Goal: Obtain resource: Download file/media

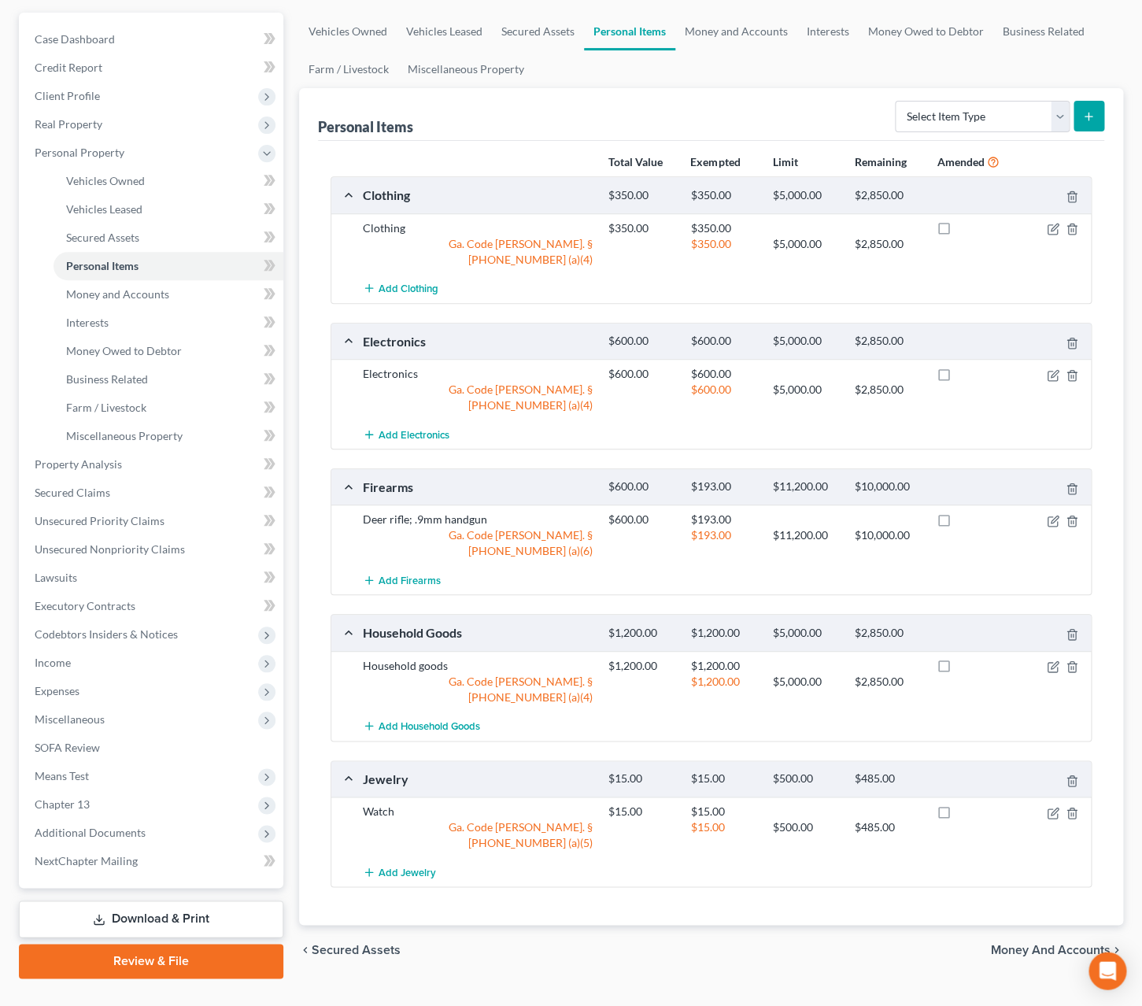
scroll to position [170, 0]
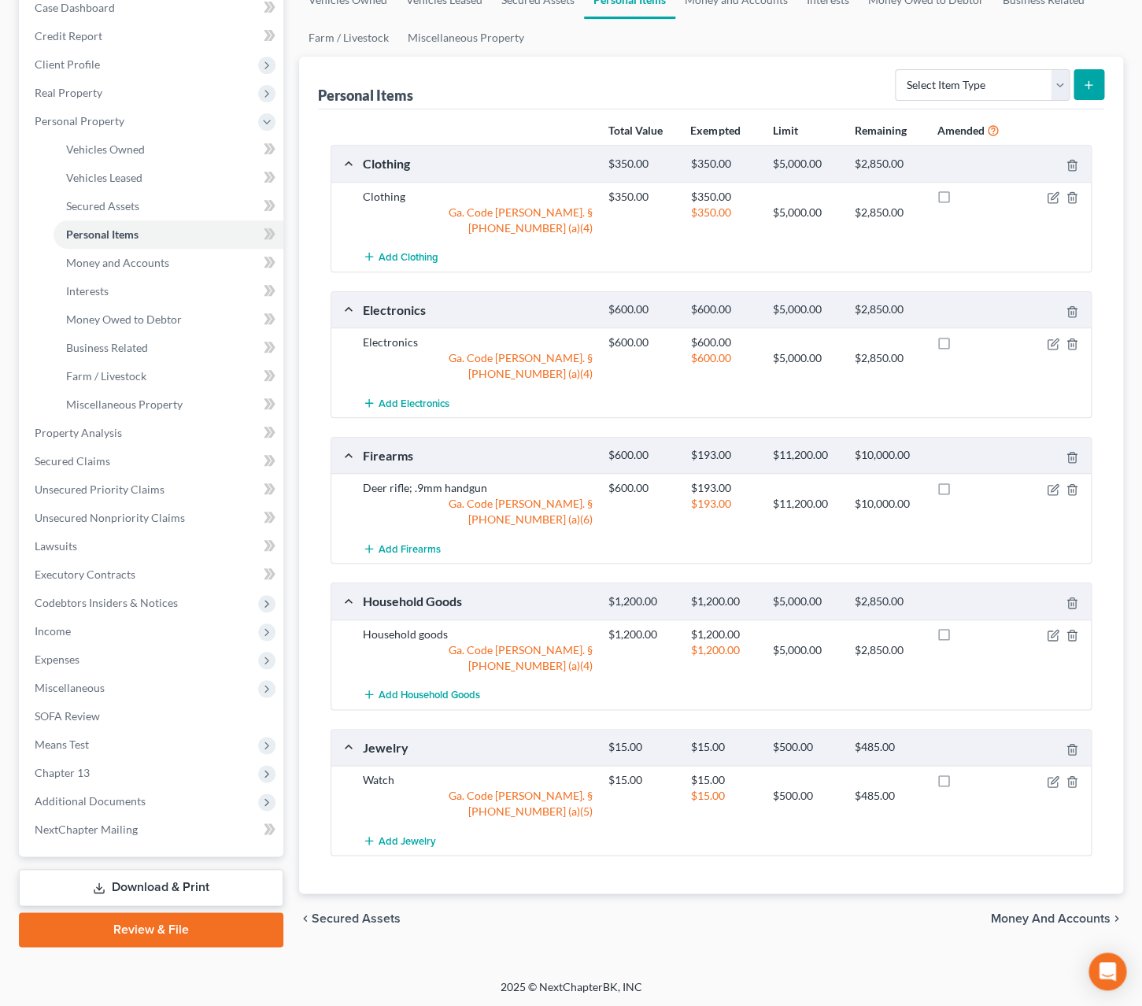
click at [1022, 912] on span "Money and Accounts" at bounding box center [1051, 918] width 120 height 13
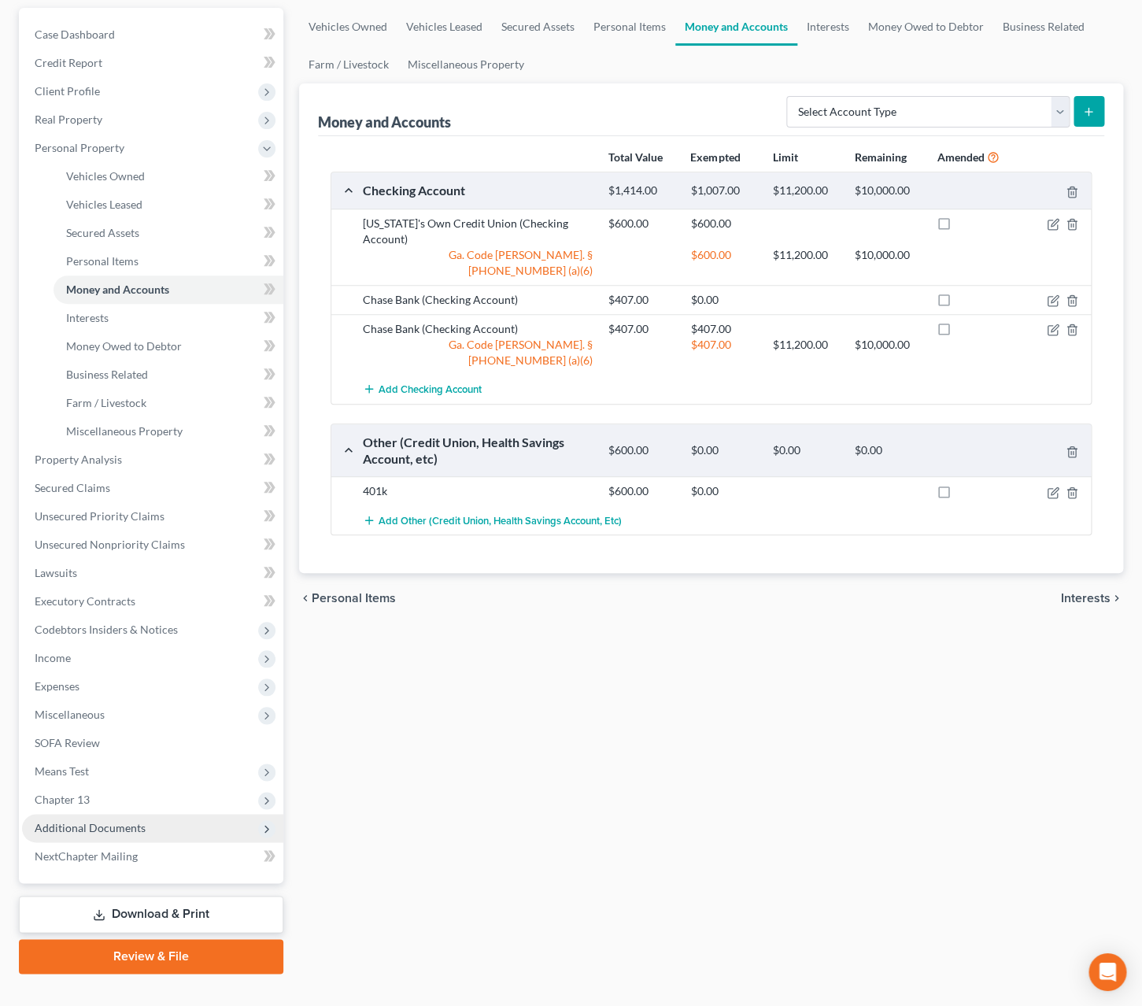
scroll to position [105, 0]
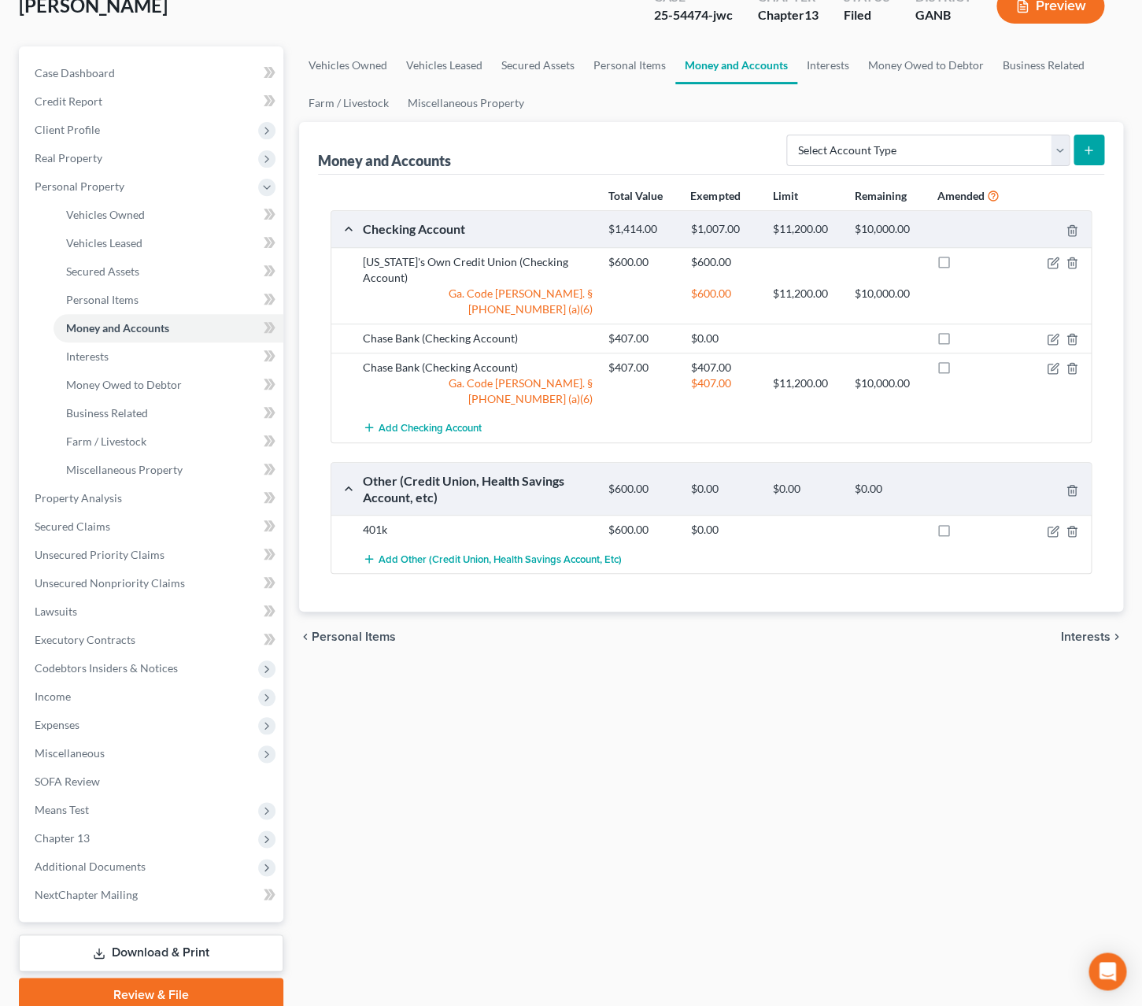
click at [1074, 16] on button "Preview" at bounding box center [1051, 5] width 108 height 35
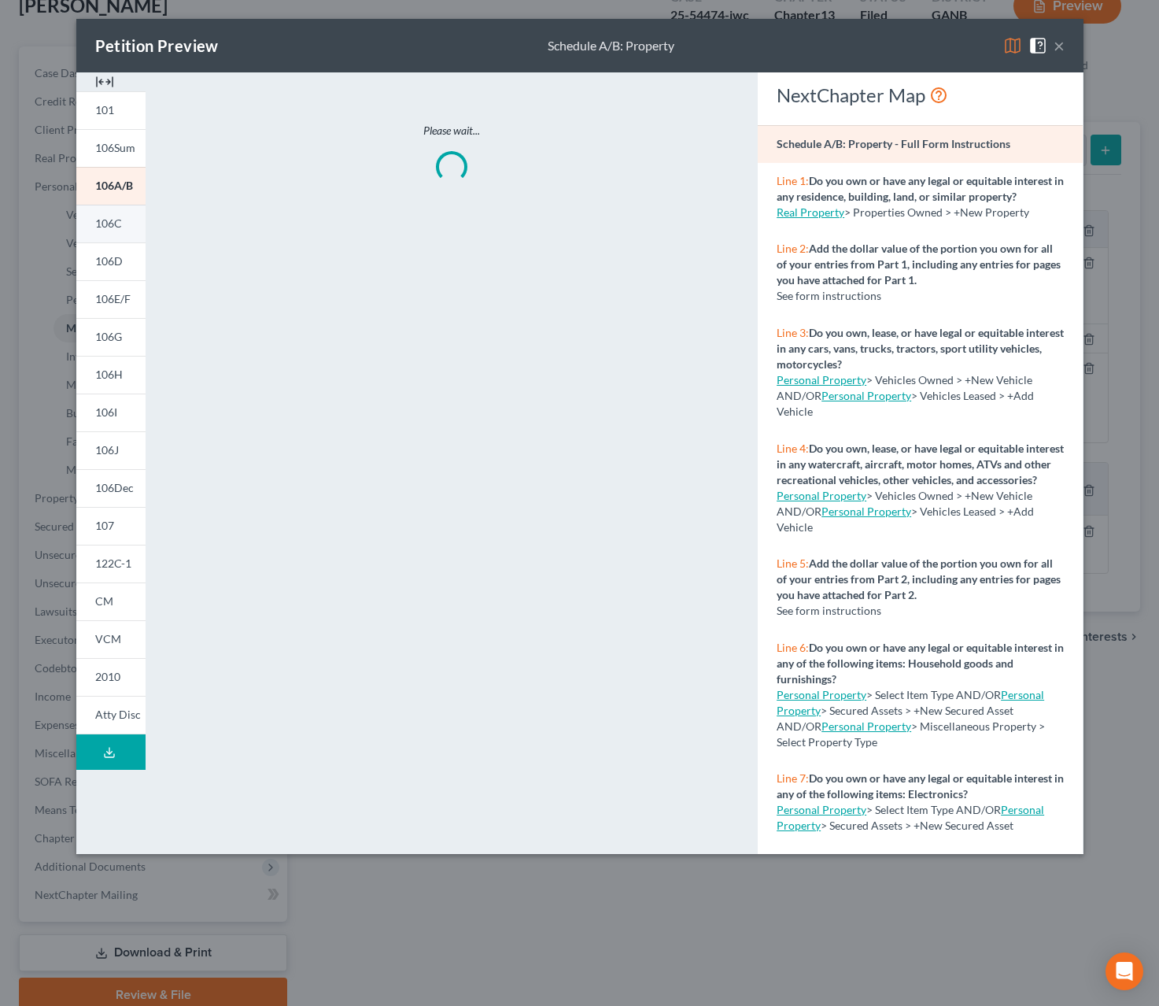
click at [110, 234] on link "106C" at bounding box center [110, 224] width 69 height 38
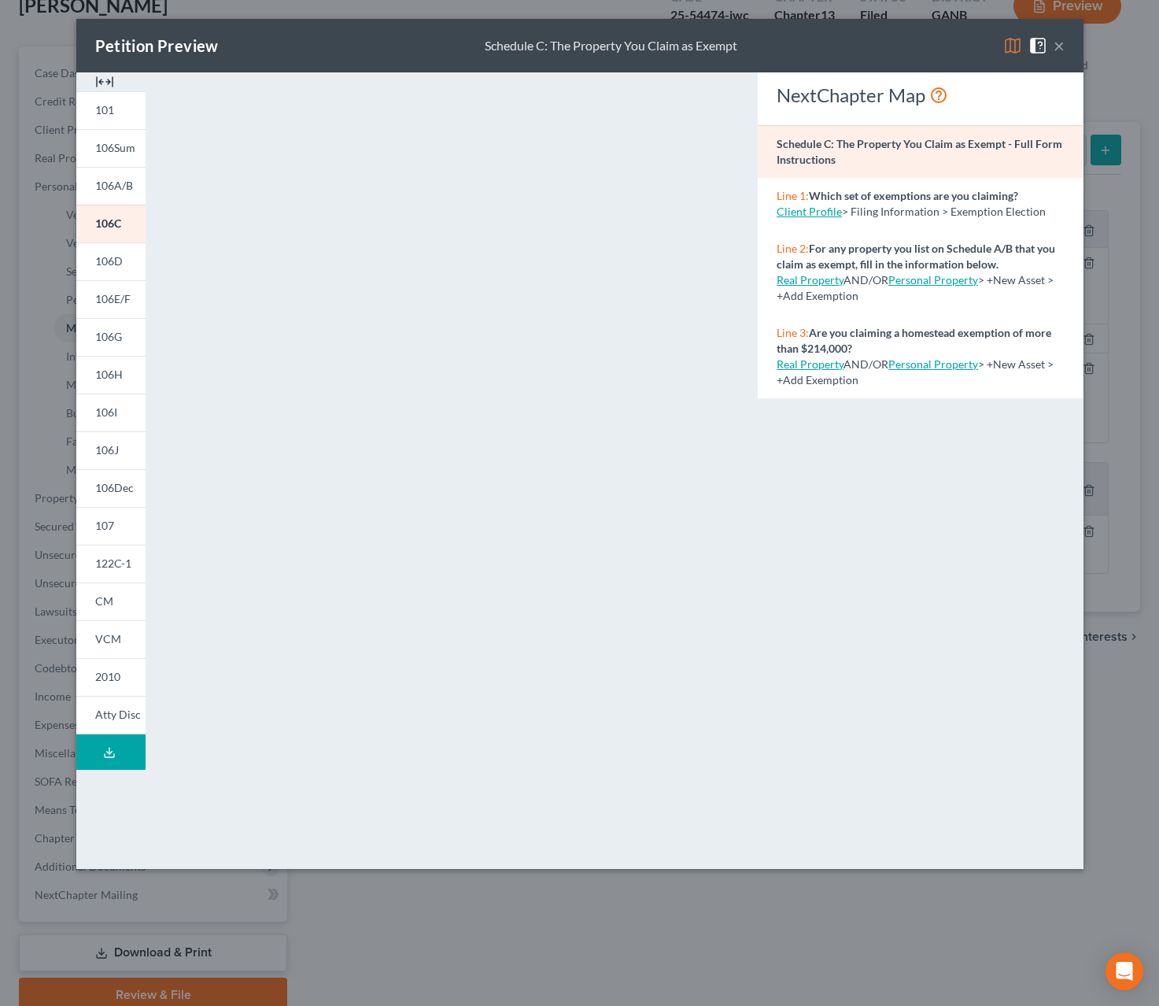
click at [1057, 52] on button "×" at bounding box center [1059, 45] width 11 height 19
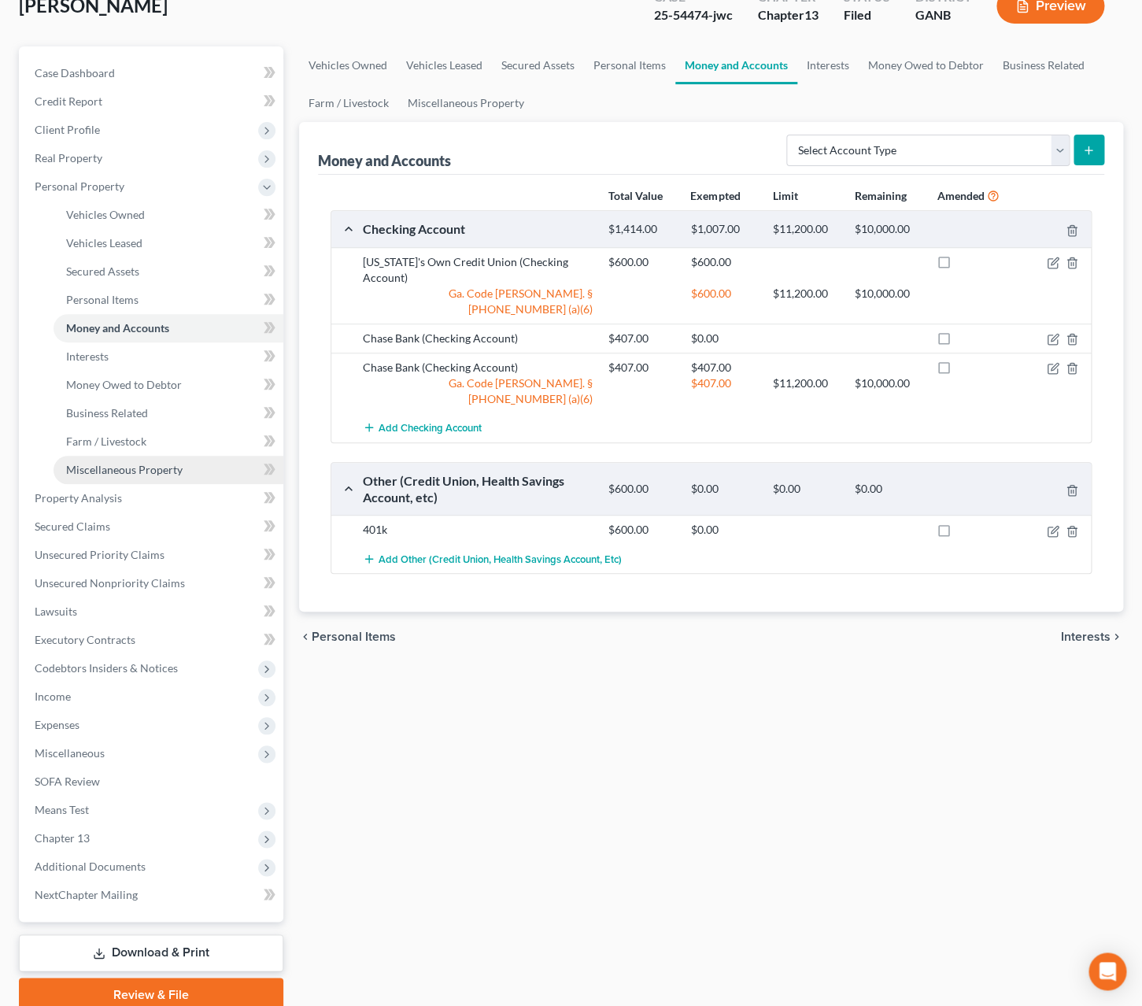
click at [144, 460] on link "Miscellaneous Property" at bounding box center [169, 470] width 230 height 28
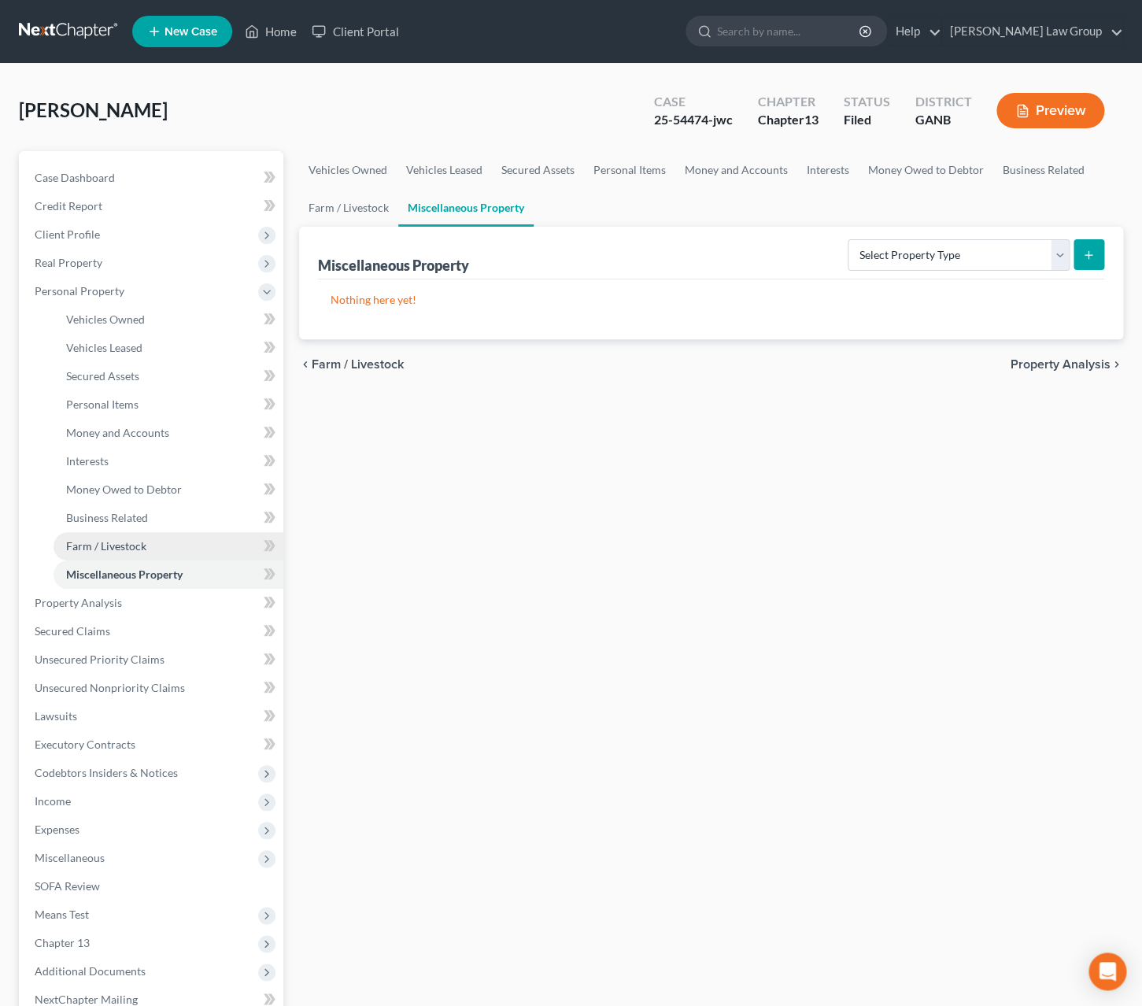
click at [157, 538] on link "Farm / Livestock" at bounding box center [169, 546] width 230 height 28
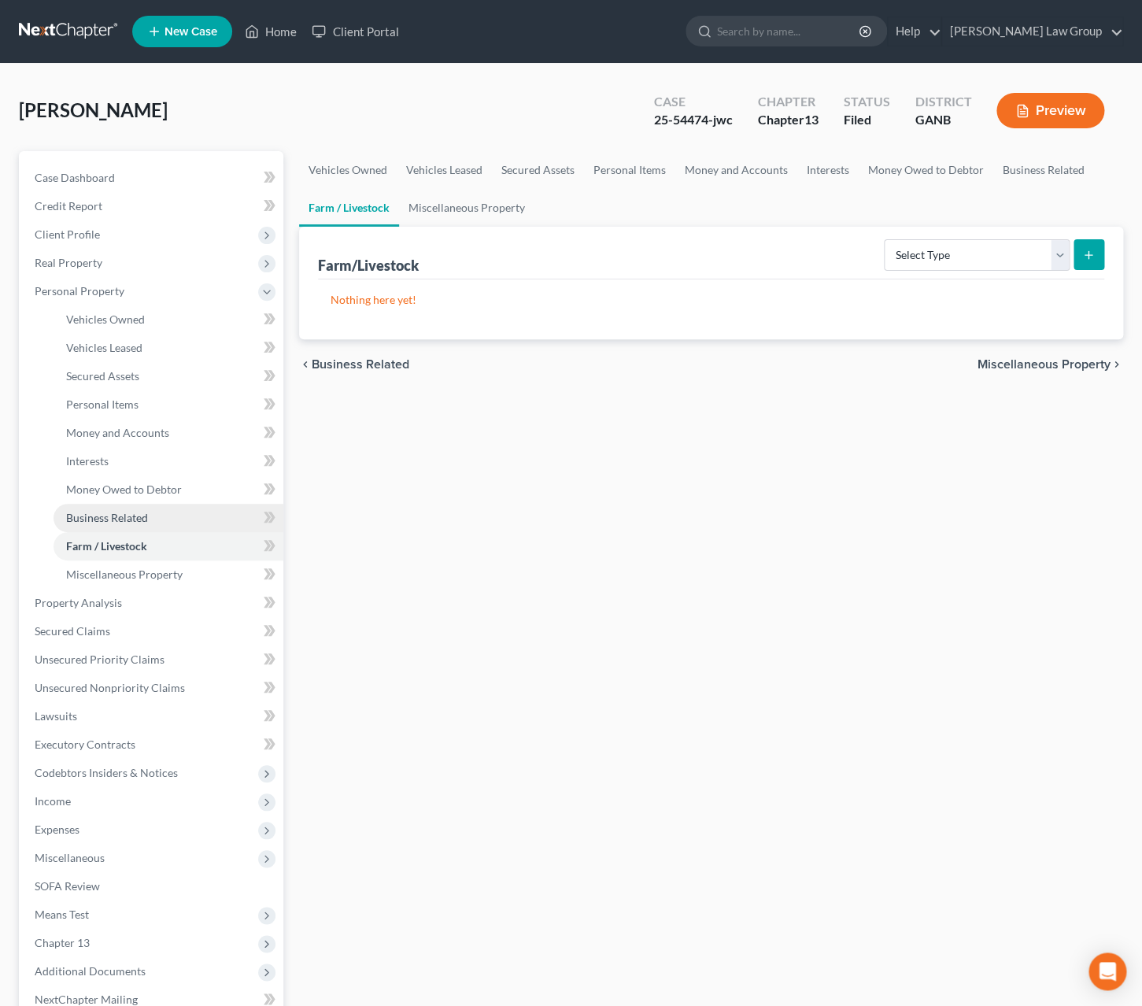
click at [160, 527] on link "Business Related" at bounding box center [169, 518] width 230 height 28
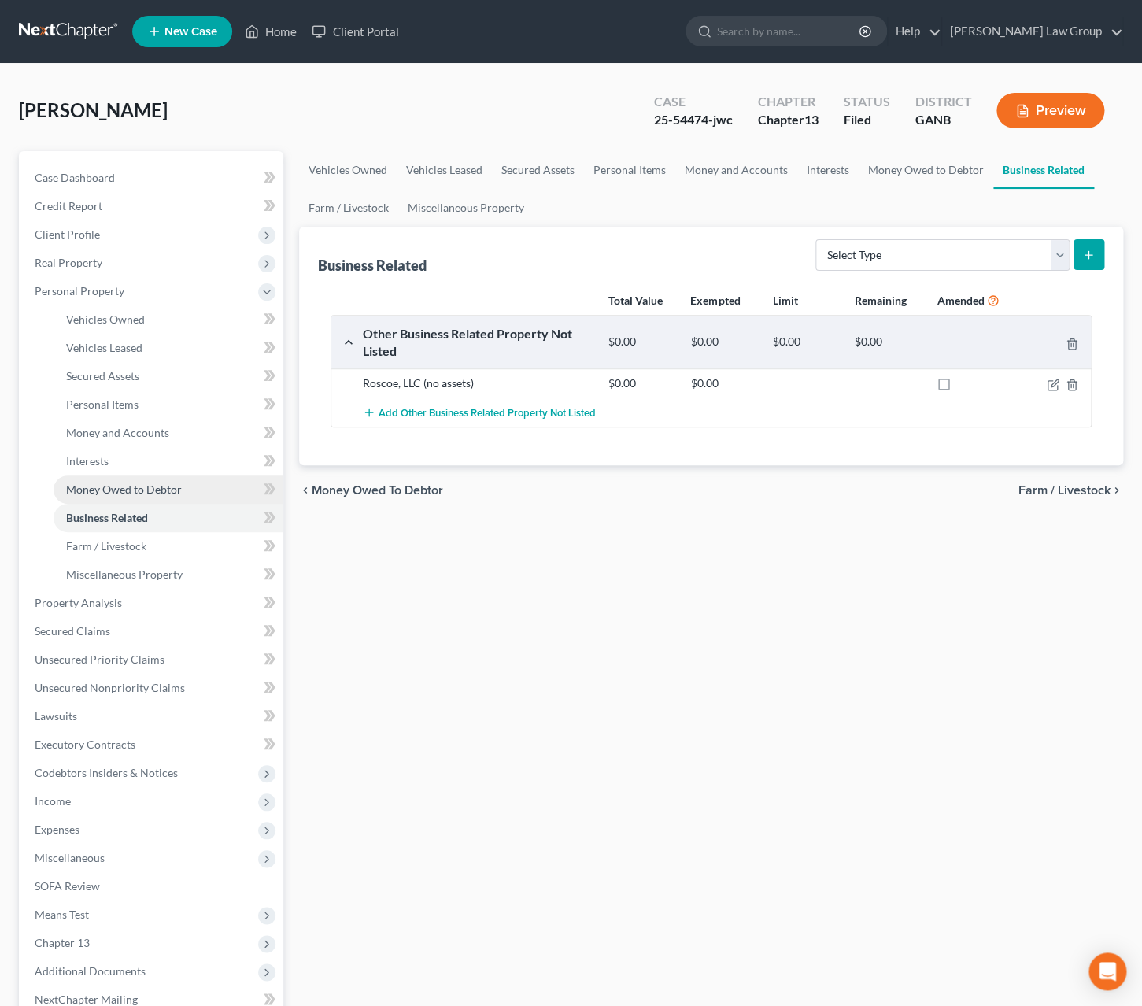
click at [174, 484] on span "Money Owed to Debtor" at bounding box center [124, 489] width 116 height 13
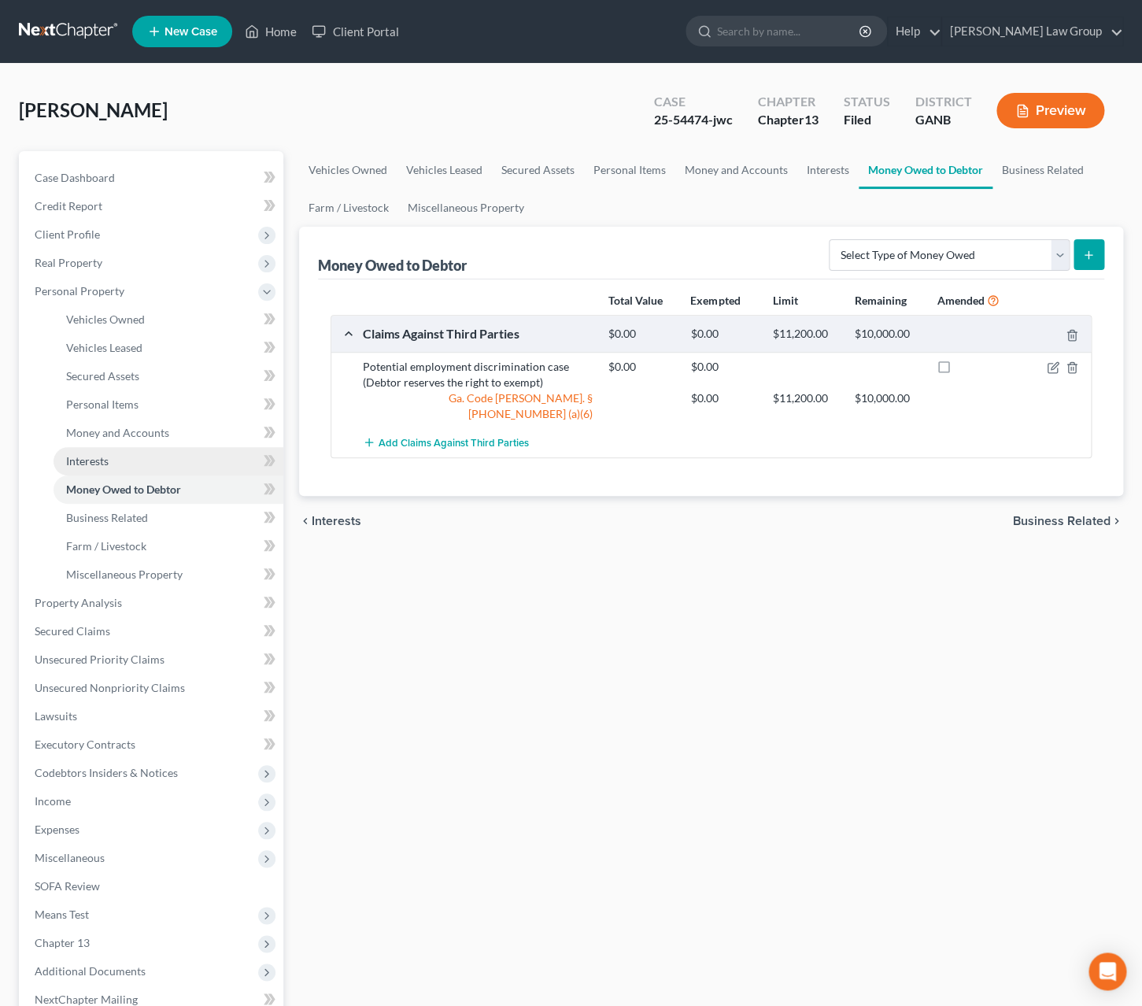
click at [203, 456] on link "Interests" at bounding box center [169, 461] width 230 height 28
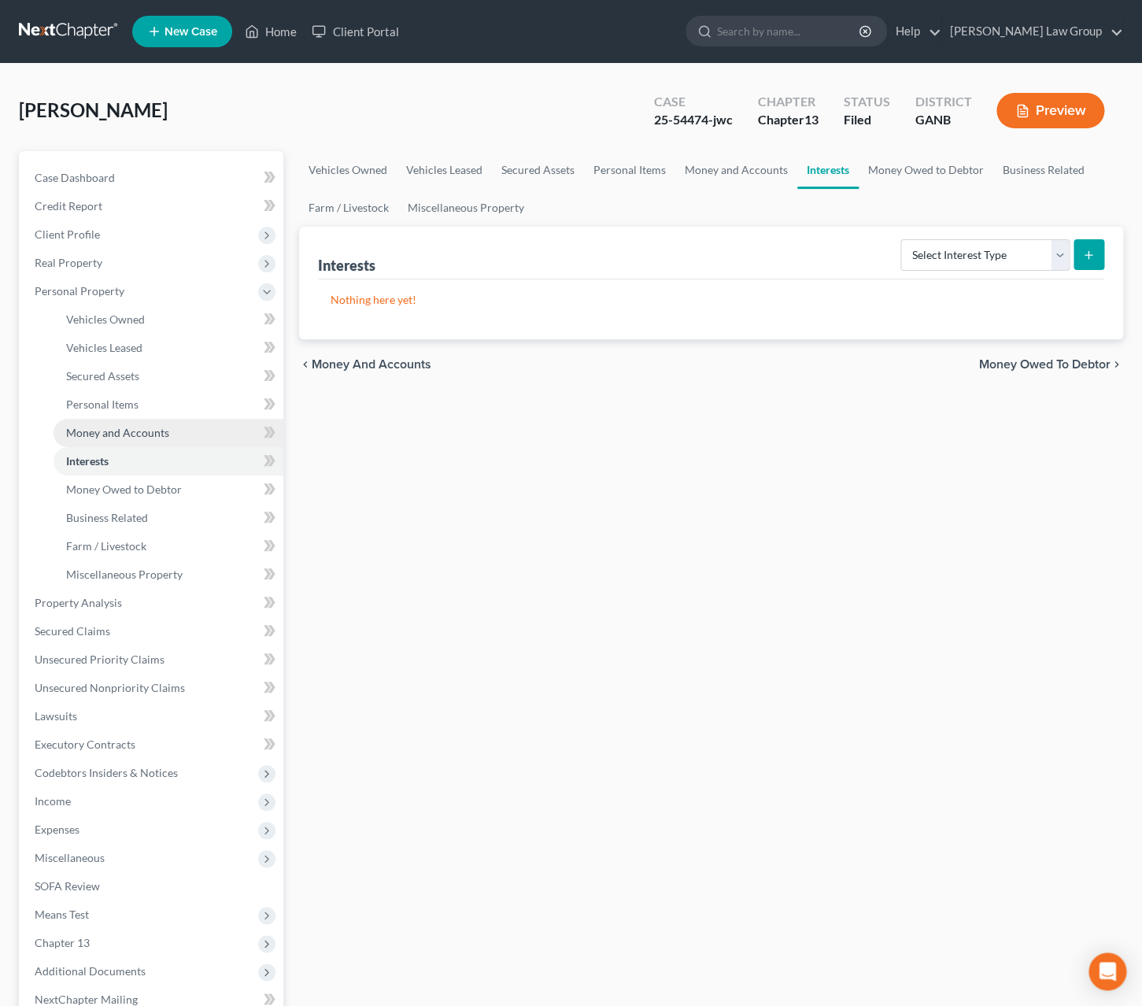
click at [210, 431] on link "Money and Accounts" at bounding box center [169, 433] width 230 height 28
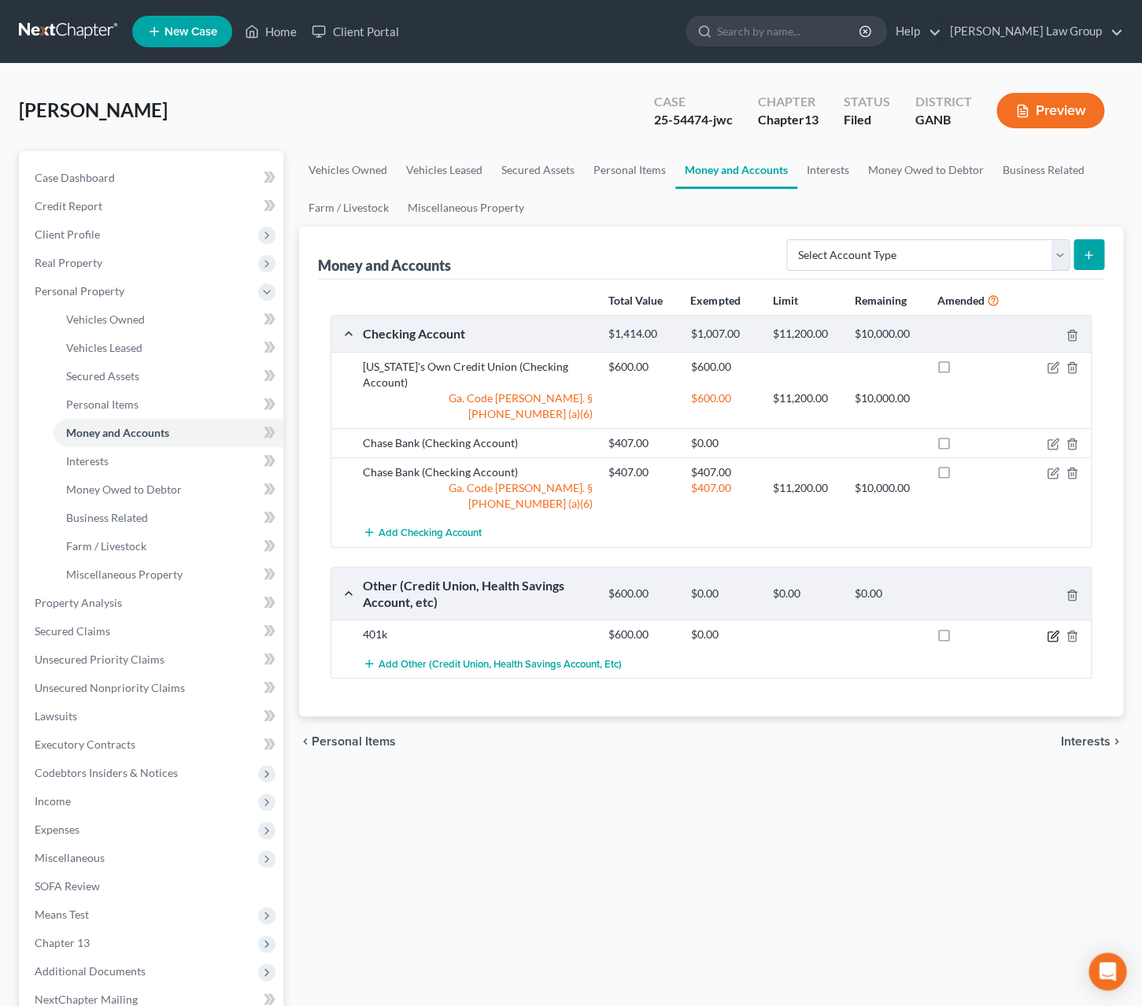
click at [1051, 630] on icon "button" at bounding box center [1054, 633] width 7 height 7
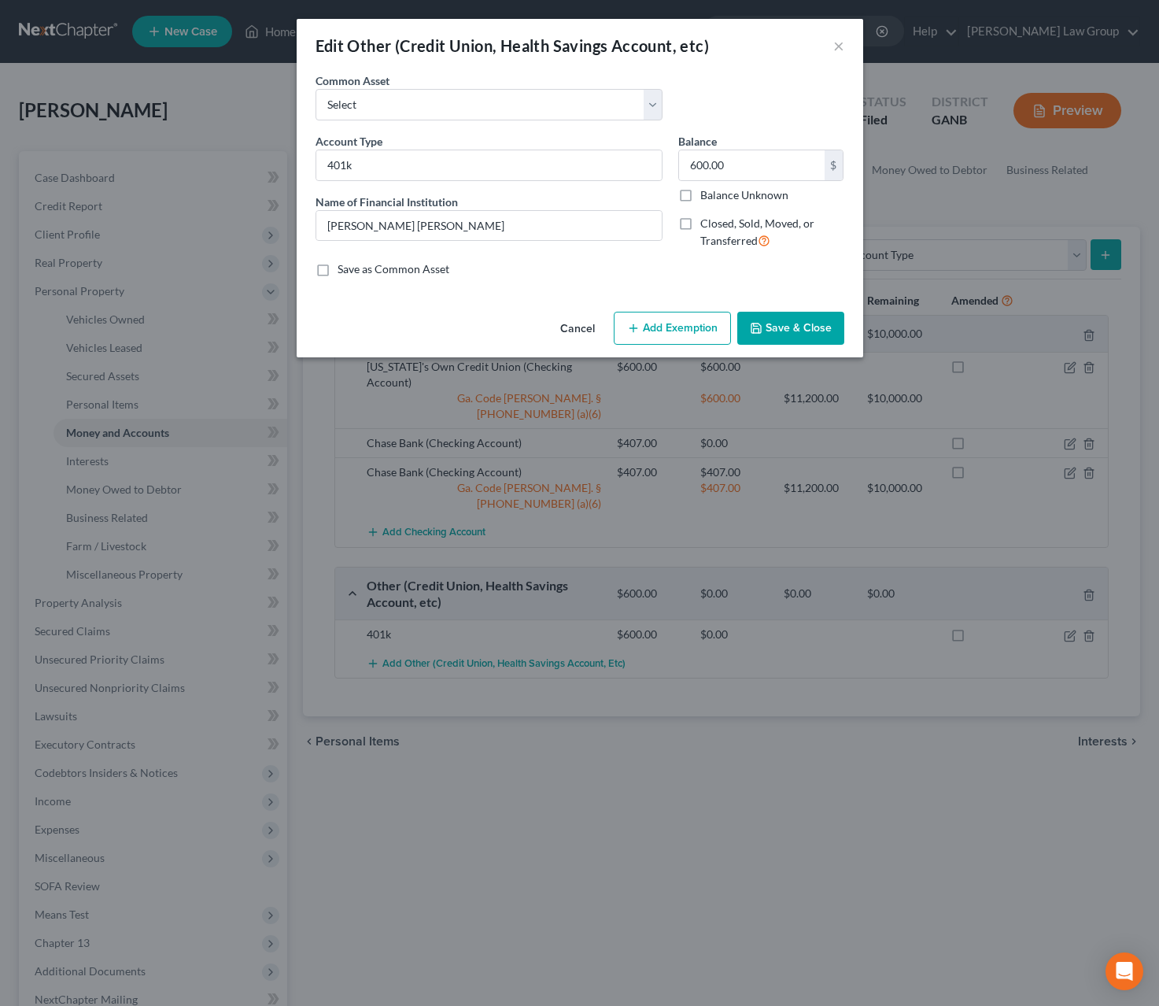
click at [627, 327] on button "Add Exemption" at bounding box center [672, 328] width 117 height 33
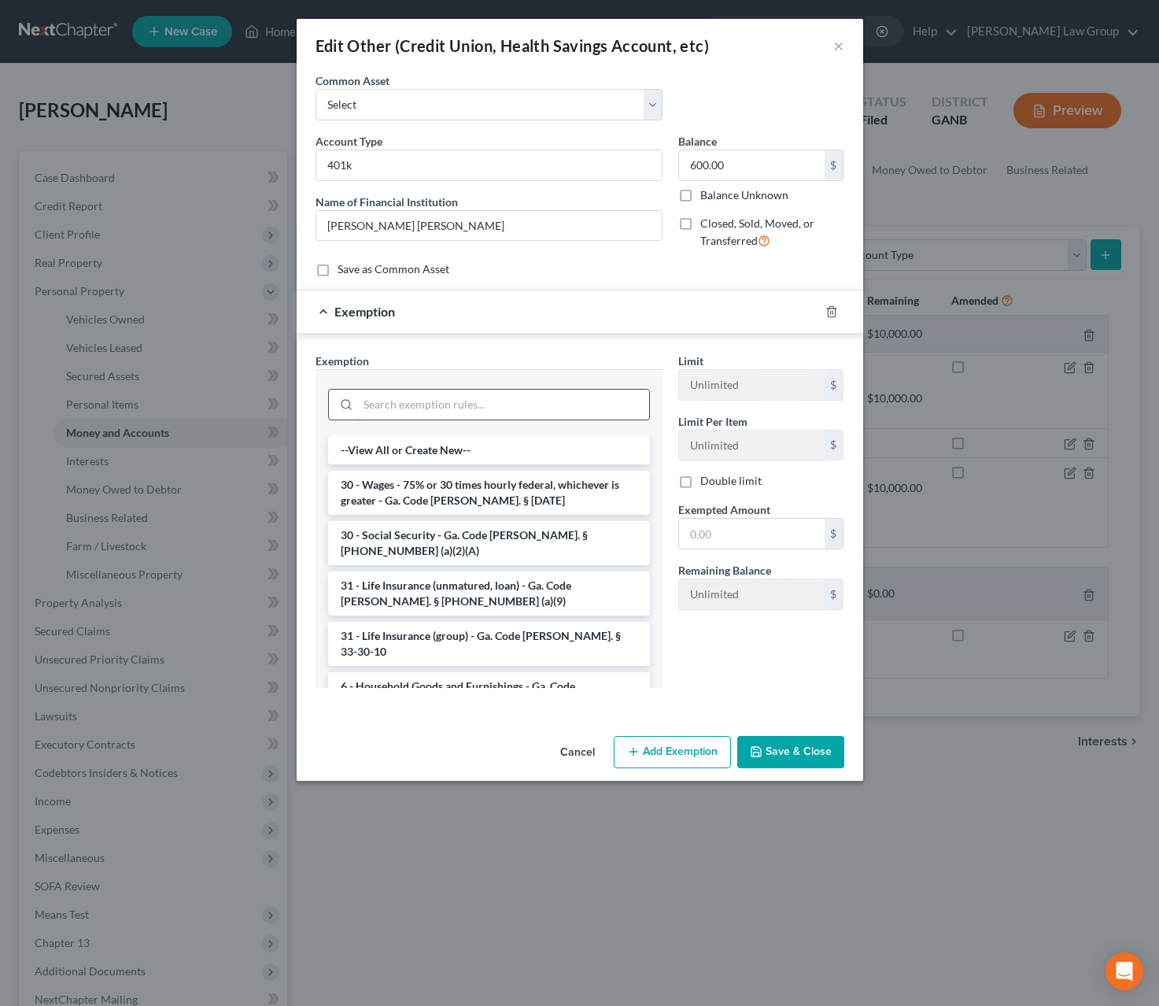
click at [497, 401] on input "search" at bounding box center [503, 405] width 291 height 30
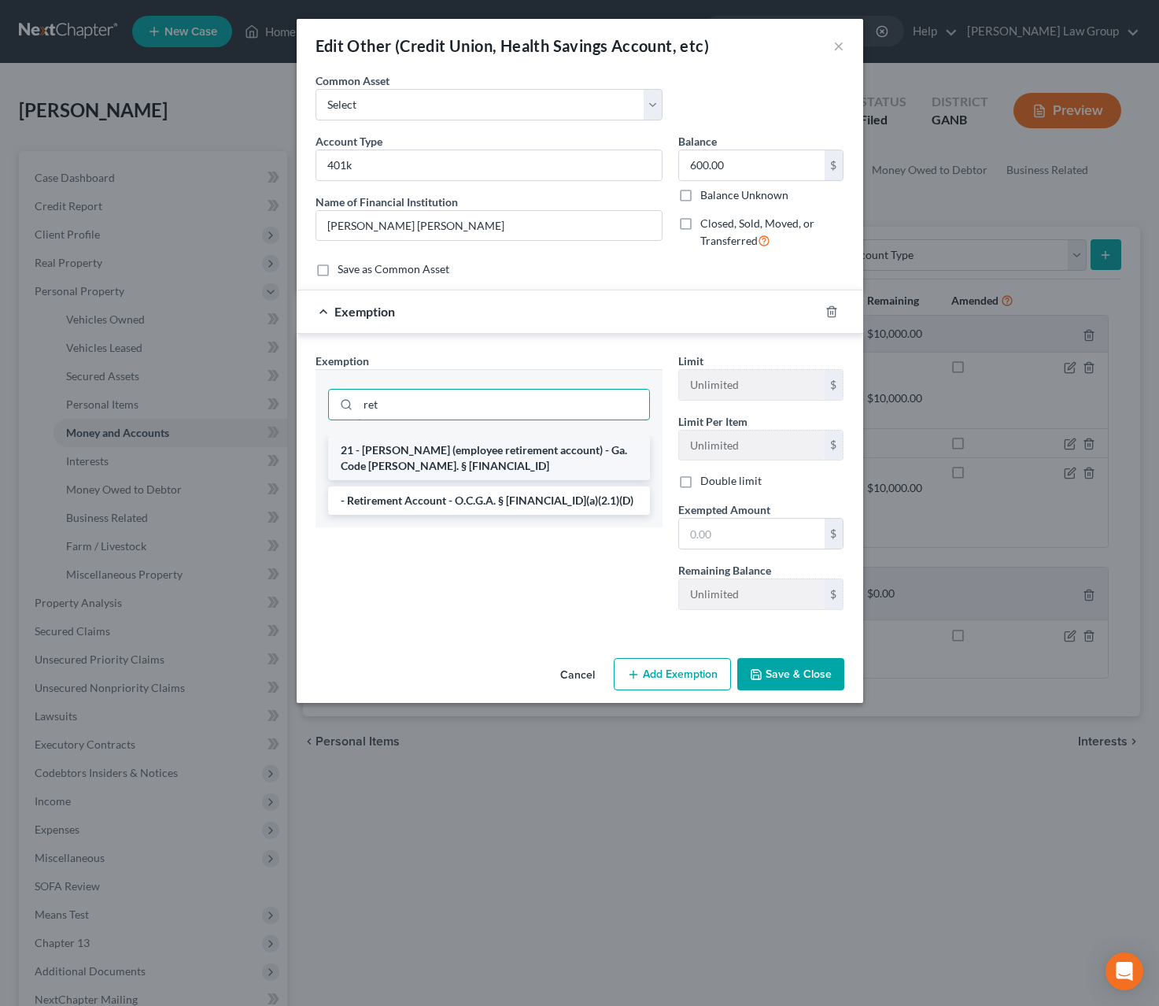
type input "ret"
click at [508, 468] on li "21 - [PERSON_NAME] (employee retirement account) - Ga. Code [PERSON_NAME]. § [F…" at bounding box center [489, 458] width 322 height 44
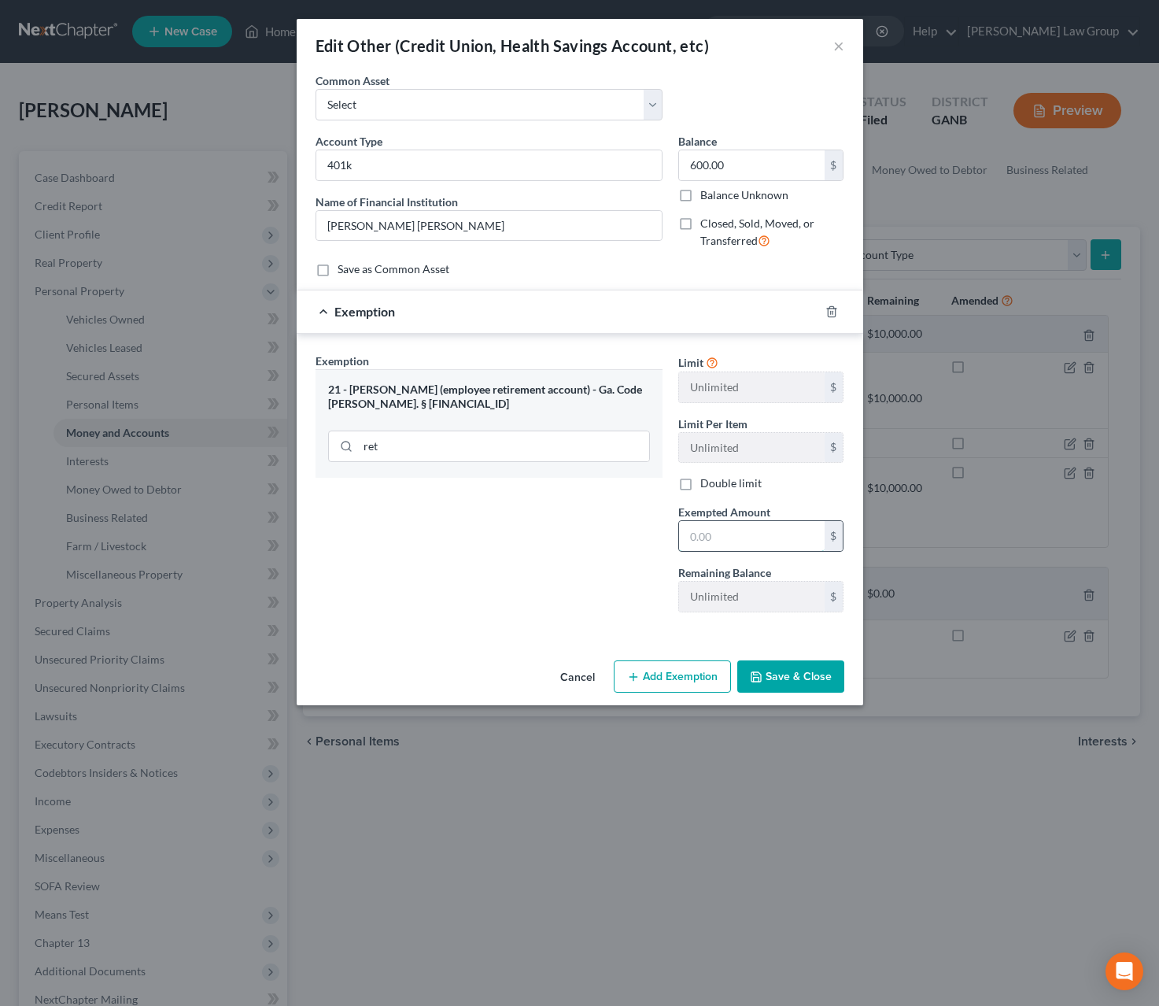
click at [720, 541] on input "text" at bounding box center [752, 536] width 146 height 30
type input "600.00"
click at [821, 686] on button "Save & Close" at bounding box center [791, 676] width 107 height 33
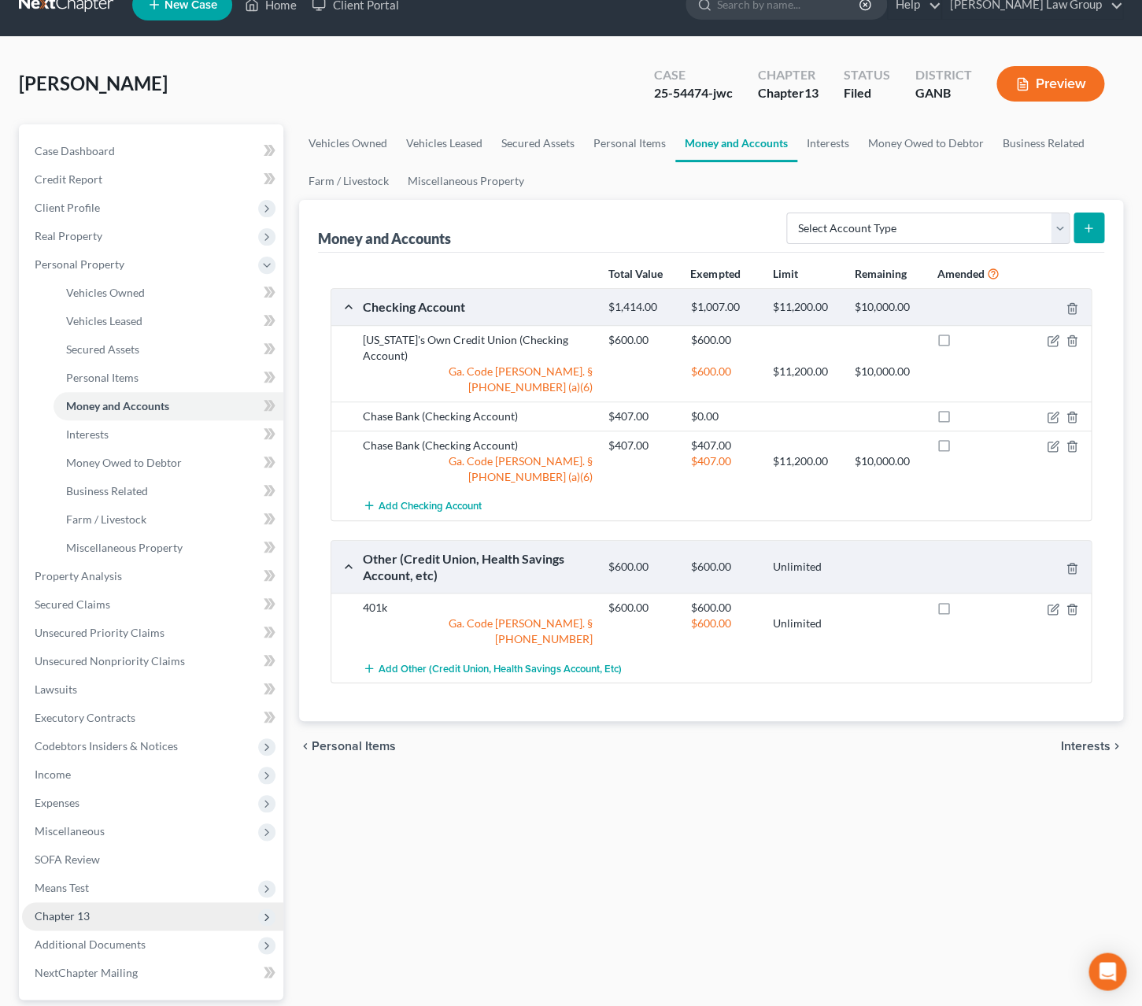
scroll to position [52, 0]
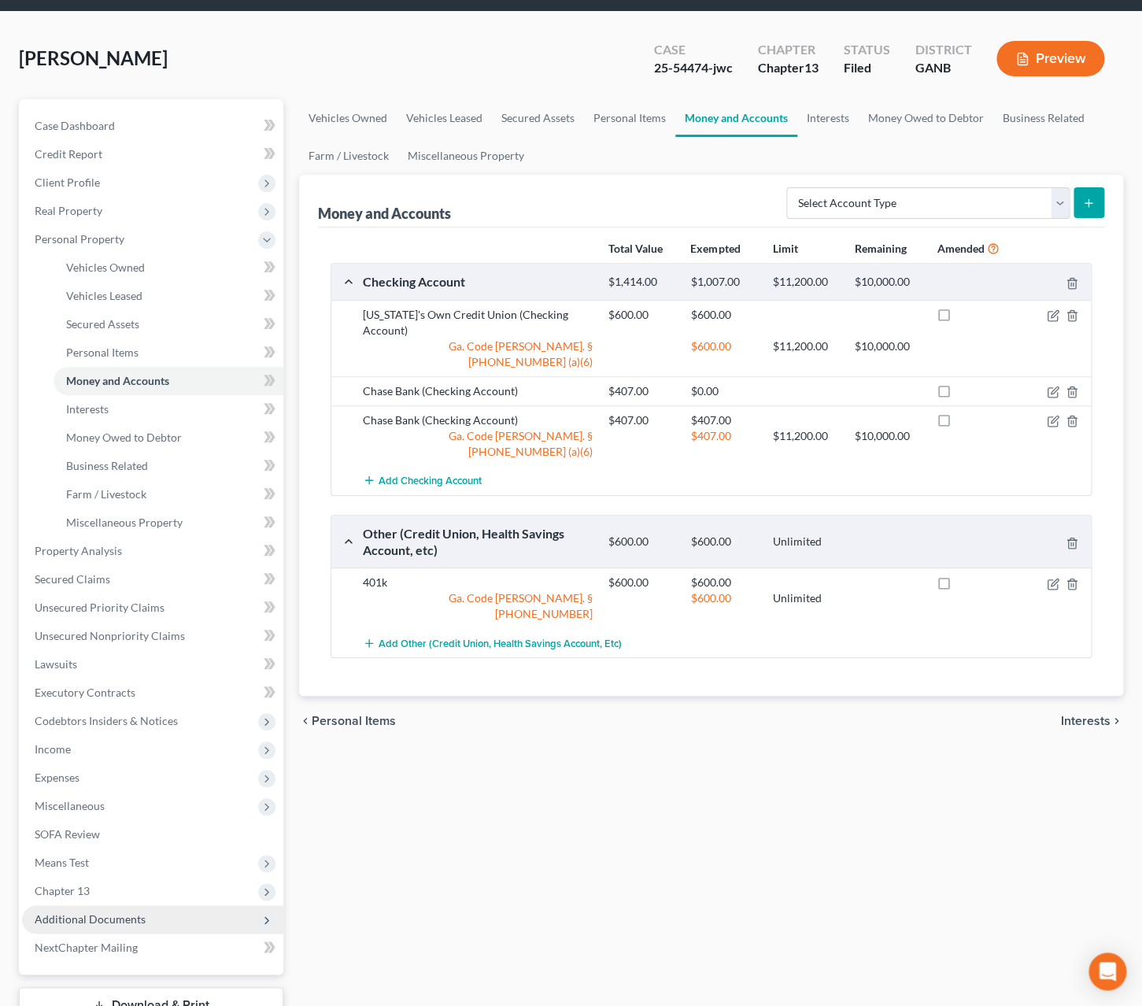
click at [111, 921] on span "Additional Documents" at bounding box center [90, 918] width 111 height 13
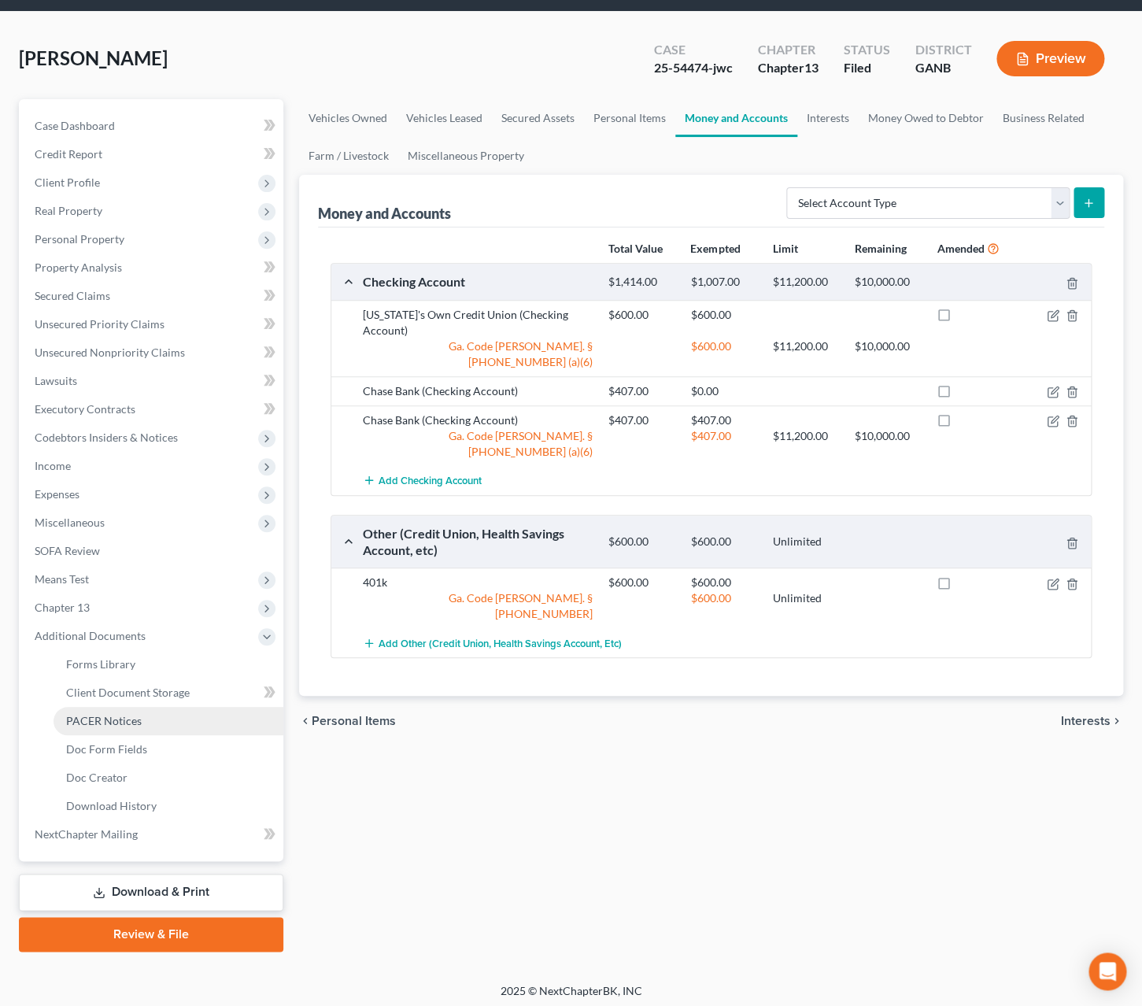
click at [120, 718] on span "PACER Notices" at bounding box center [104, 720] width 76 height 13
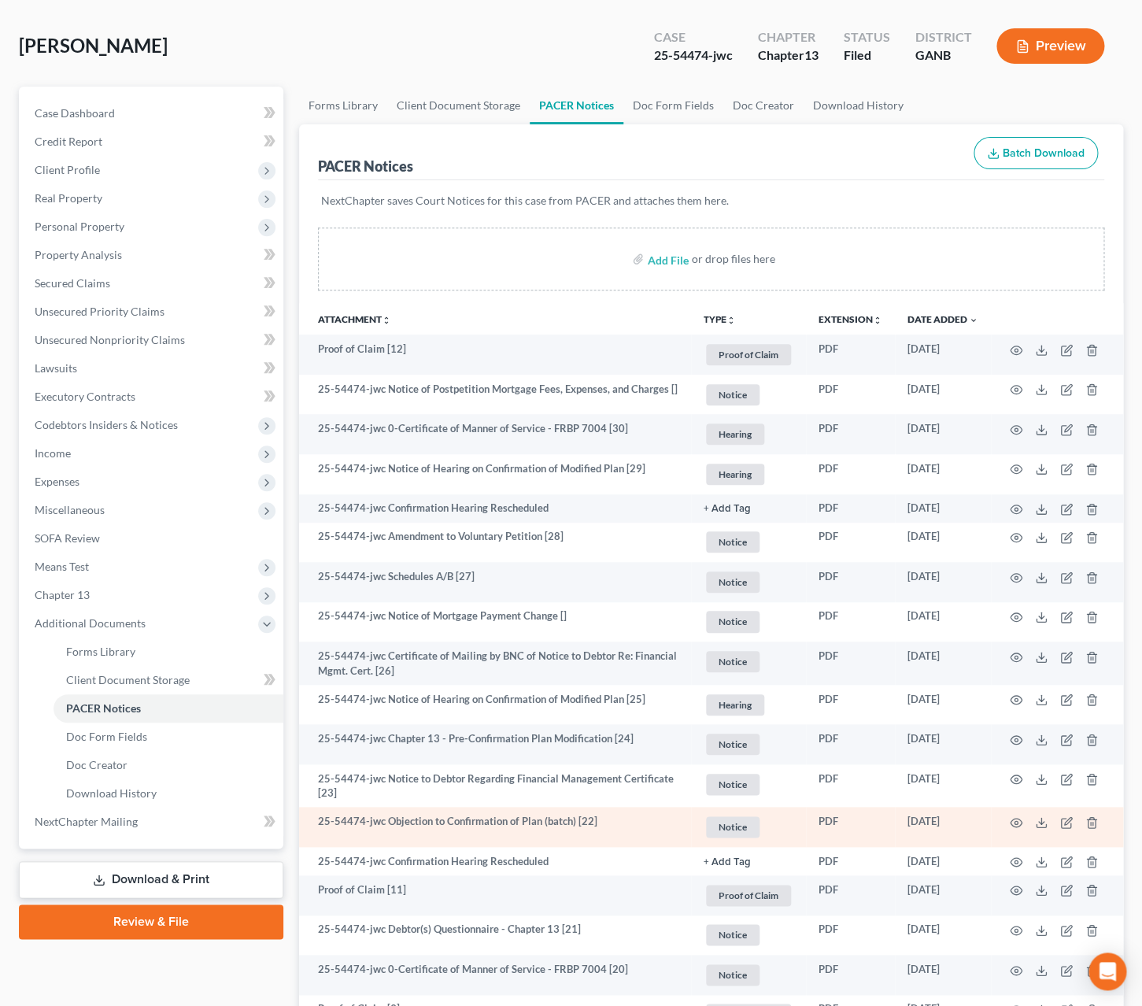
scroll to position [78, 0]
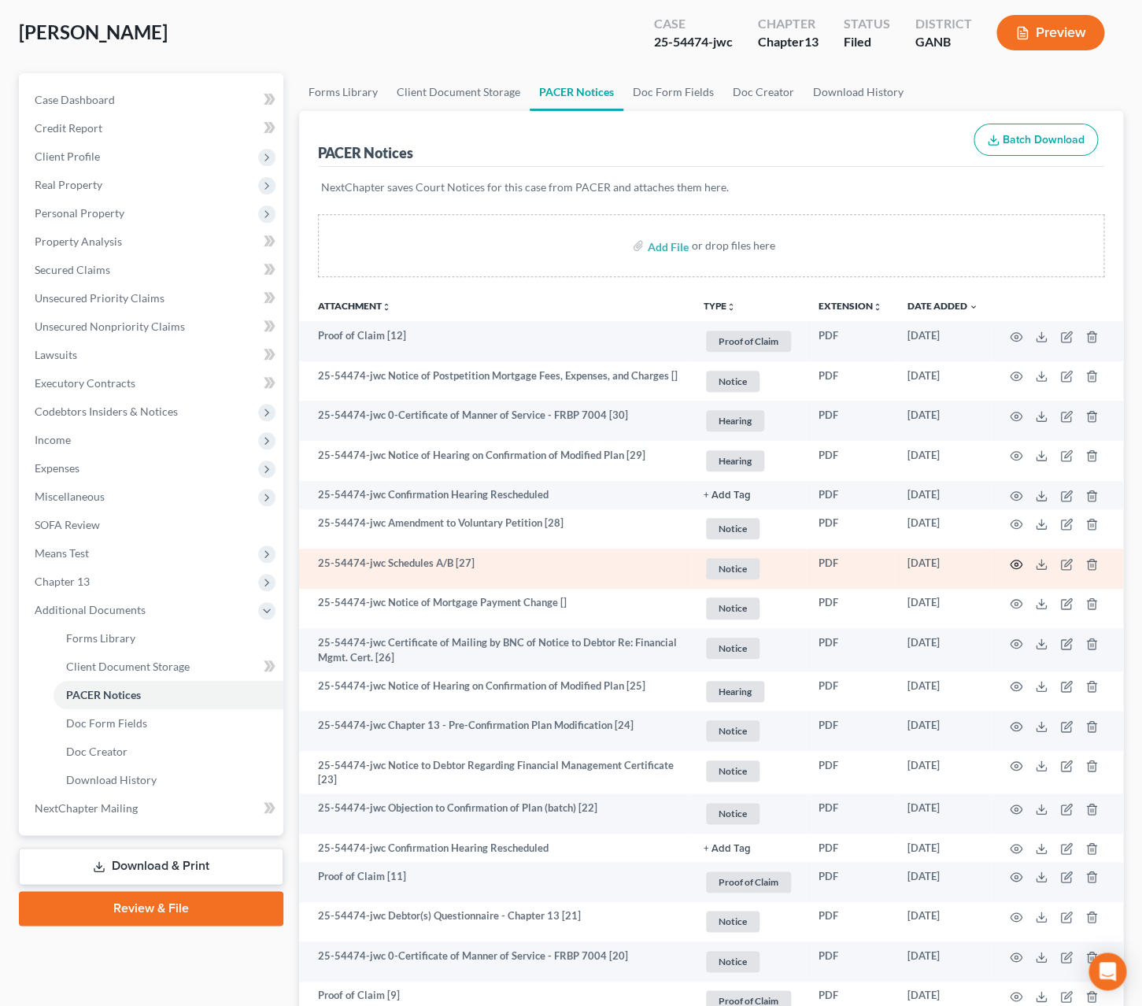
click at [1017, 566] on circle "button" at bounding box center [1016, 564] width 3 height 3
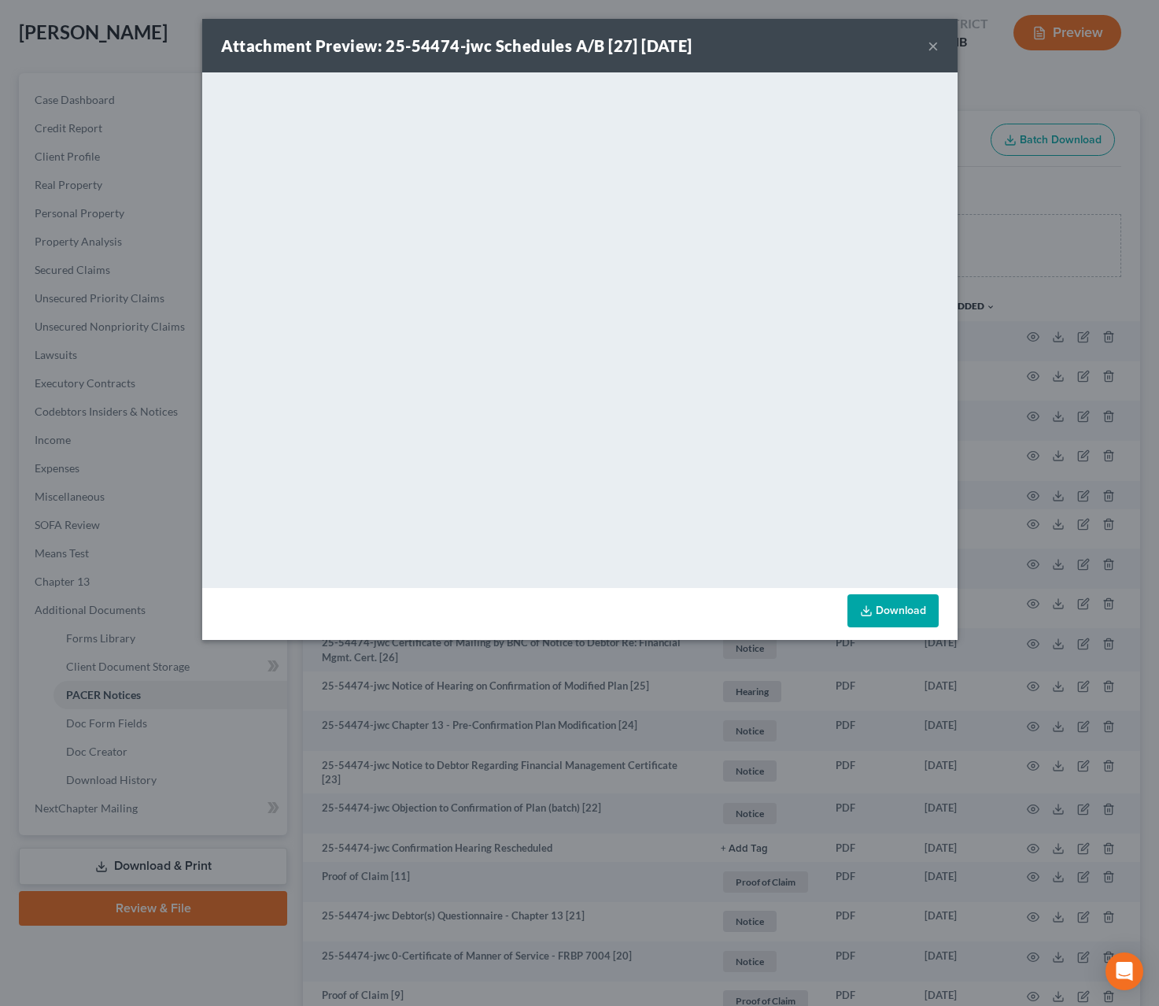
click at [932, 49] on button "×" at bounding box center [933, 45] width 11 height 19
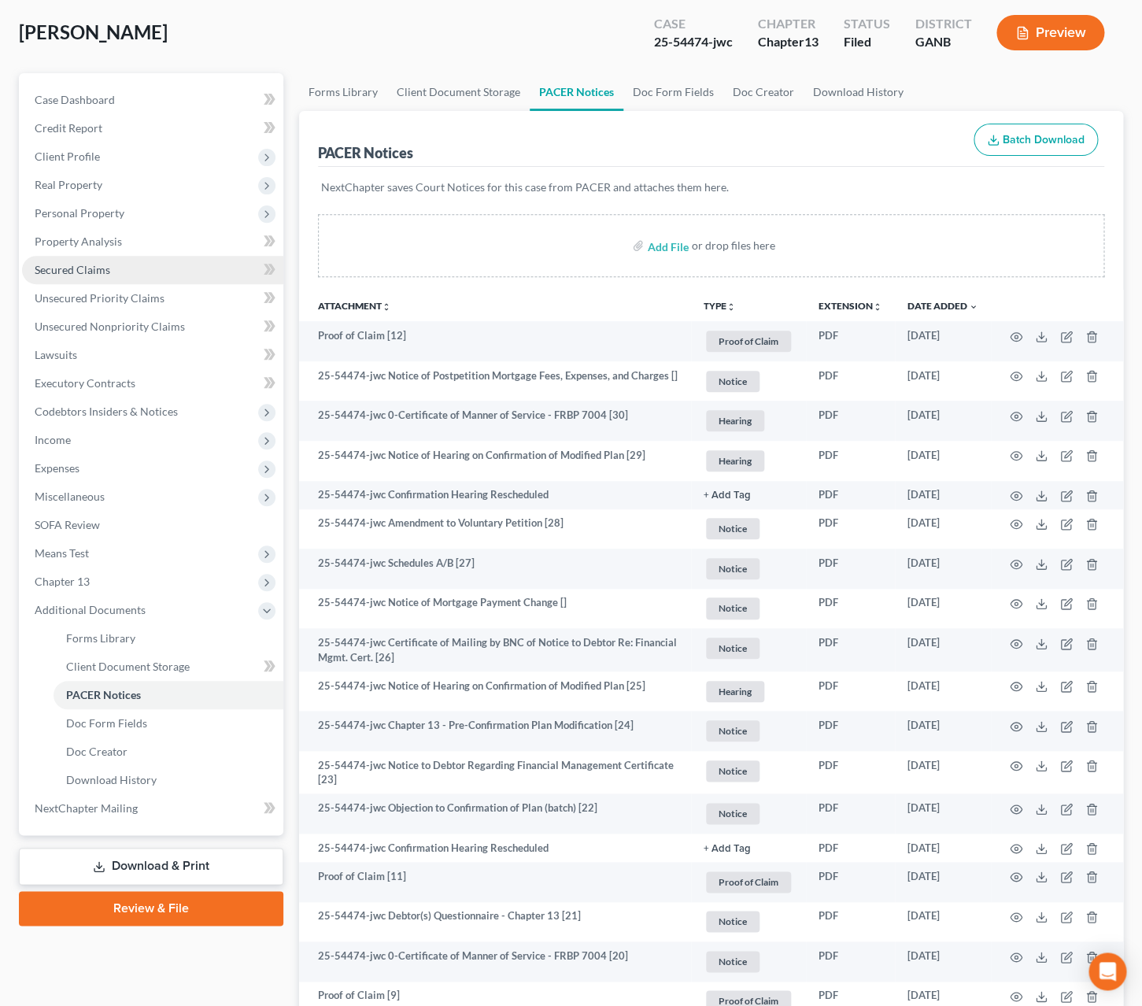
click at [65, 269] on span "Secured Claims" at bounding box center [73, 269] width 76 height 13
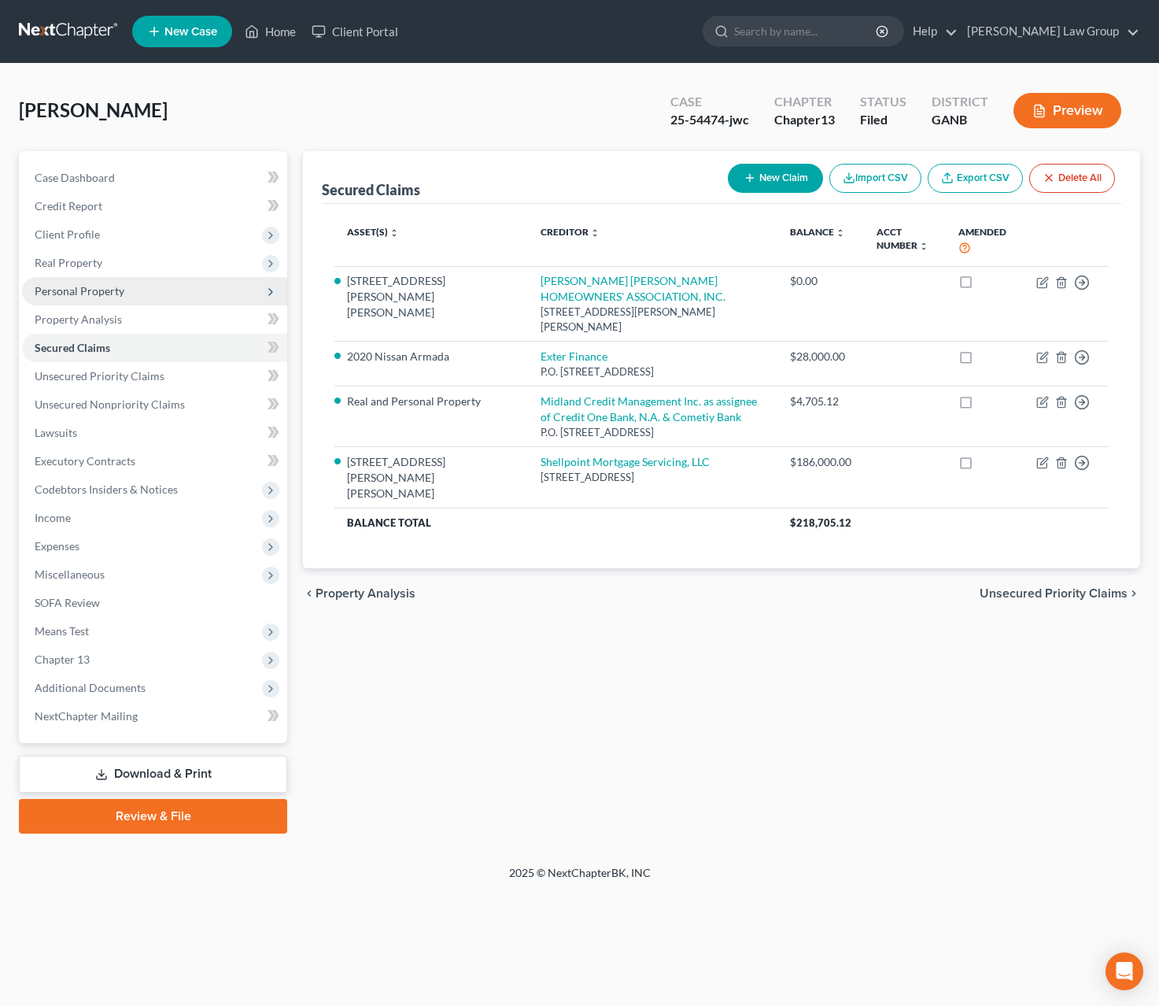
click at [99, 283] on span "Personal Property" at bounding box center [154, 291] width 265 height 28
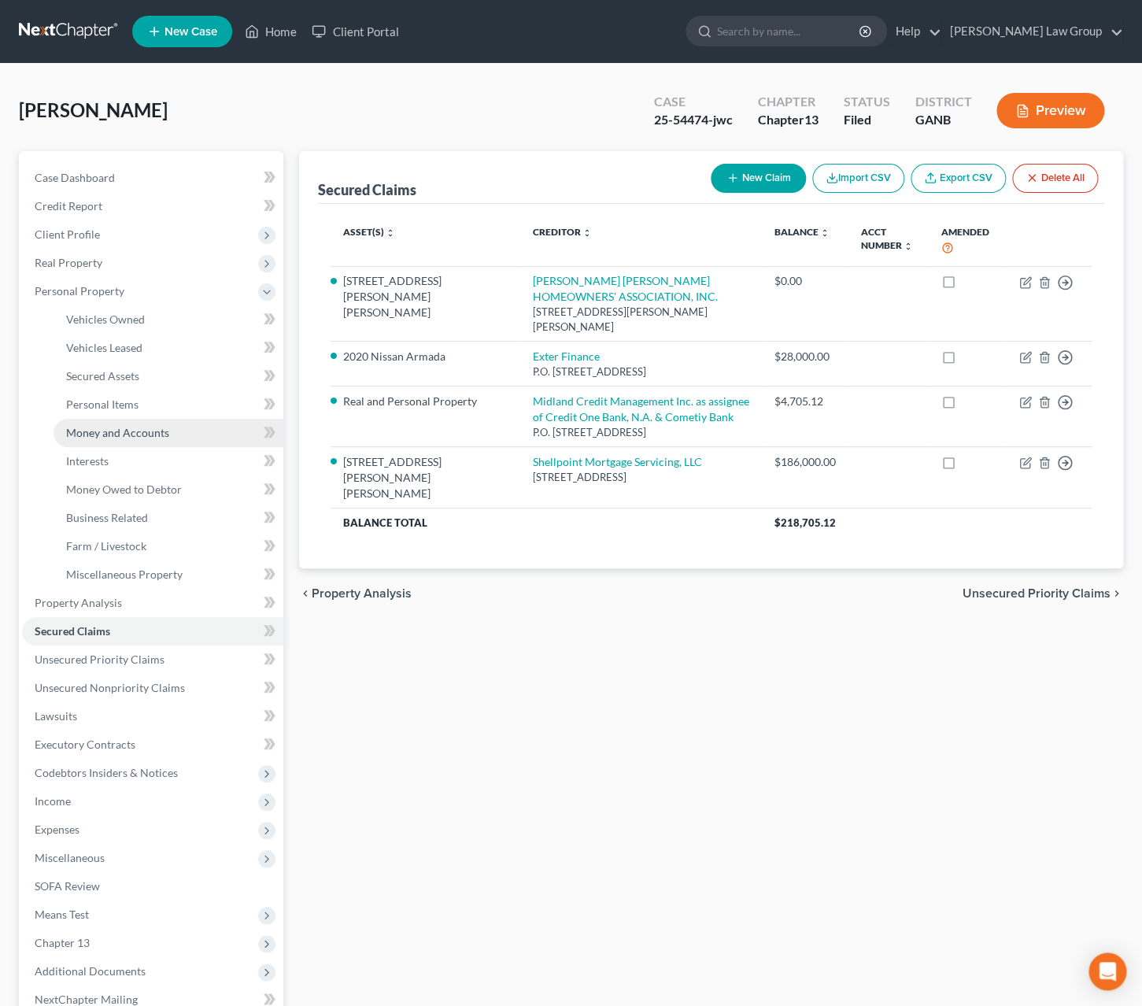
click at [128, 442] on link "Money and Accounts" at bounding box center [169, 433] width 230 height 28
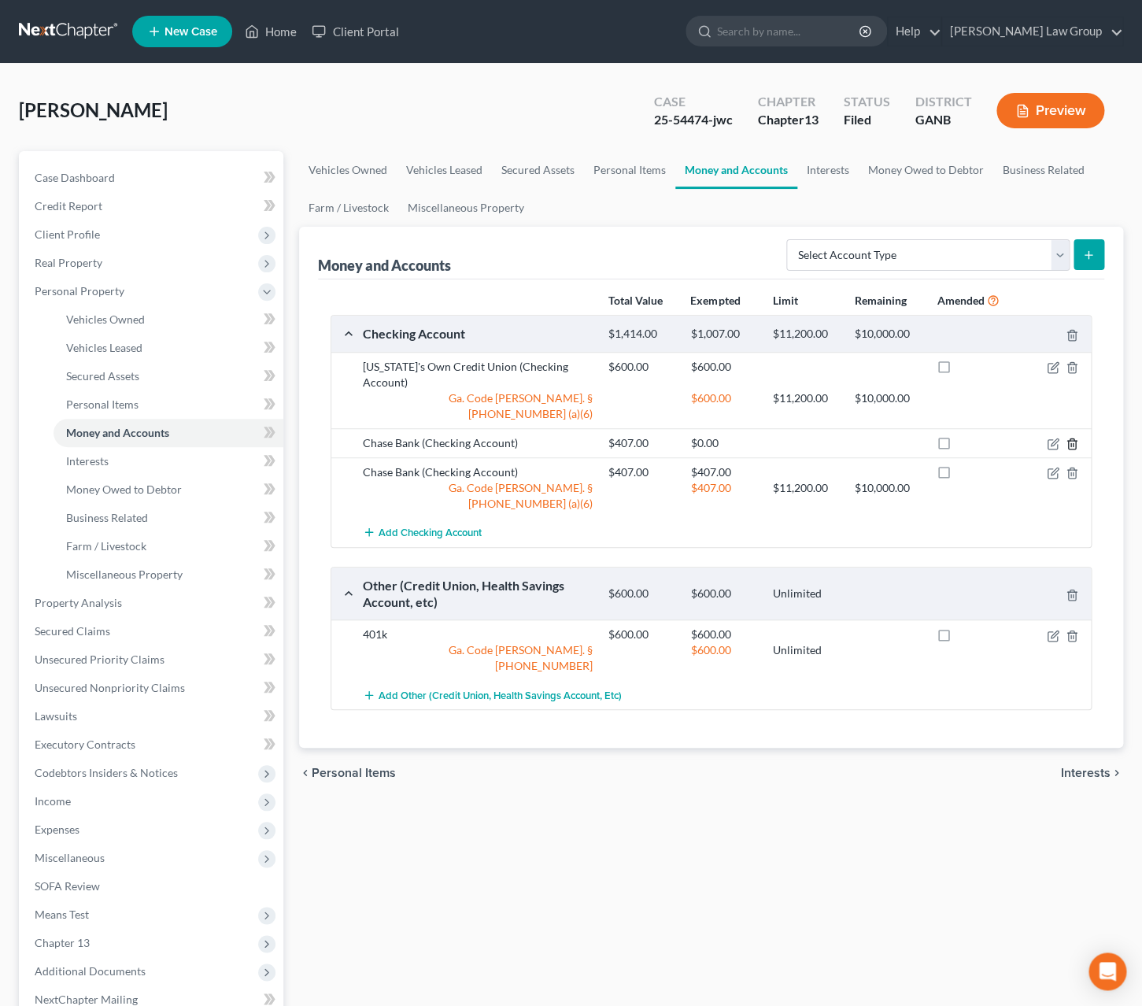
click at [1074, 438] on icon "button" at bounding box center [1072, 444] width 13 height 13
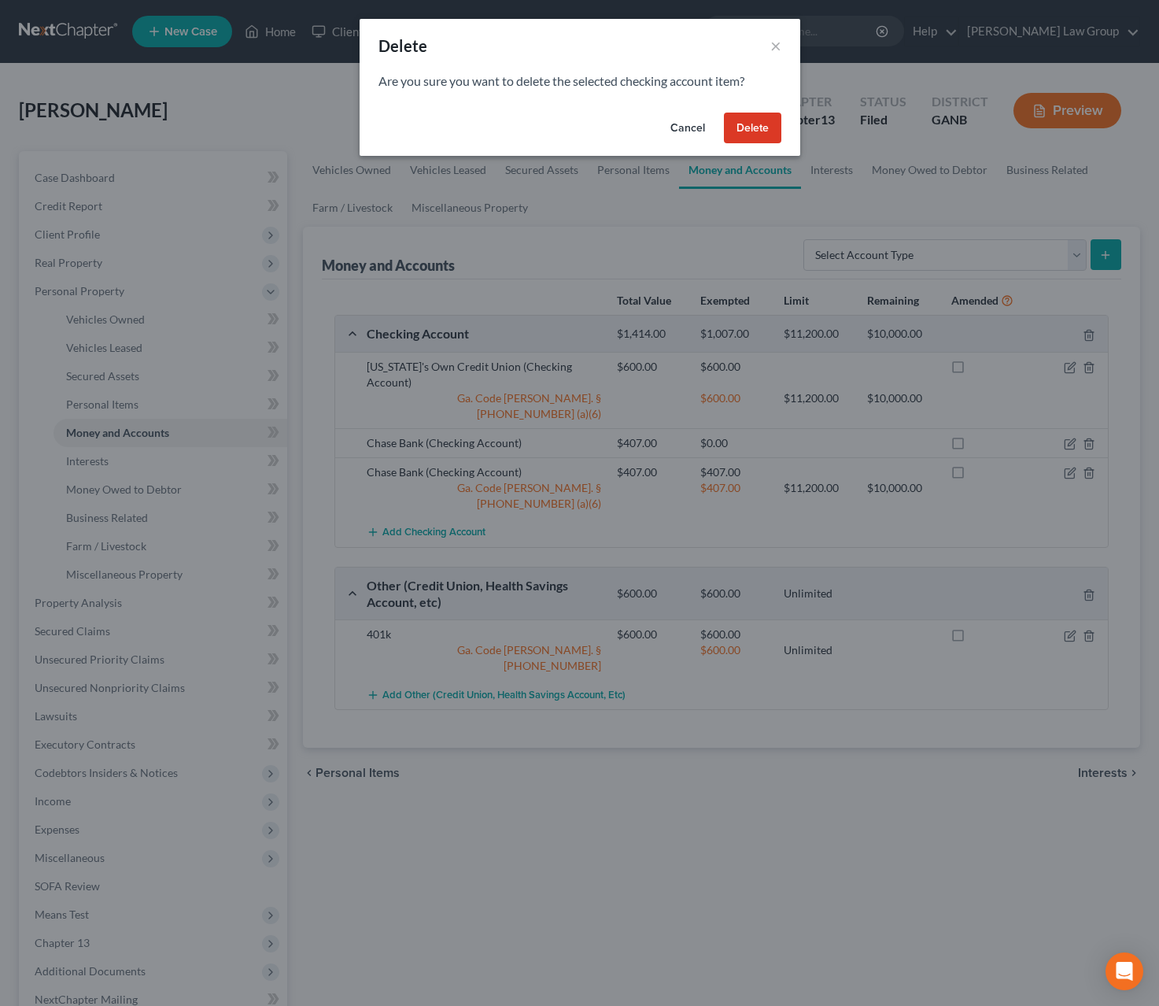
click at [755, 122] on button "Delete" at bounding box center [752, 128] width 57 height 31
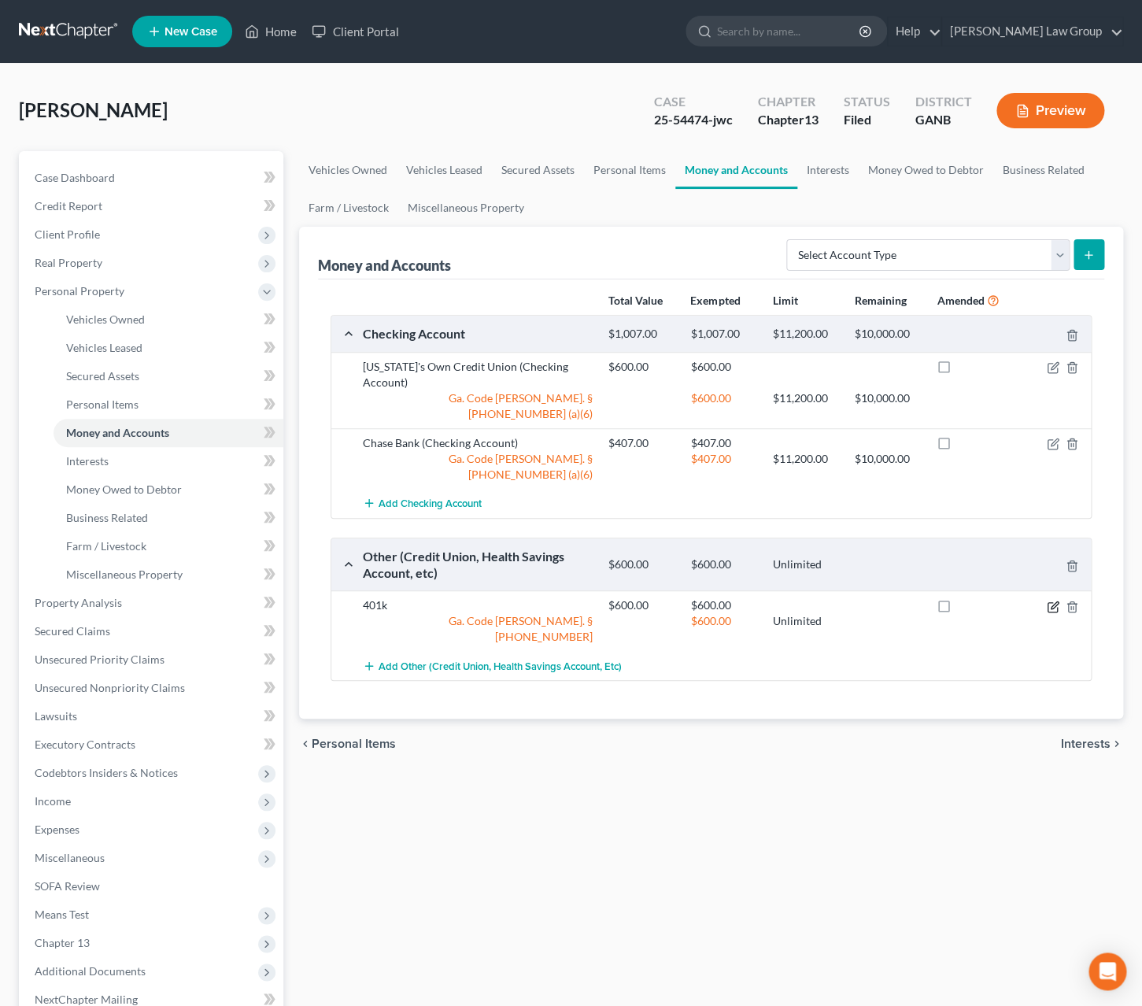
click at [1052, 601] on icon "button" at bounding box center [1053, 607] width 13 height 13
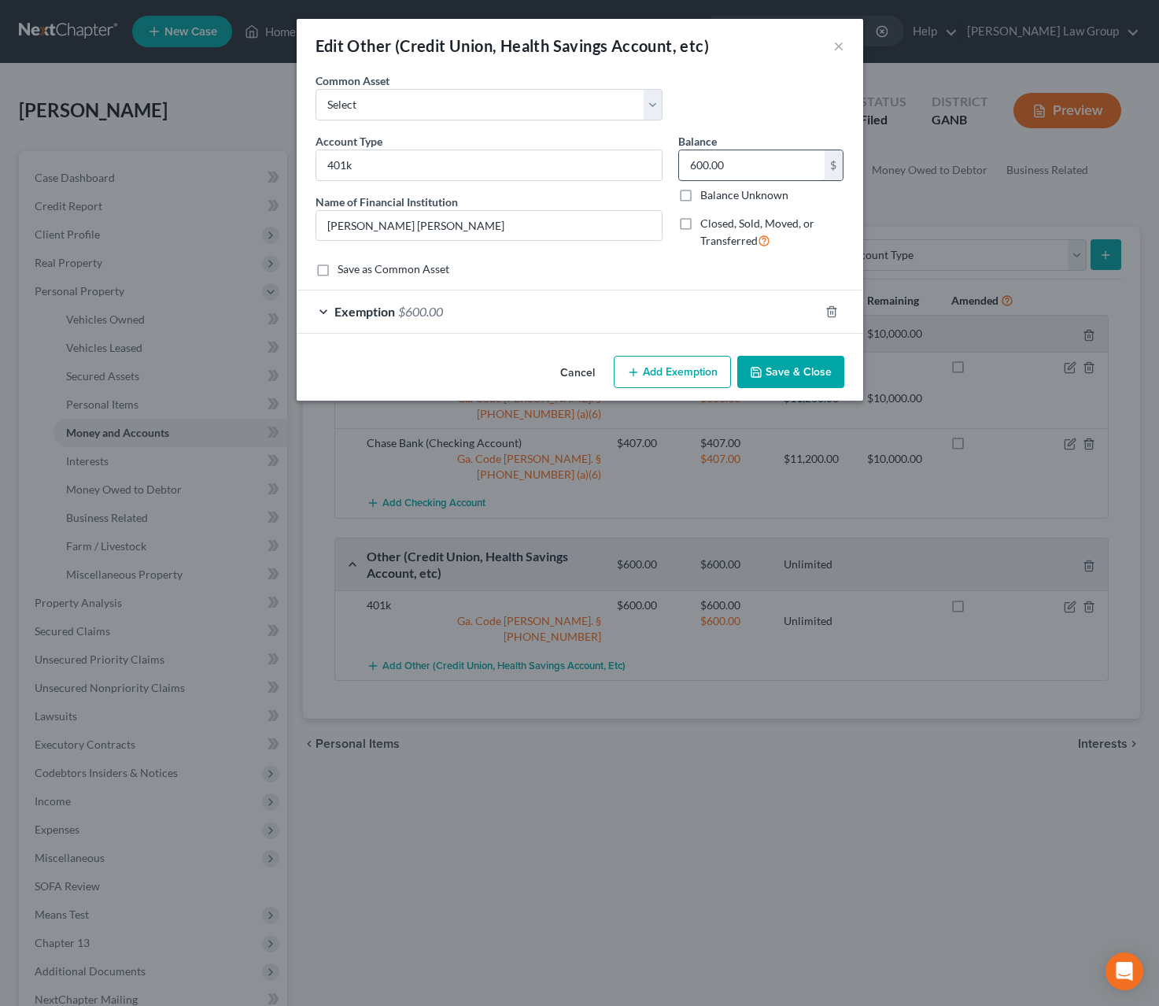
drag, startPoint x: 749, startPoint y: 165, endPoint x: 647, endPoint y: 172, distance: 101.8
click at [679, 172] on input "600.00" at bounding box center [752, 165] width 146 height 30
drag, startPoint x: 727, startPoint y: 165, endPoint x: 654, endPoint y: 174, distance: 73.8
click at [679, 174] on input "600.00" at bounding box center [752, 165] width 146 height 30
type input "1,230."
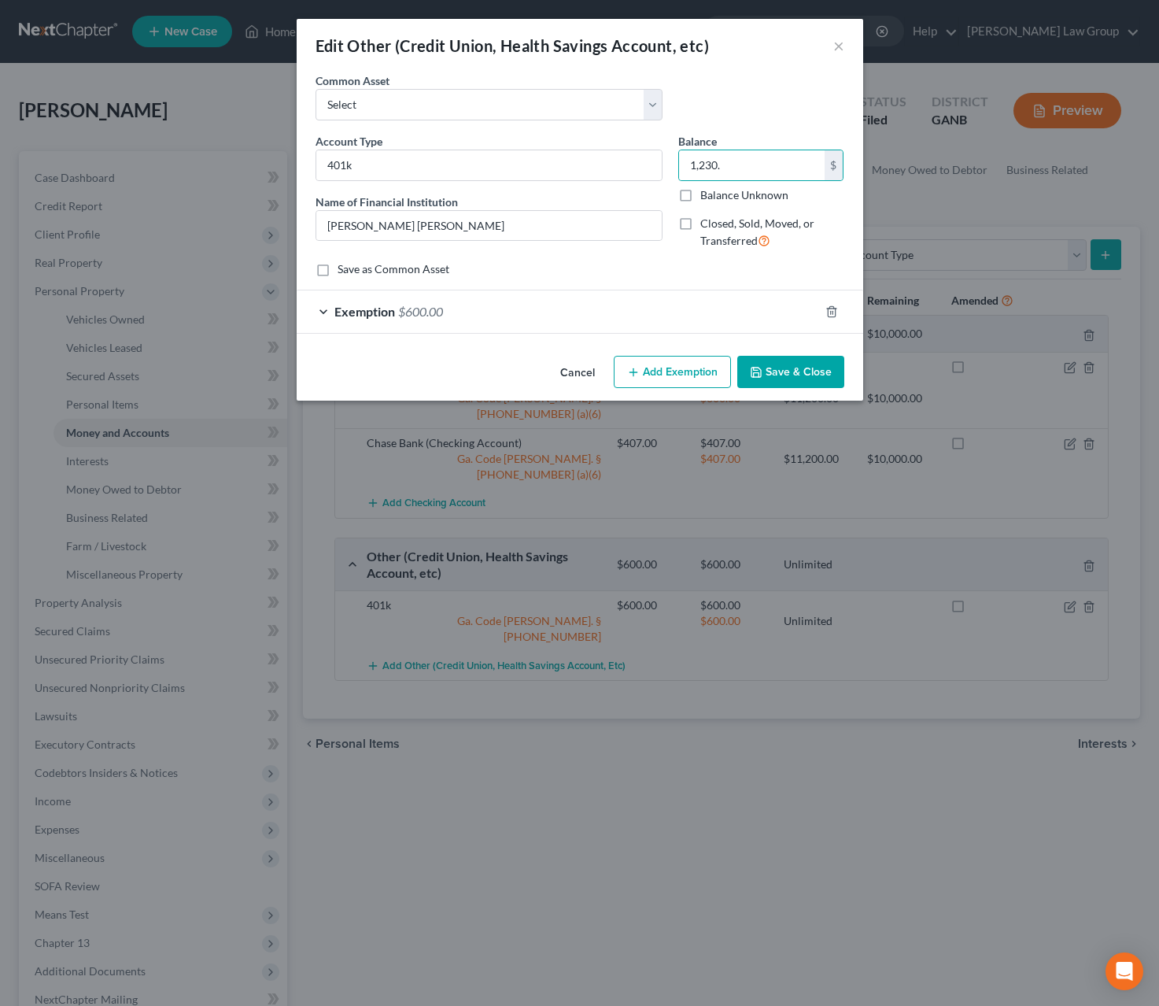
click at [786, 392] on div "Cancel Add Exemption Save & Close" at bounding box center [580, 375] width 567 height 52
click at [791, 382] on button "Save & Close" at bounding box center [791, 372] width 107 height 33
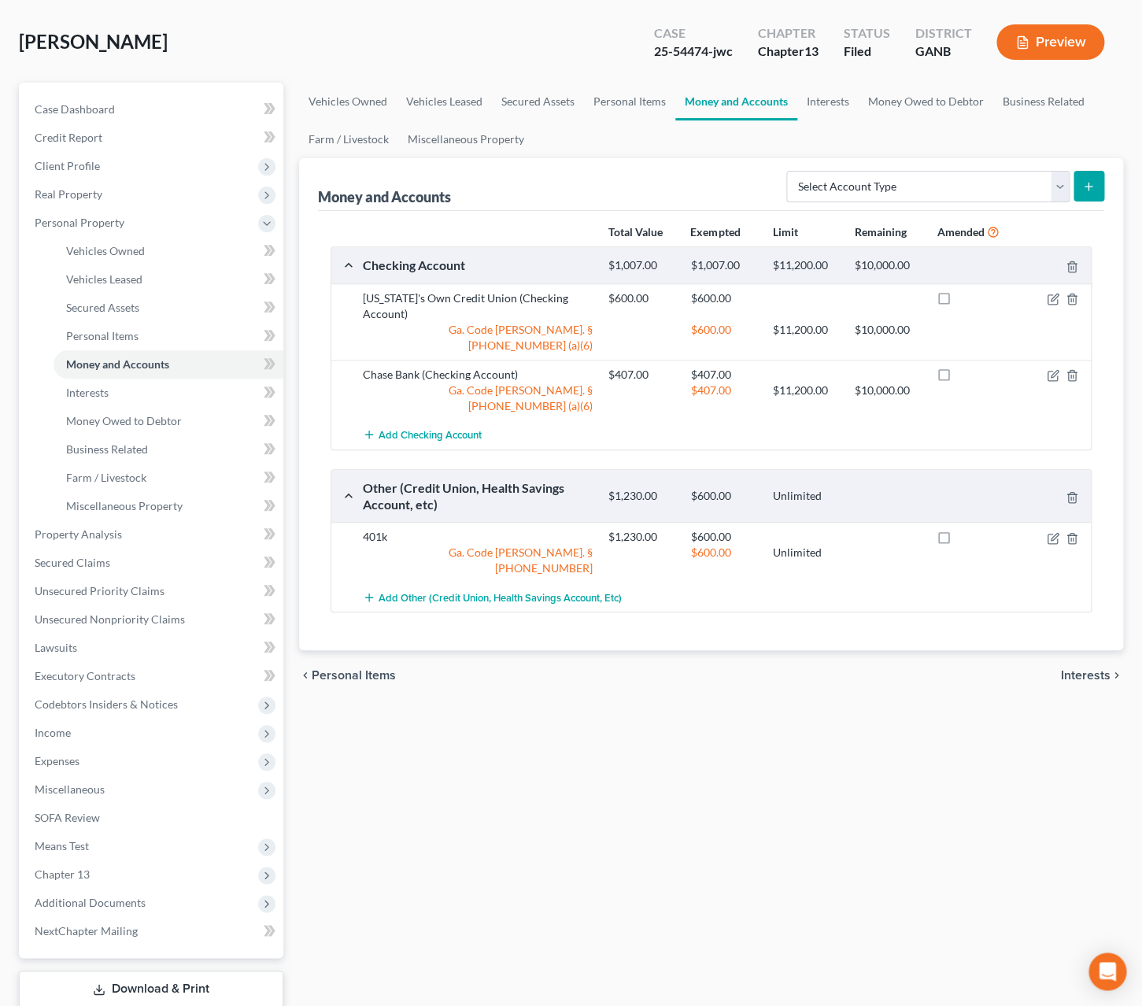
scroll to position [65, 0]
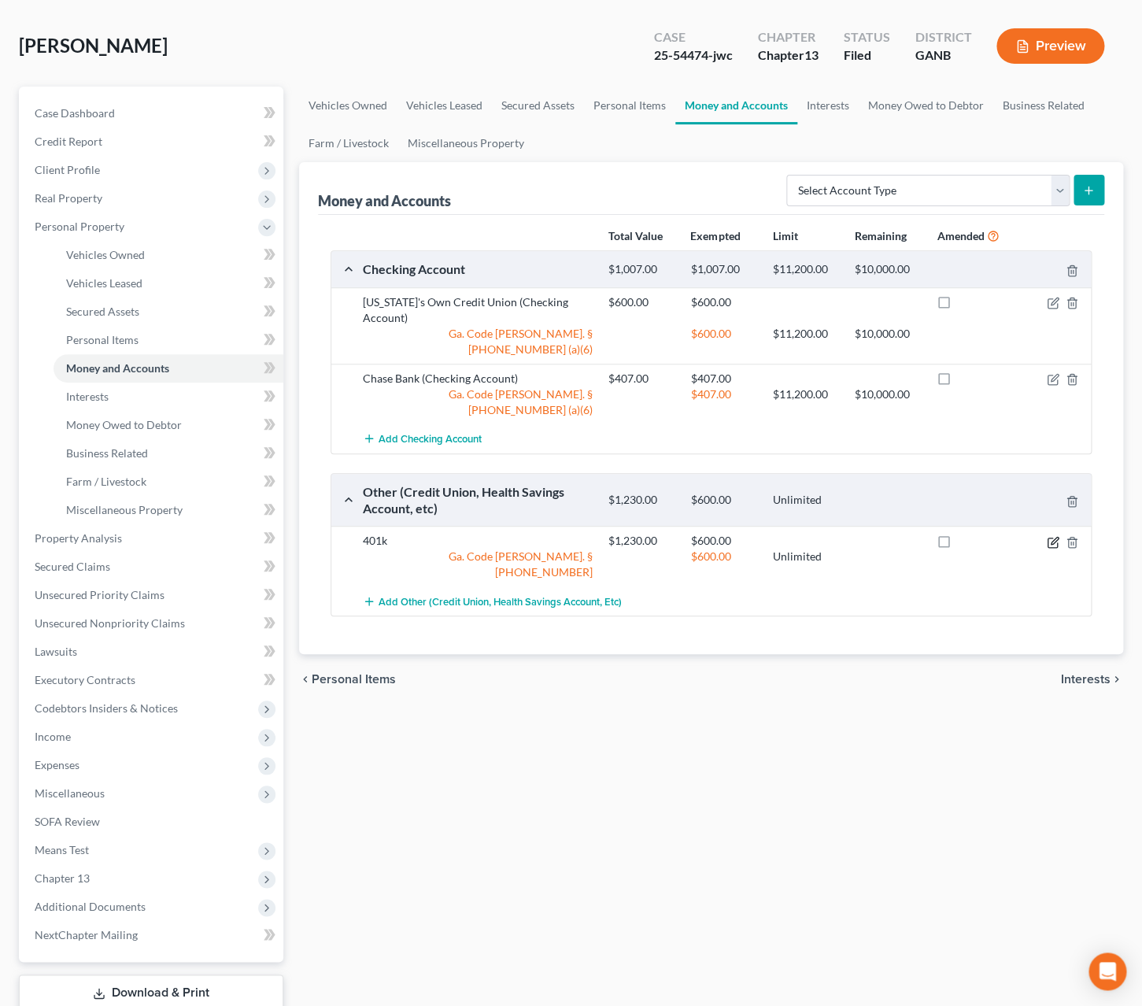
click at [1053, 537] on icon "button" at bounding box center [1054, 540] width 7 height 7
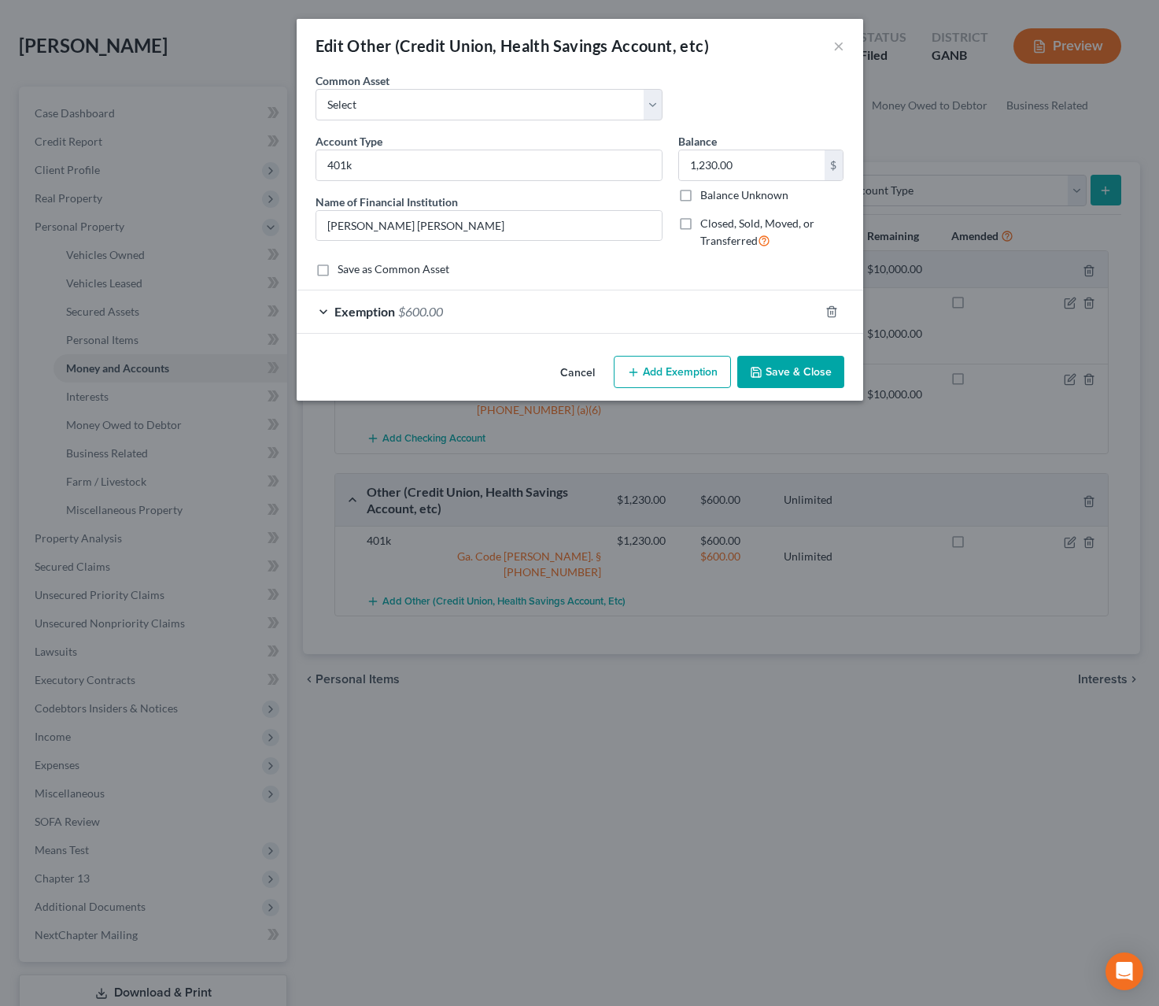
click at [656, 320] on div "Exemption $600.00" at bounding box center [558, 311] width 523 height 42
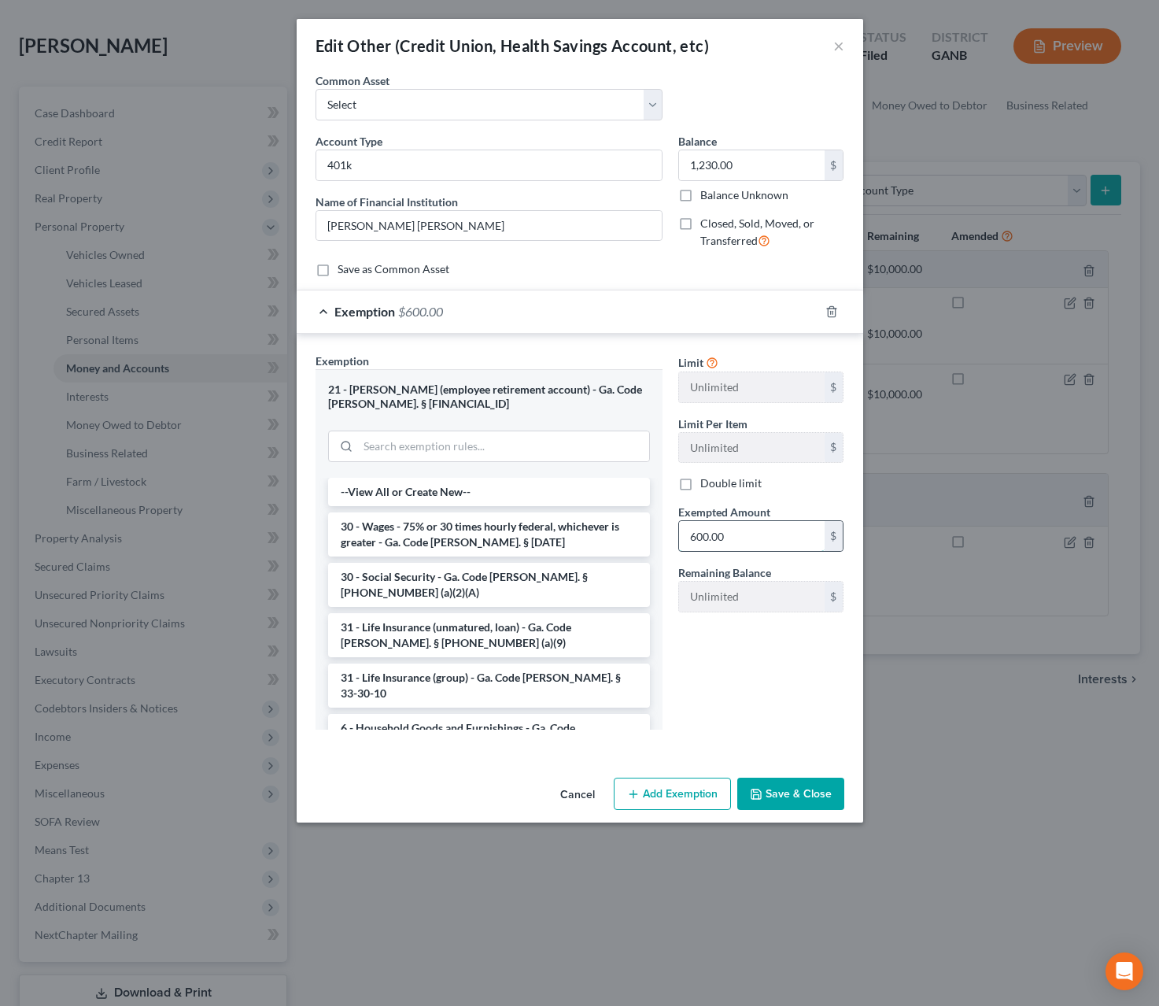
drag, startPoint x: 748, startPoint y: 545, endPoint x: 800, endPoint y: 538, distance: 52.4
click at [800, 538] on input "600.00" at bounding box center [752, 536] width 146 height 30
type input "1,230"
click at [797, 793] on button "Save & Close" at bounding box center [791, 794] width 107 height 33
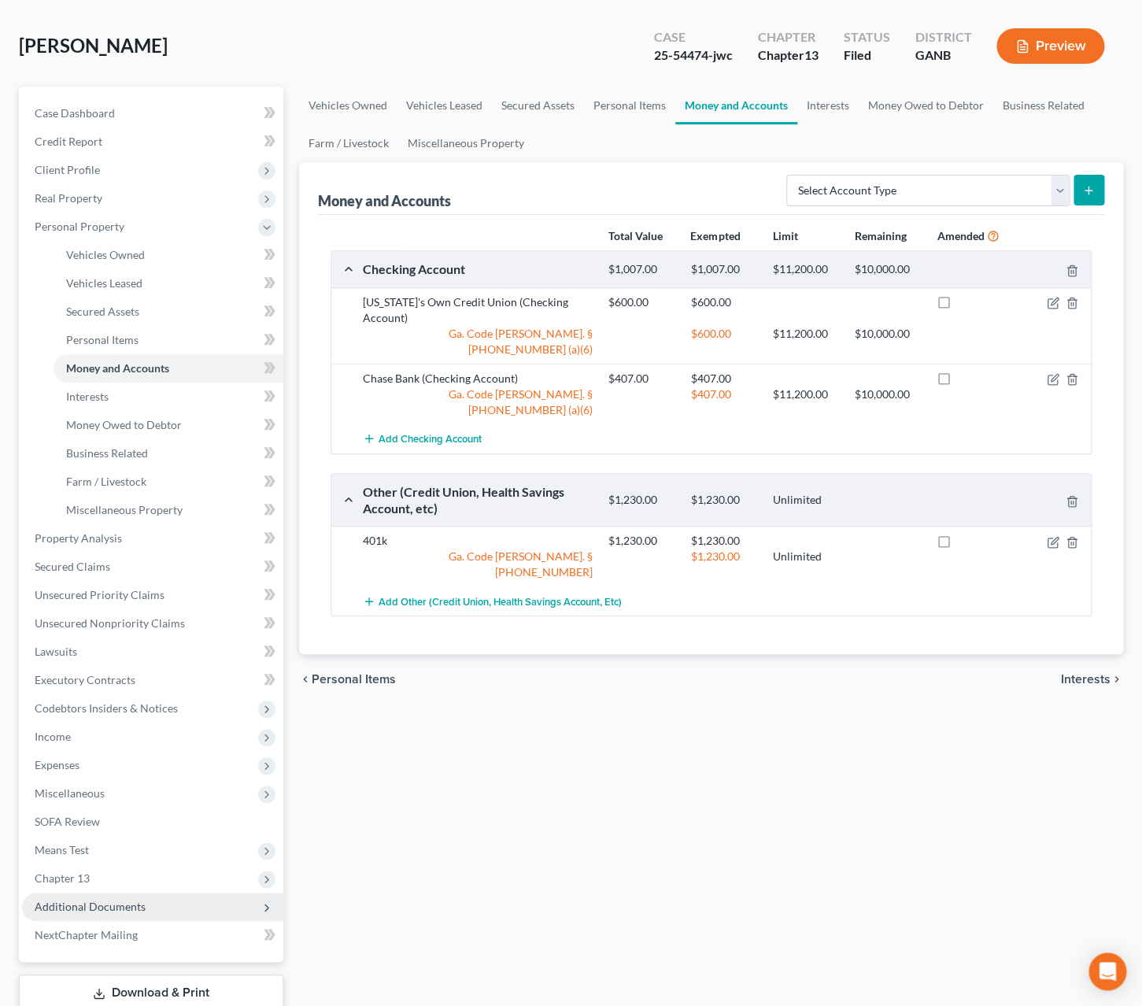
click at [151, 897] on span "Additional Documents" at bounding box center [152, 907] width 261 height 28
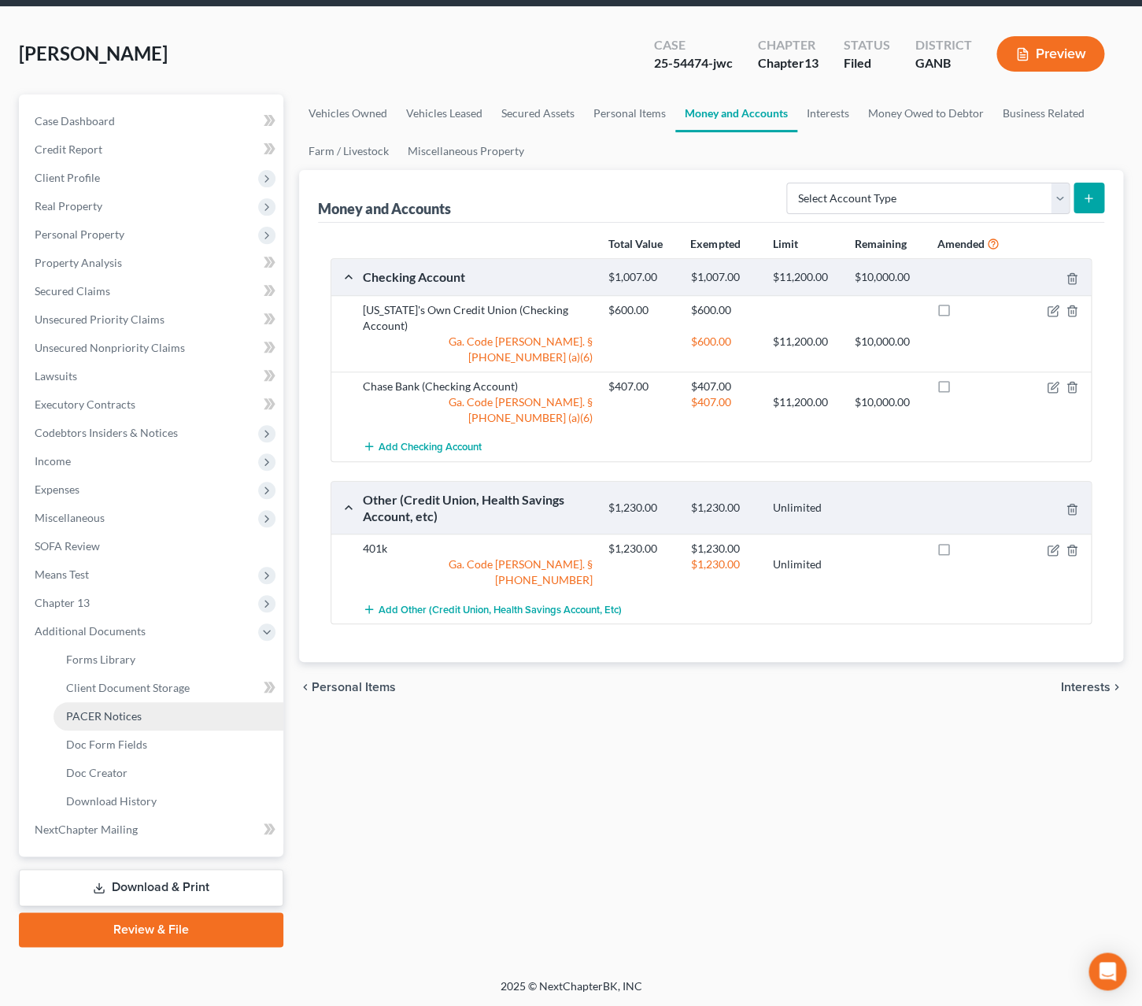
click at [139, 715] on span "PACER Notices" at bounding box center [104, 715] width 76 height 13
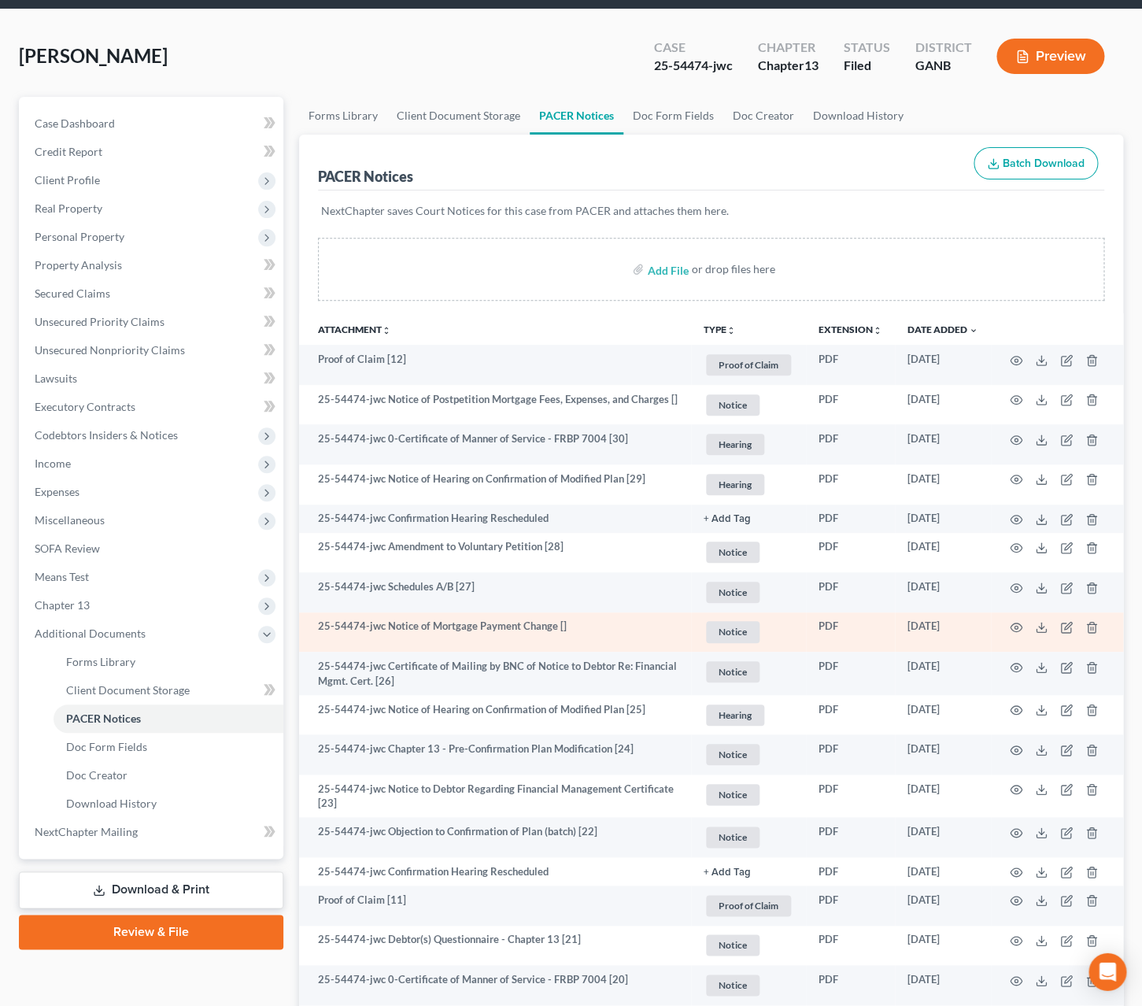
scroll to position [65, 0]
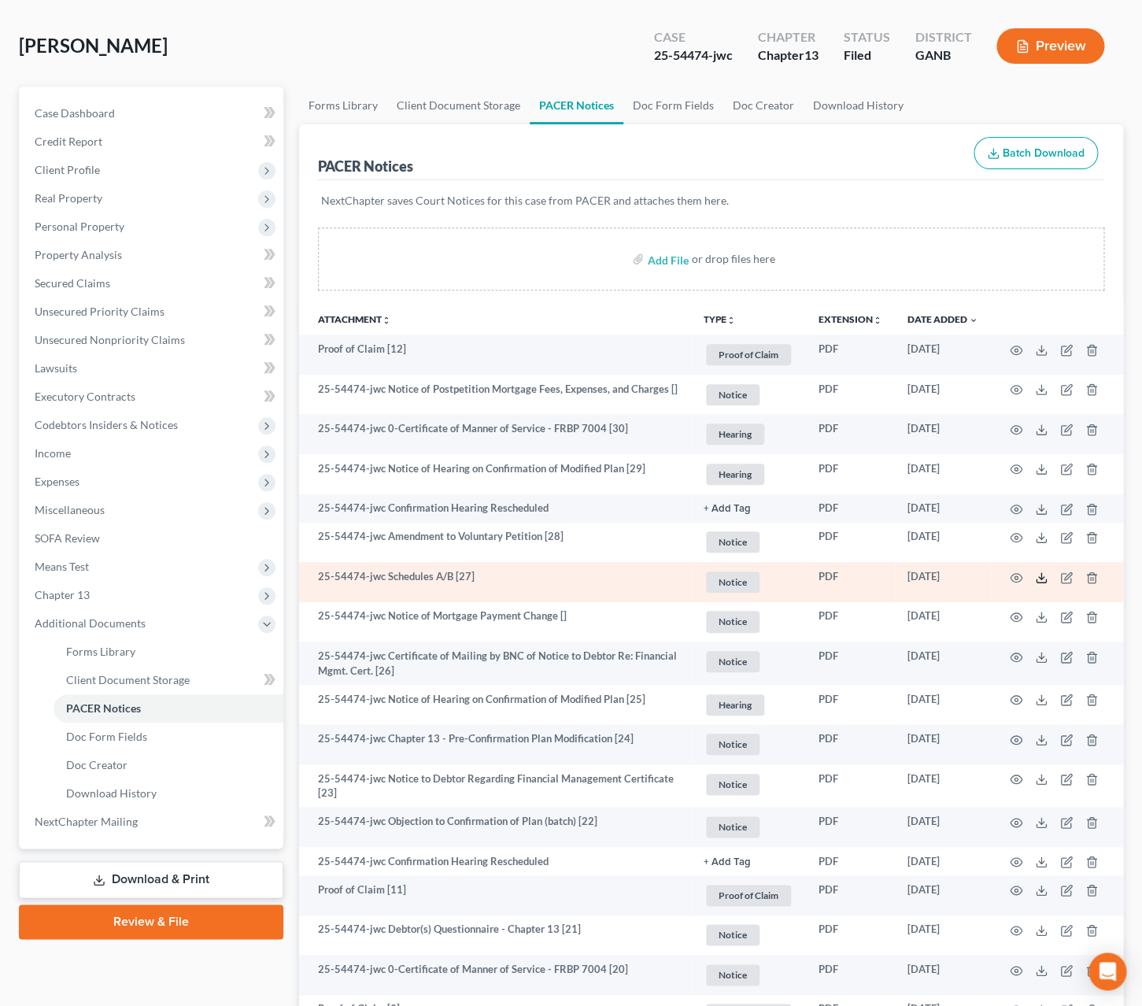
click at [1045, 580] on icon at bounding box center [1041, 577] width 13 height 13
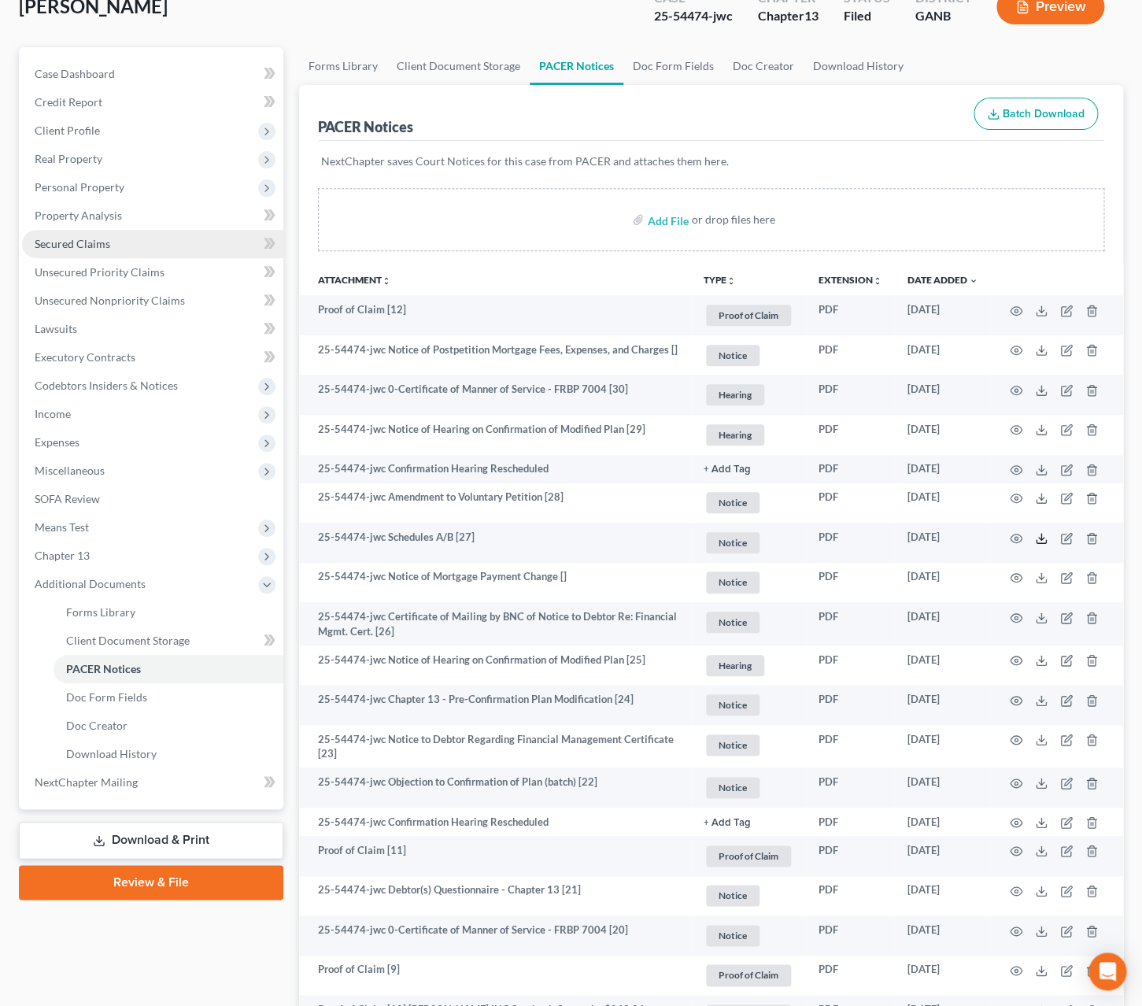
scroll to position [91, 0]
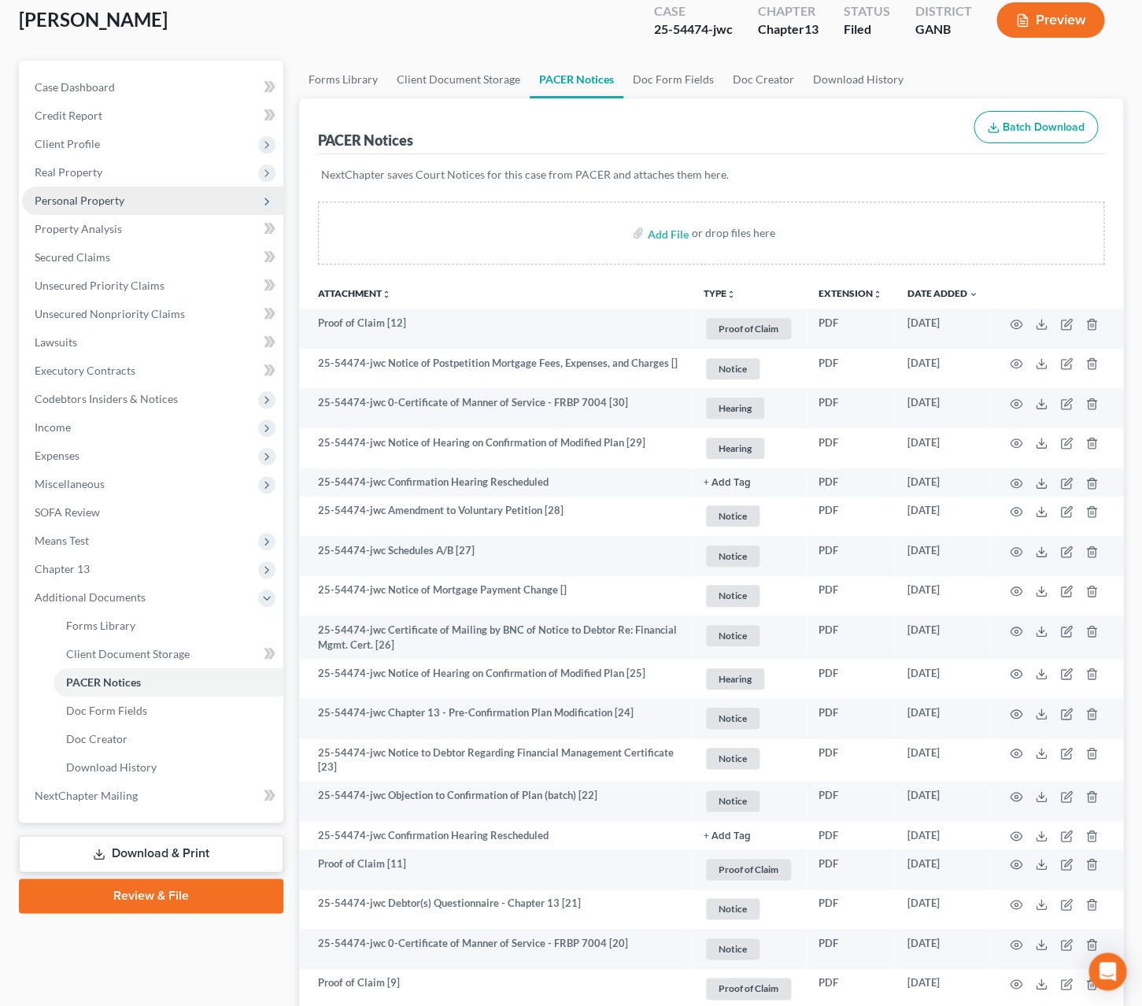
click at [98, 205] on span "Personal Property" at bounding box center [80, 200] width 90 height 13
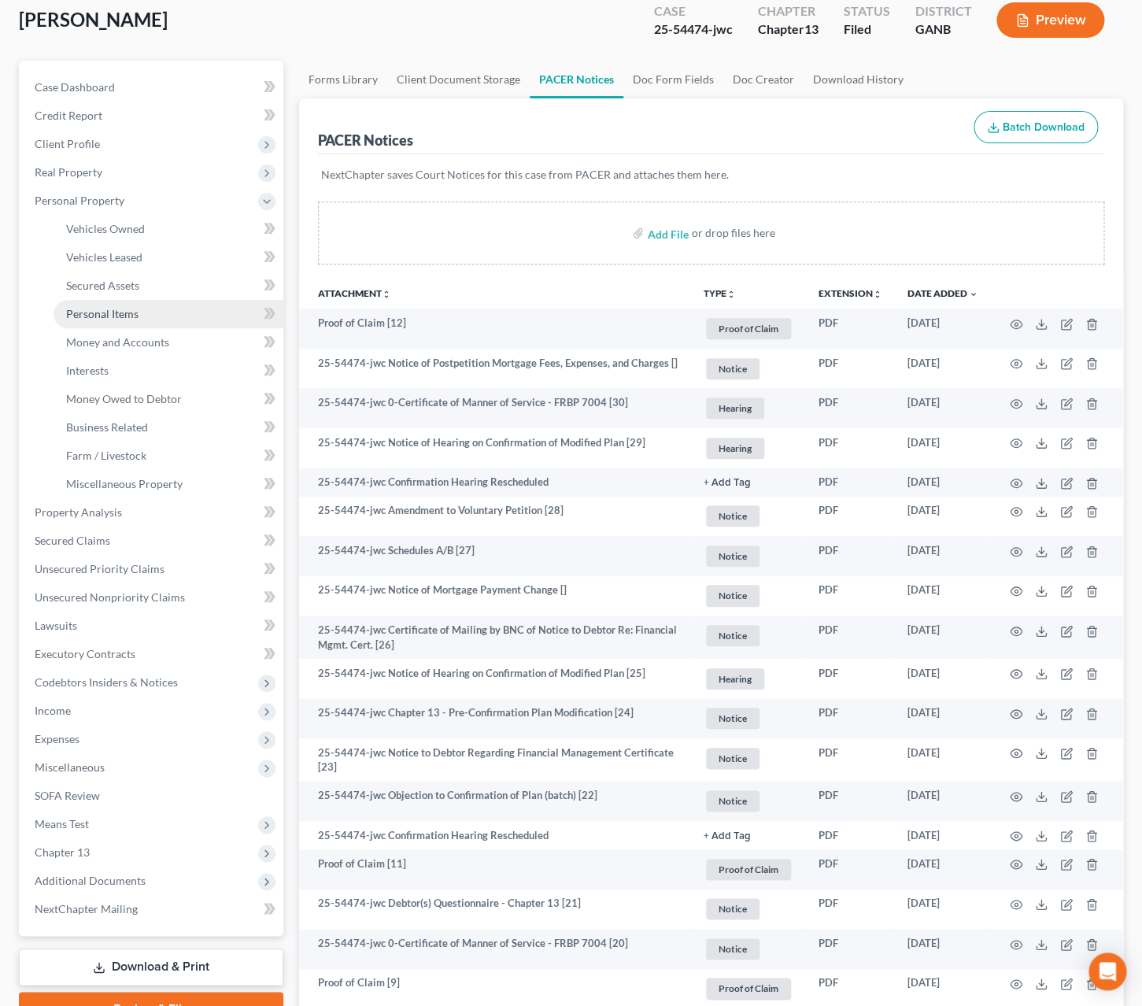
click at [117, 305] on link "Personal Items" at bounding box center [169, 314] width 230 height 28
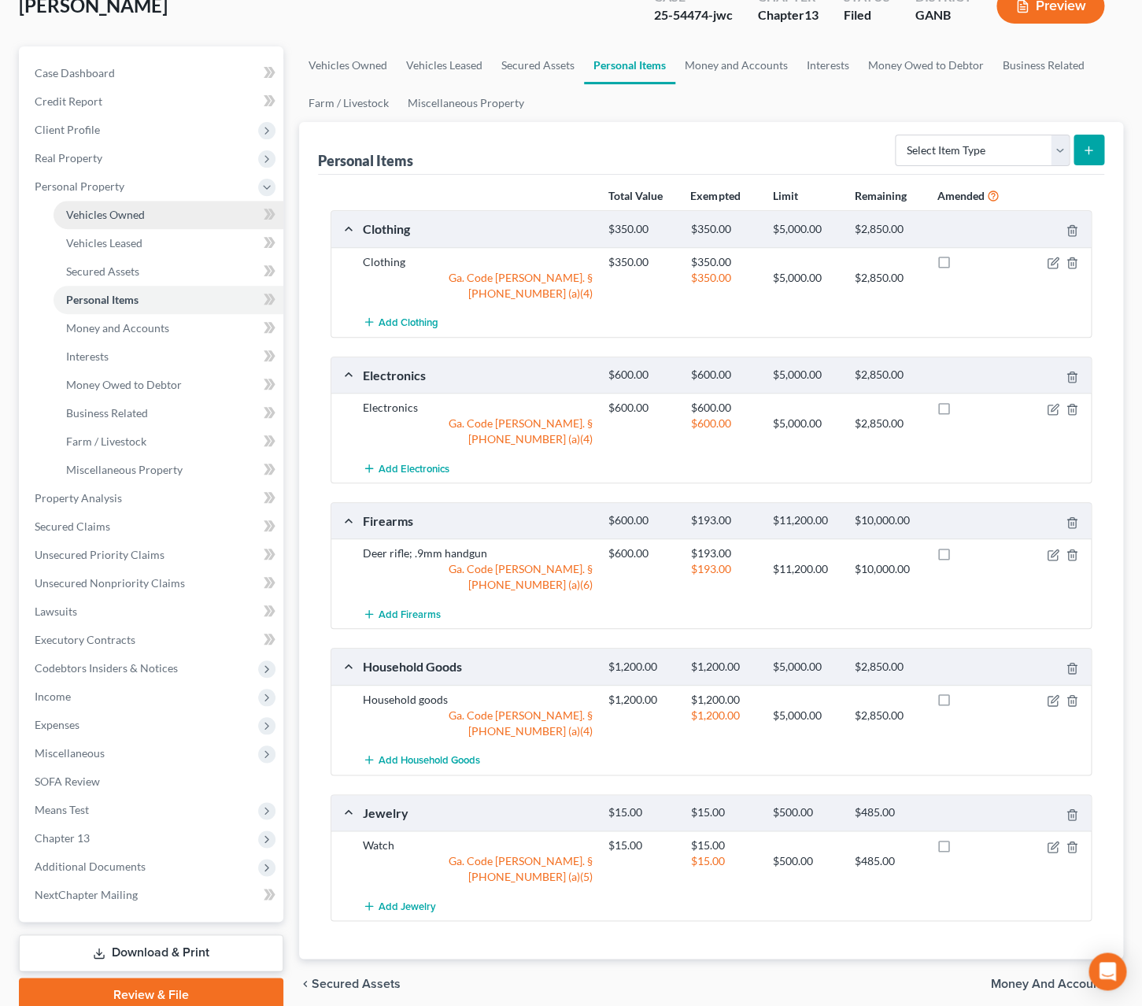
click at [135, 217] on span "Vehicles Owned" at bounding box center [105, 214] width 79 height 13
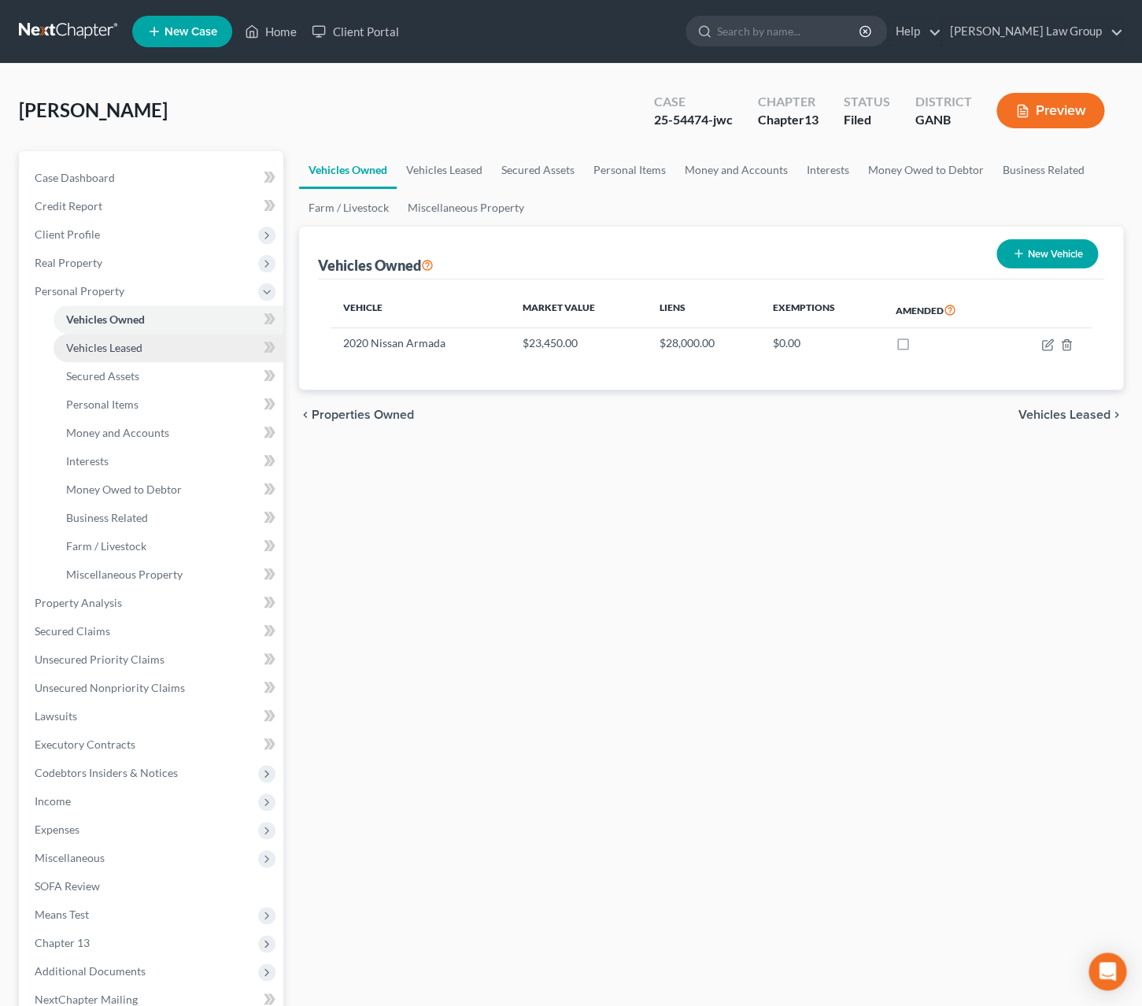
click at [135, 341] on span "Vehicles Leased" at bounding box center [104, 347] width 76 height 13
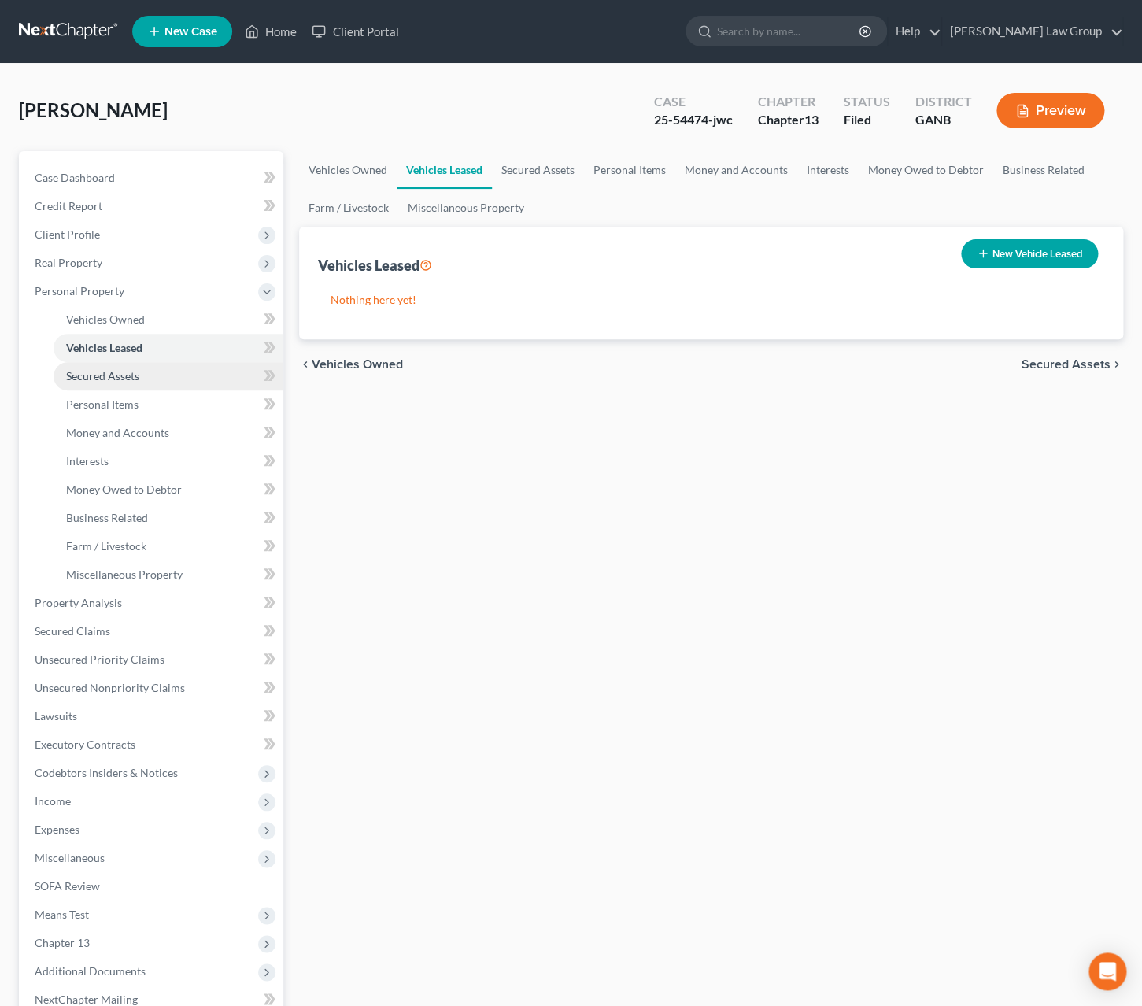
click at [141, 383] on link "Secured Assets" at bounding box center [169, 376] width 230 height 28
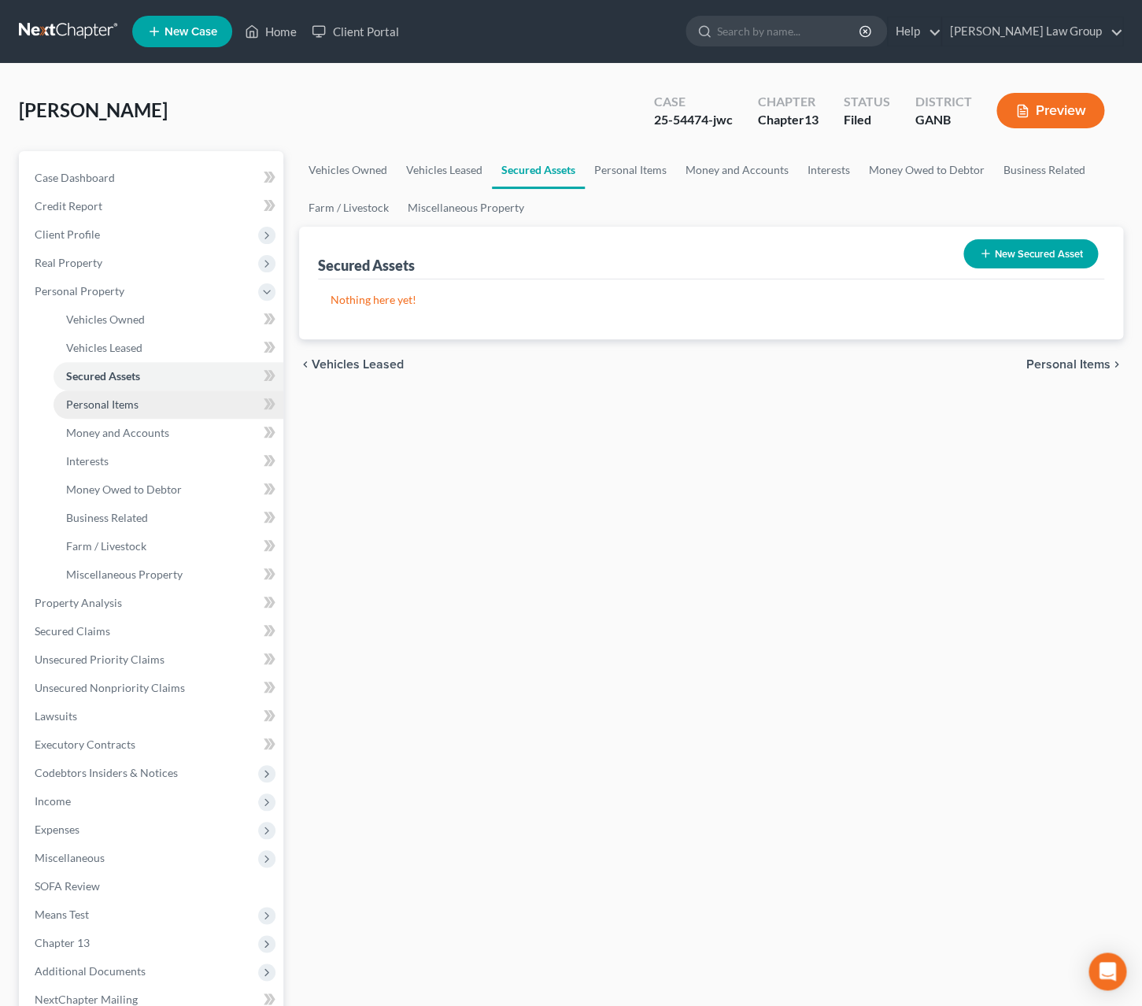
click at [142, 399] on link "Personal Items" at bounding box center [169, 404] width 230 height 28
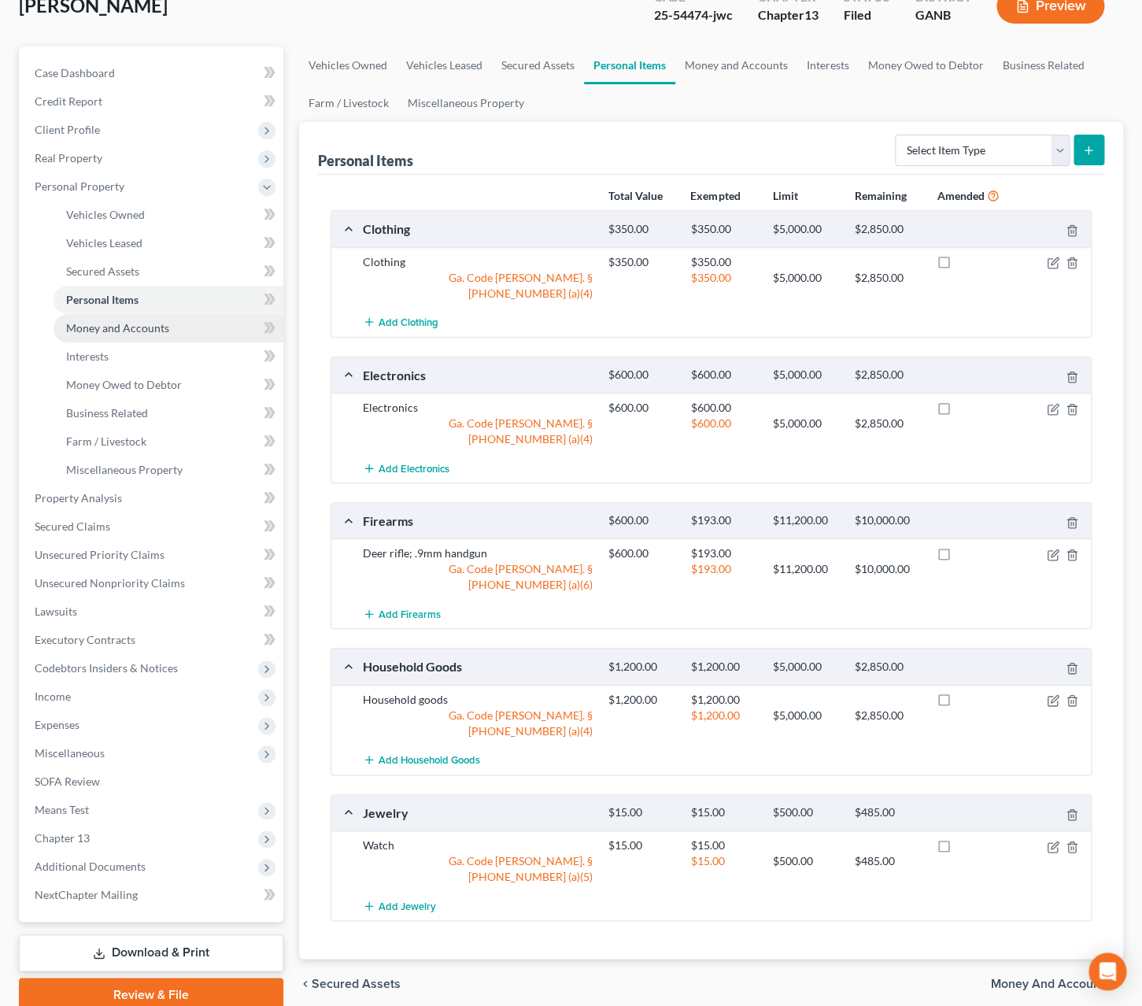
click at [131, 321] on span "Money and Accounts" at bounding box center [117, 327] width 103 height 13
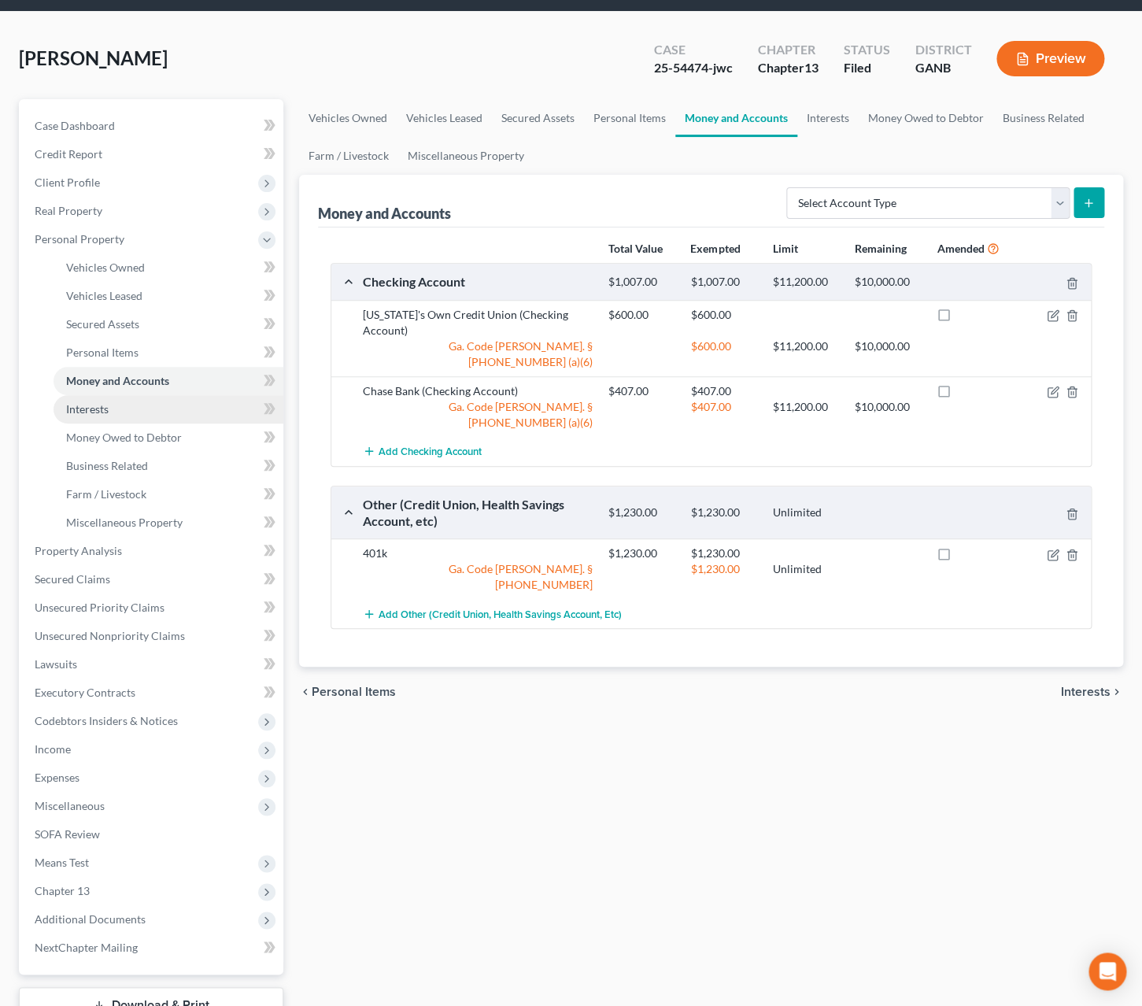
click at [151, 401] on link "Interests" at bounding box center [169, 409] width 230 height 28
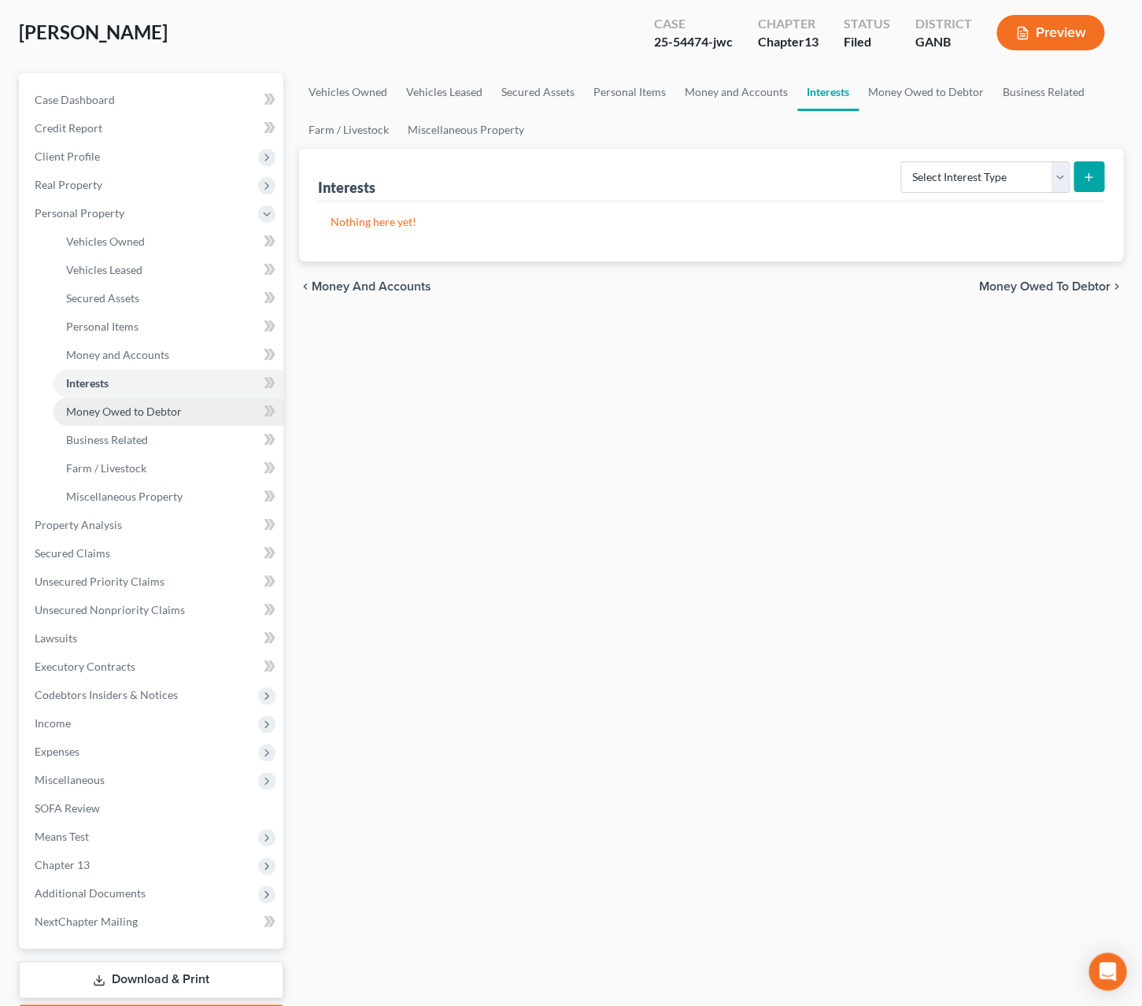
click at [148, 411] on span "Money Owed to Debtor" at bounding box center [124, 411] width 116 height 13
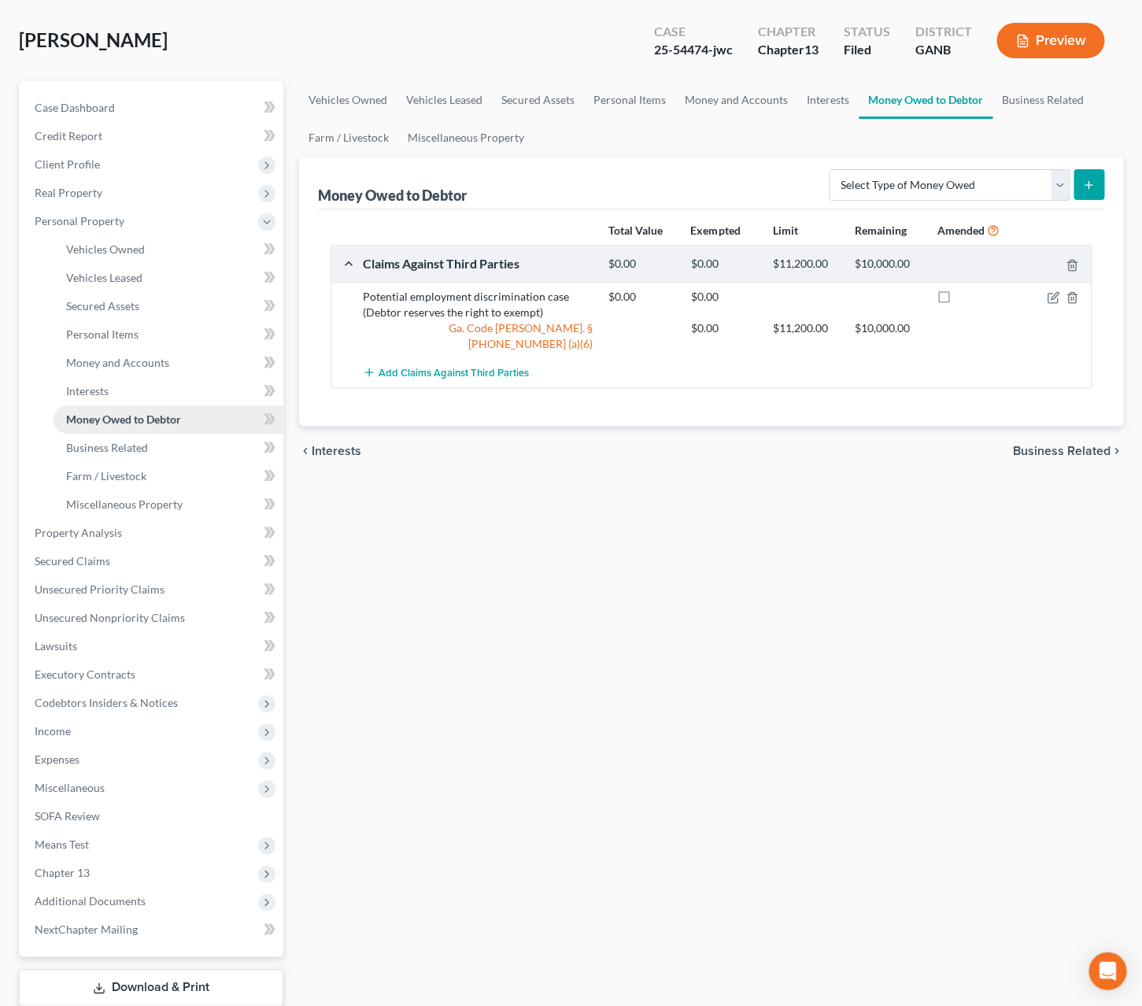
scroll to position [91, 0]
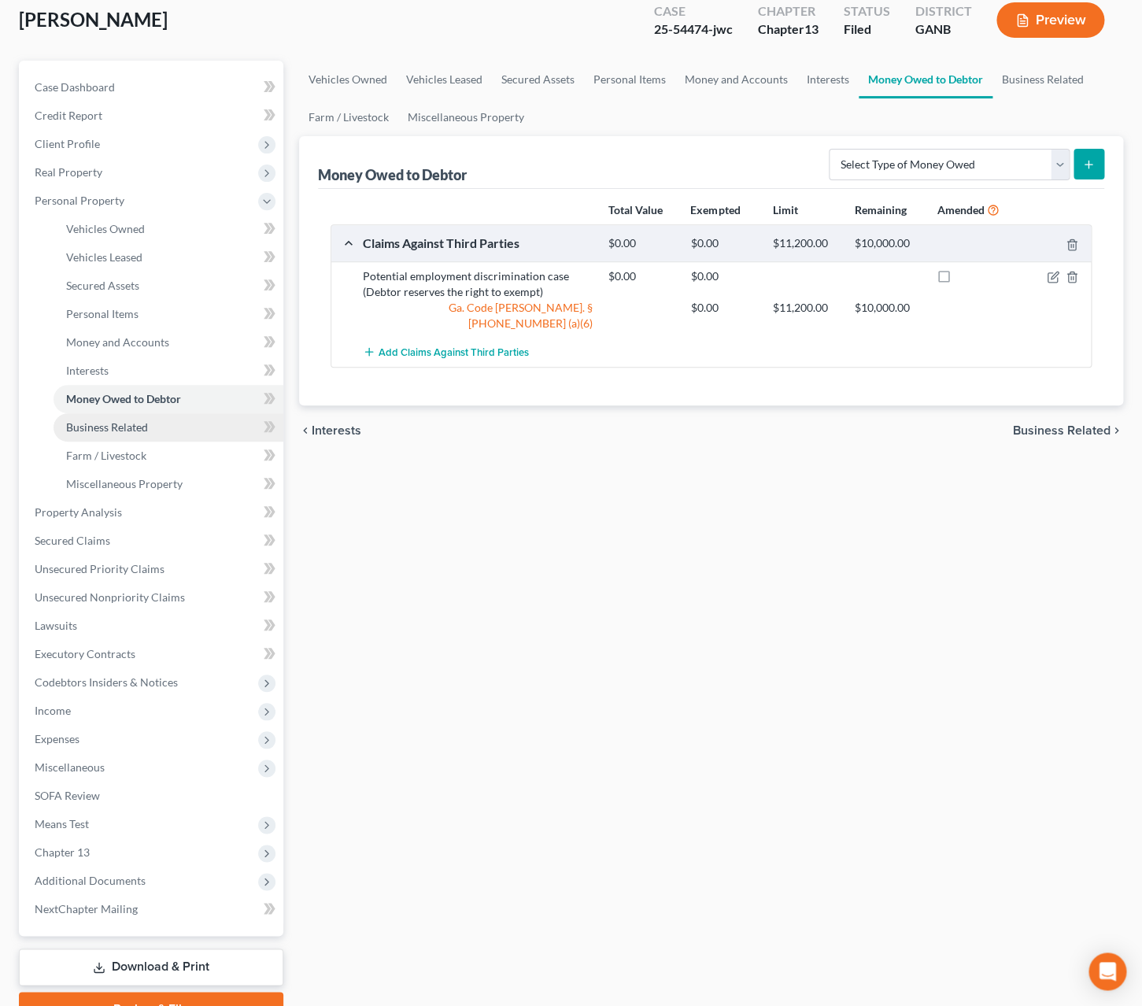
click at [160, 423] on link "Business Related" at bounding box center [169, 427] width 230 height 28
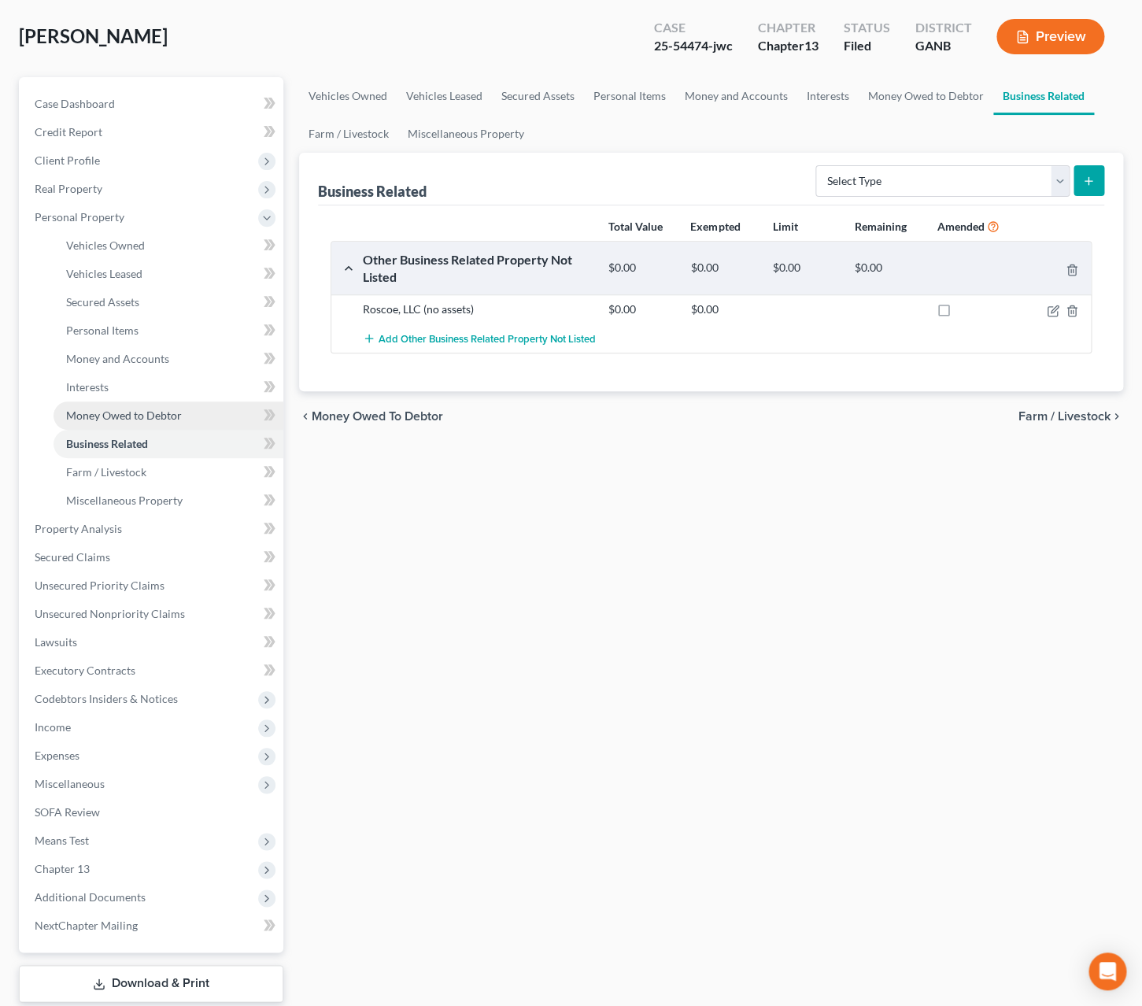
scroll to position [78, 0]
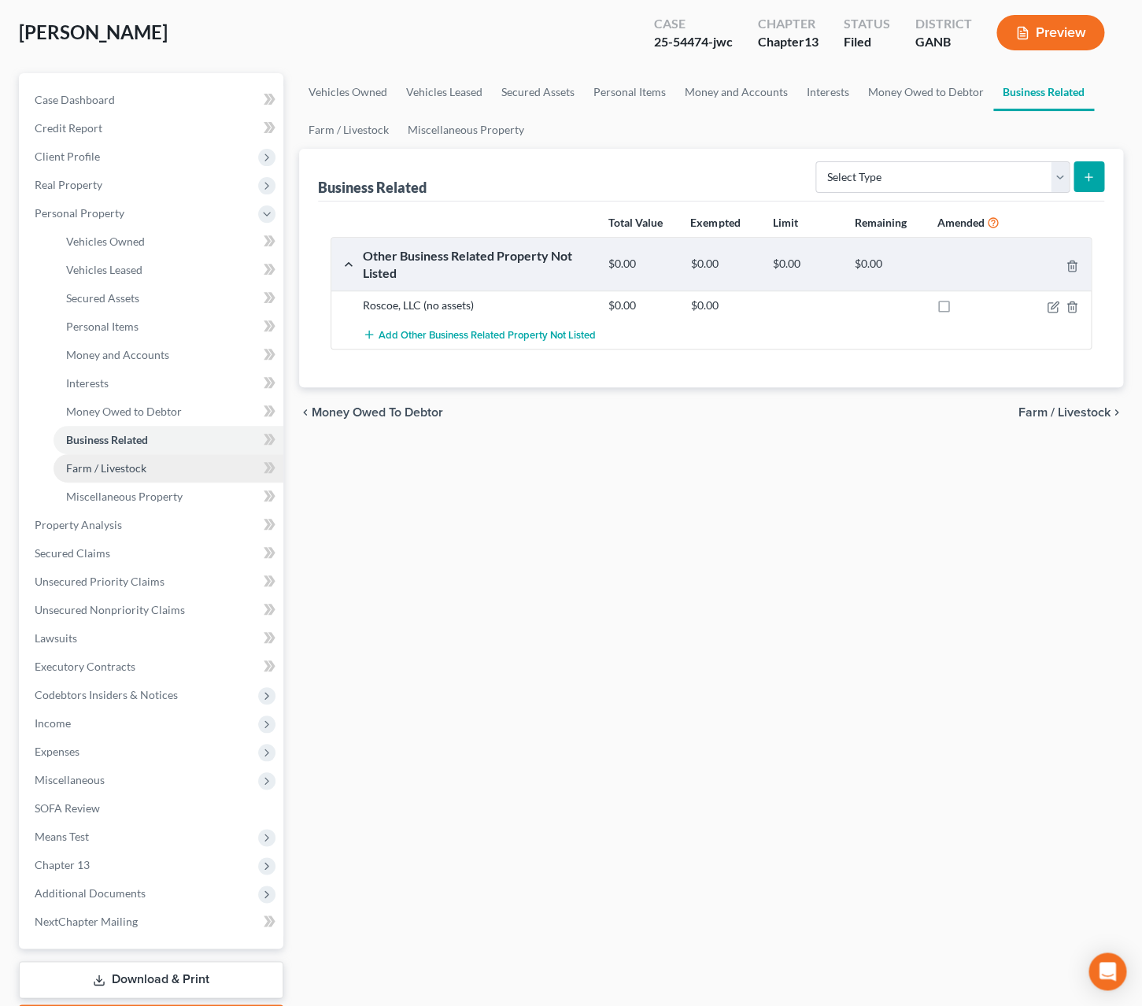
click at [167, 460] on link "Farm / Livestock" at bounding box center [169, 468] width 230 height 28
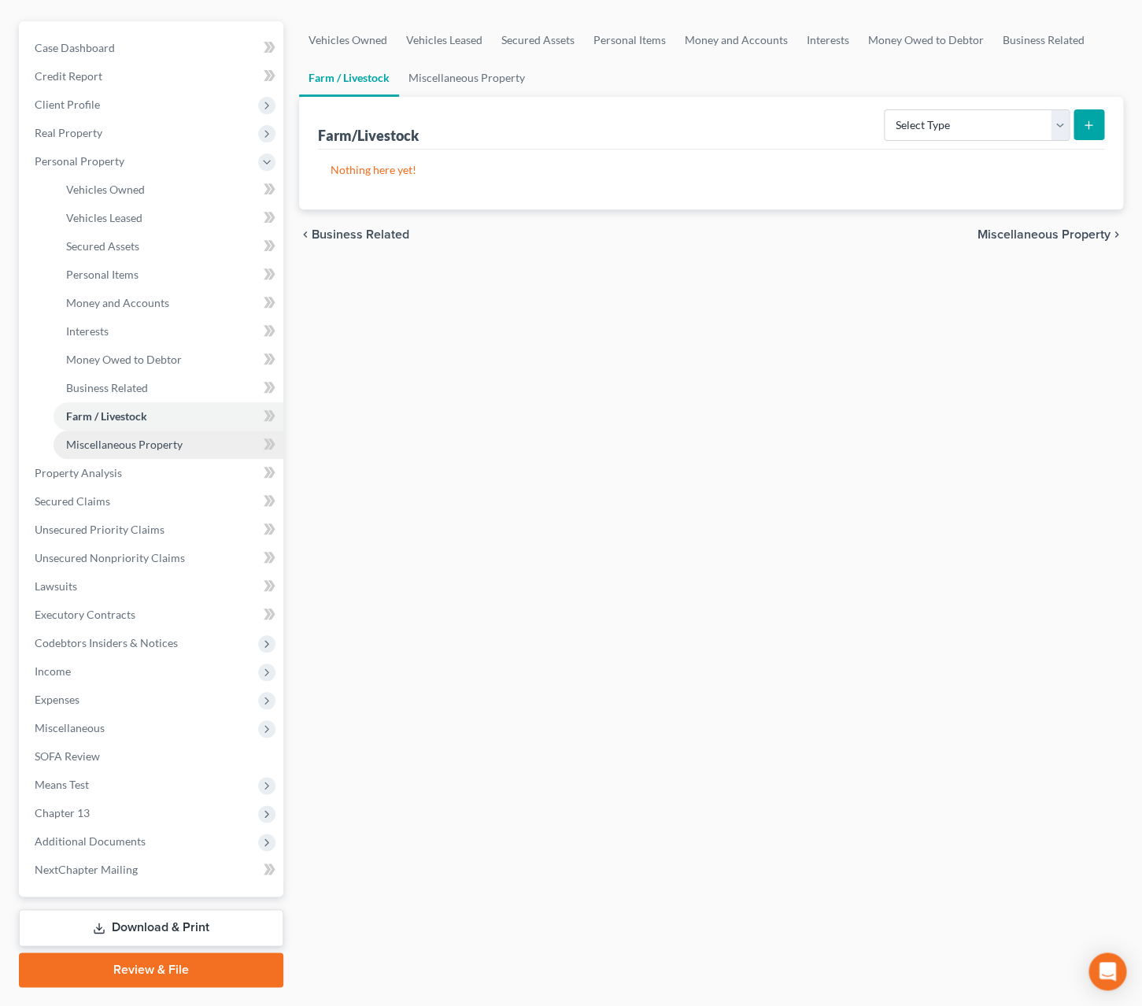
click at [181, 446] on link "Miscellaneous Property" at bounding box center [169, 445] width 230 height 28
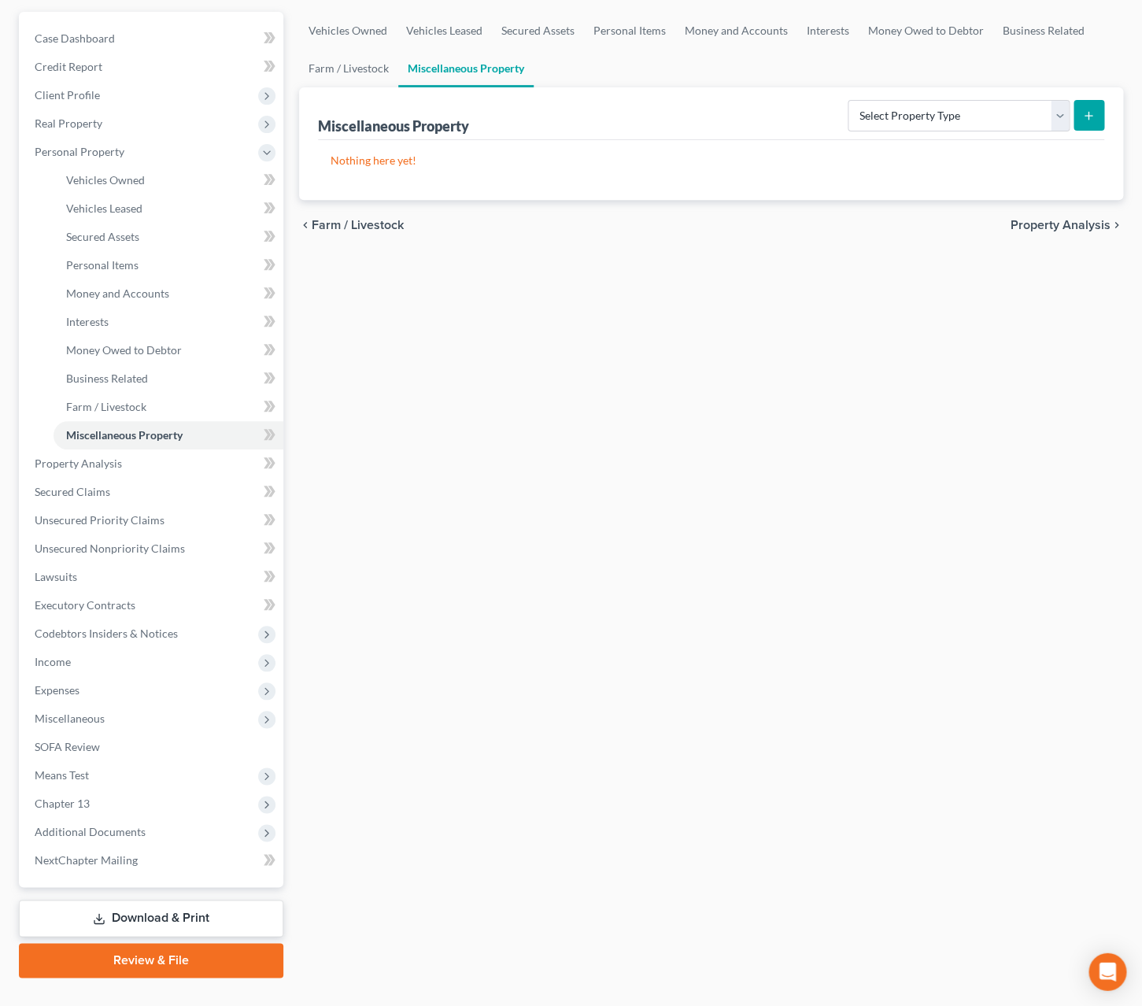
scroll to position [156, 0]
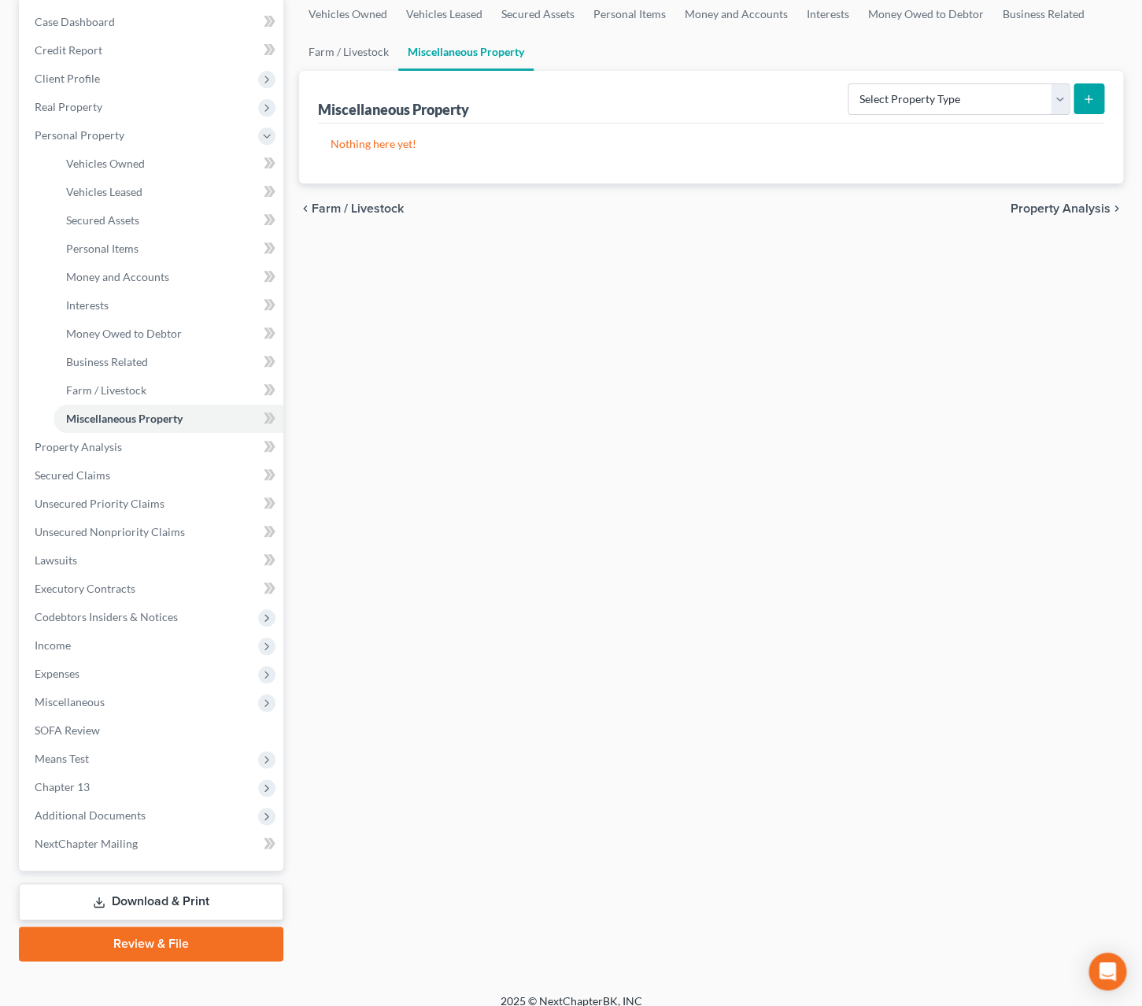
click at [220, 892] on link "Download & Print" at bounding box center [151, 901] width 264 height 37
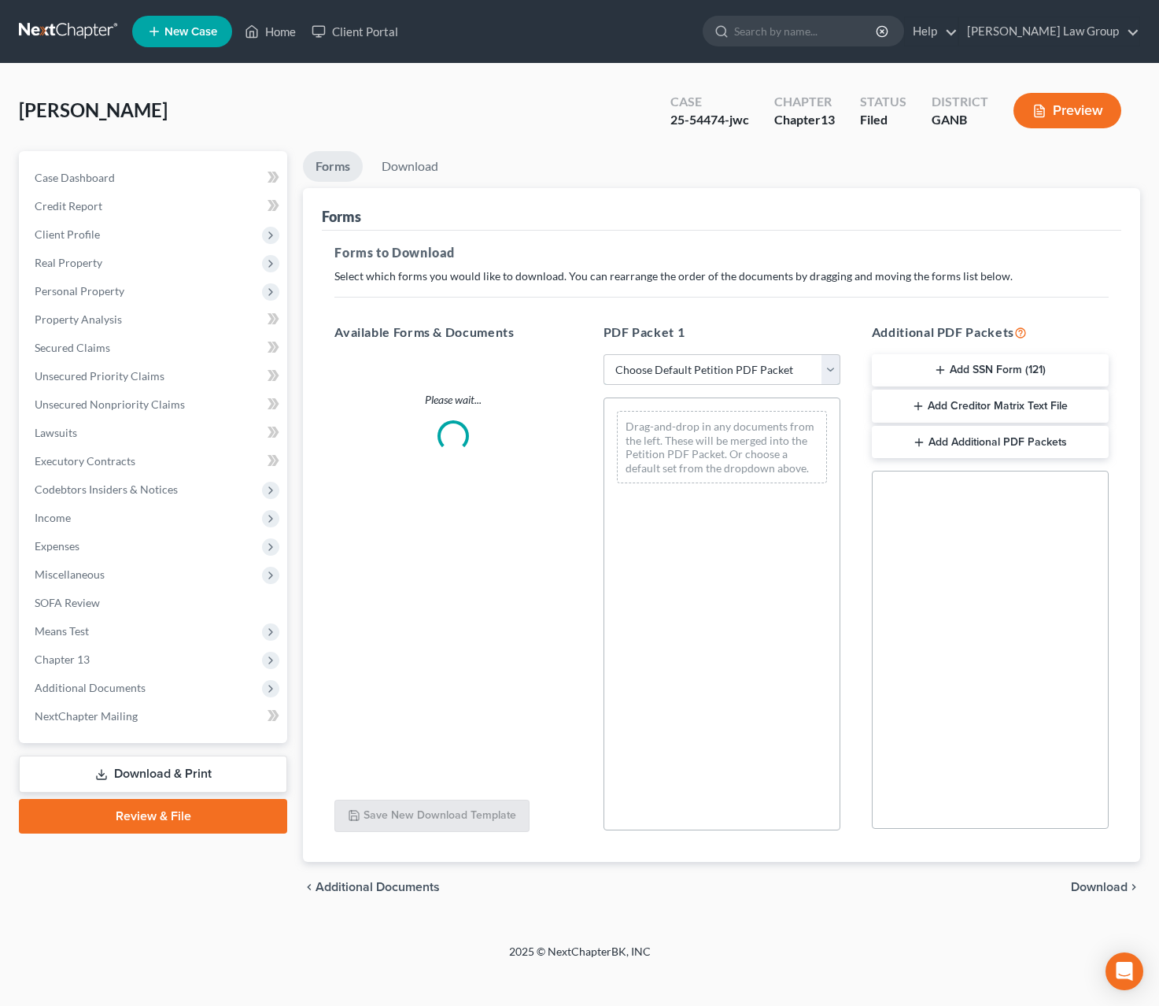
click at [604, 354] on select "Choose Default Petition PDF Packet Complete Bankruptcy Petition (all forms and …" at bounding box center [722, 369] width 237 height 31
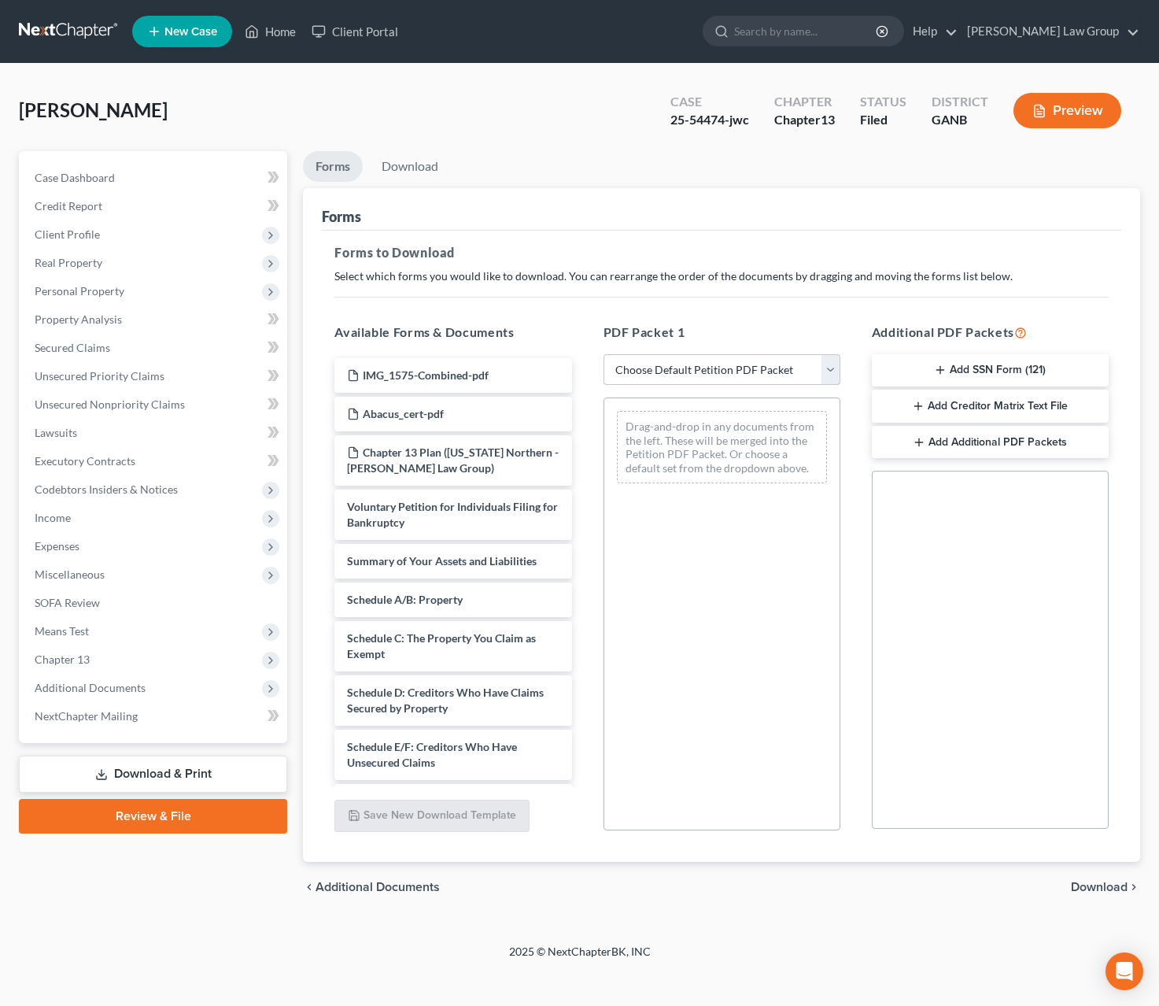
select select "2"
click option "Amended Forms" at bounding box center [0, 0] width 0 height 0
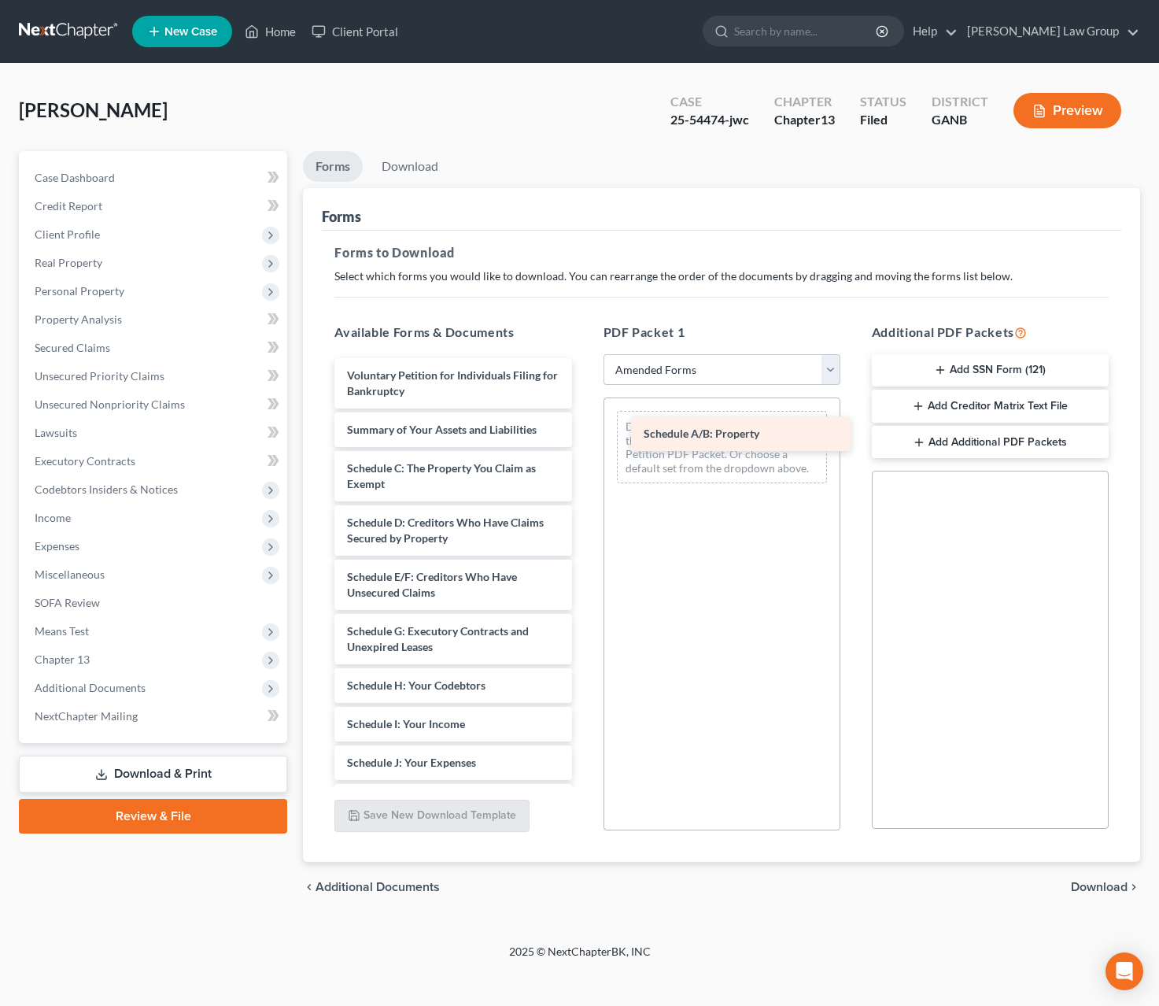
drag, startPoint x: 427, startPoint y: 471, endPoint x: 722, endPoint y: 427, distance: 297.8
click at [584, 427] on div "Schedule A/B: Property Voluntary Petition for Individuals Filing for Bankruptcy…" at bounding box center [453, 735] width 262 height 755
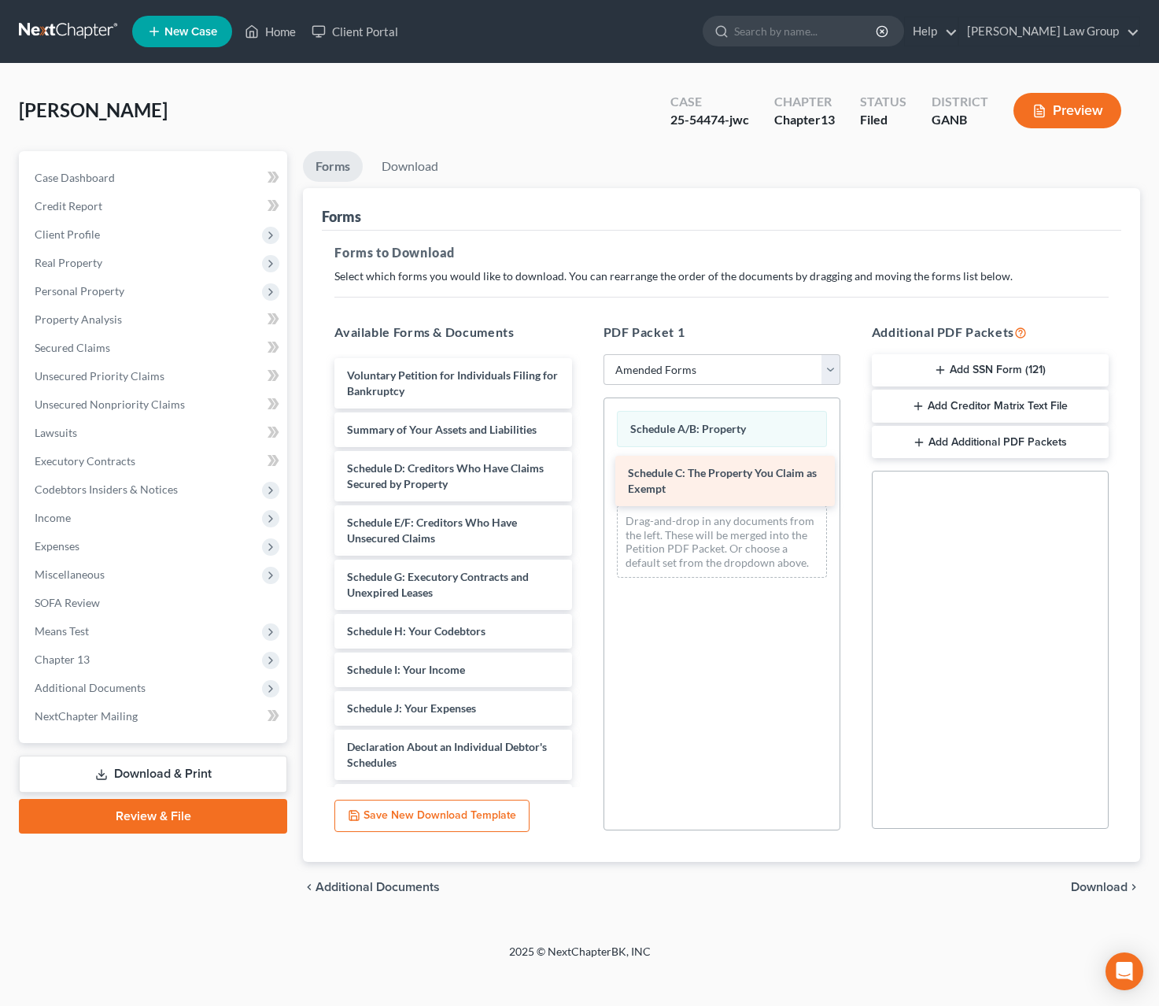
drag, startPoint x: 434, startPoint y: 477, endPoint x: 716, endPoint y: 482, distance: 281.8
click at [584, 482] on div "Schedule C: The Property You Claim as Exempt Voluntary Petition for Individuals…" at bounding box center [453, 708] width 262 height 701
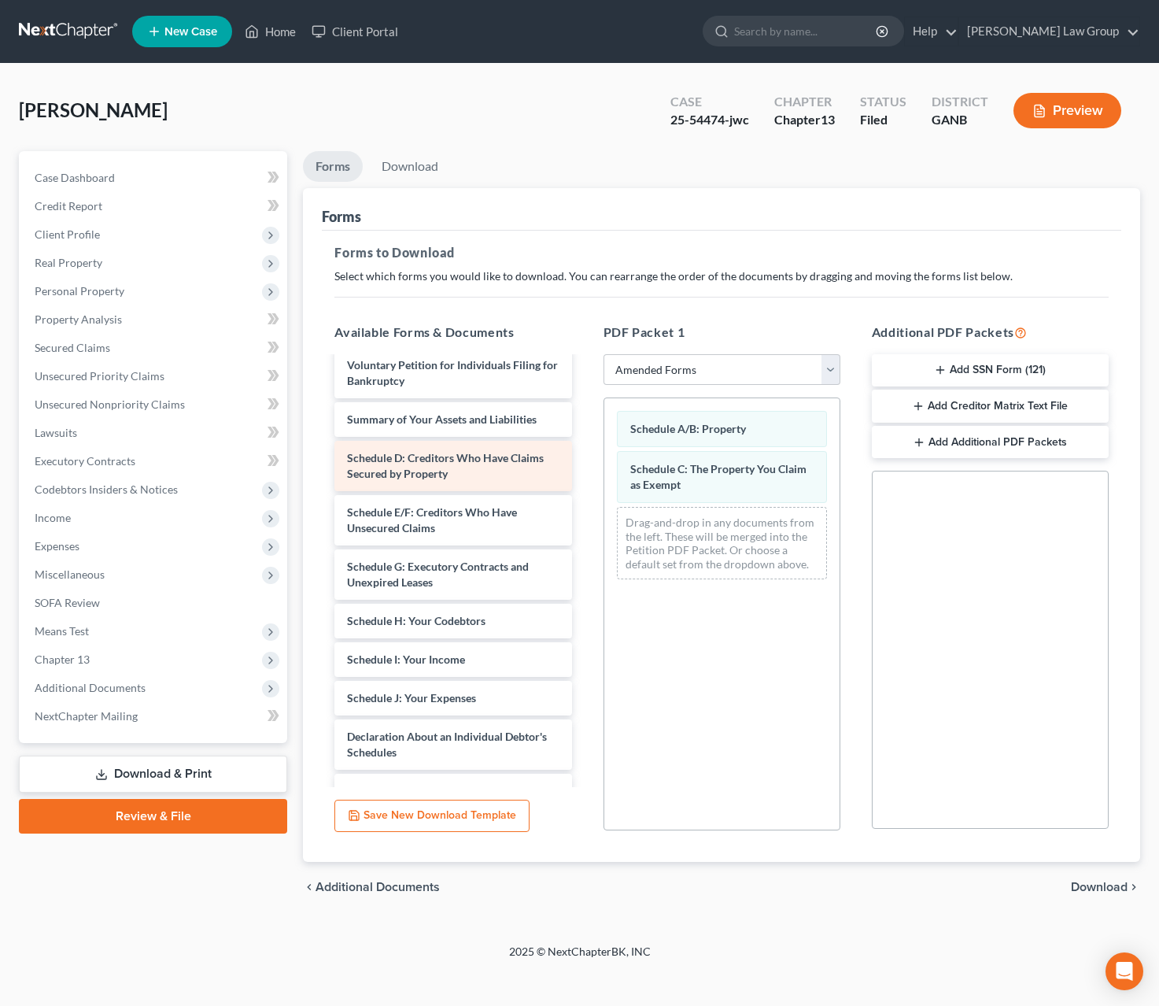
scroll to position [14, 0]
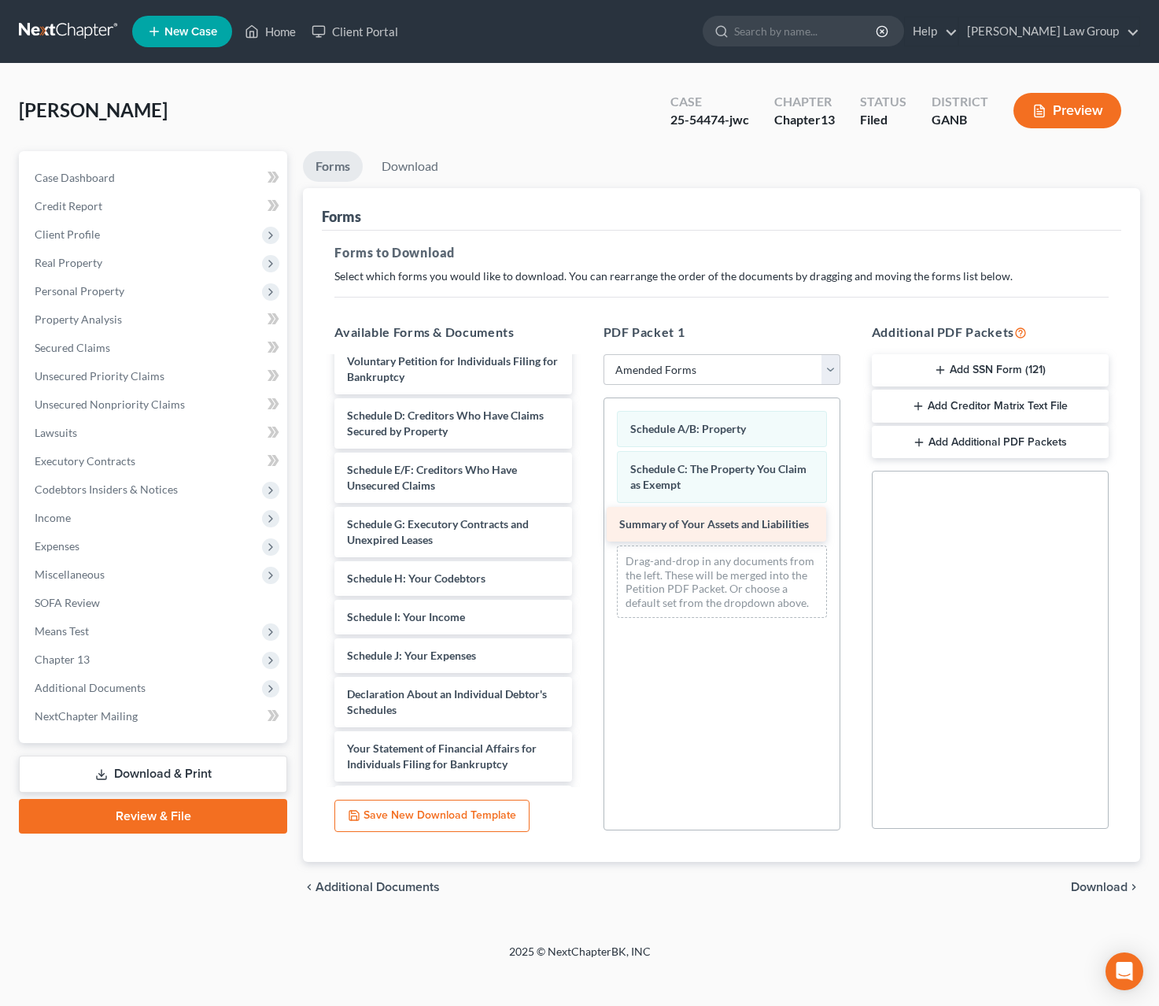
drag, startPoint x: 453, startPoint y: 420, endPoint x: 725, endPoint y: 528, distance: 293.2
click at [584, 528] on div "Summary of Your Assets and Liabilities Voluntary Petition for Individuals Filin…" at bounding box center [453, 675] width 262 height 662
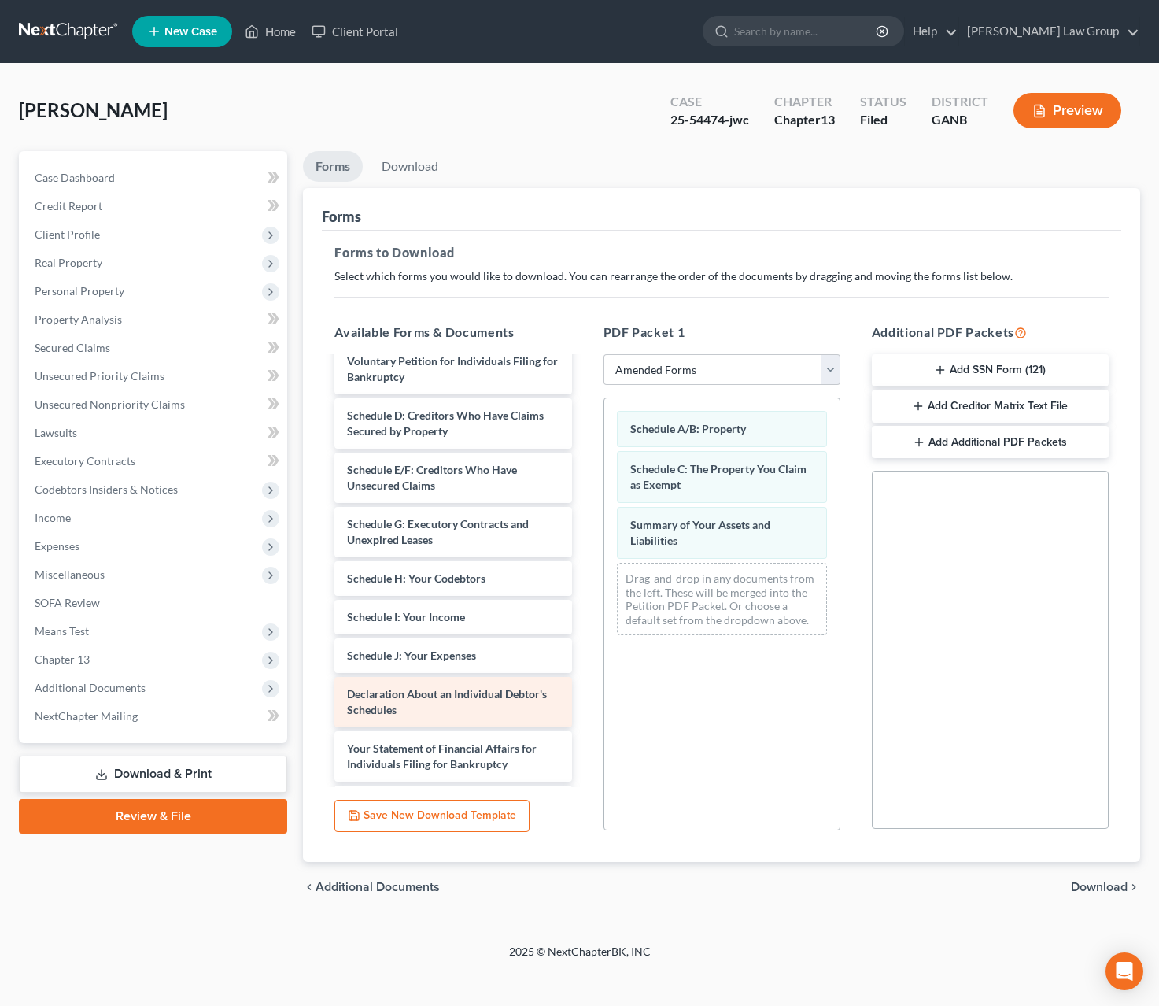
scroll to position [43, 0]
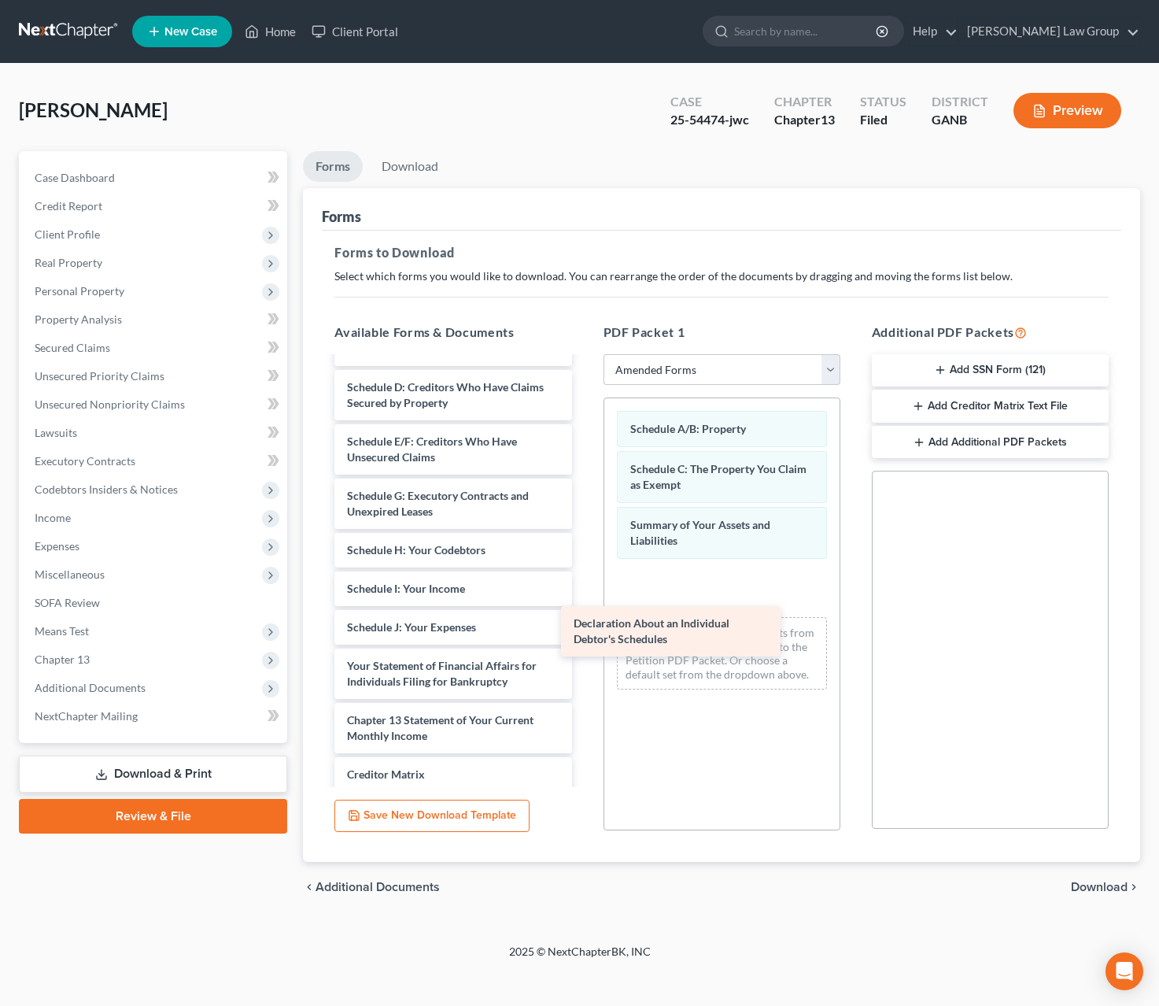
drag, startPoint x: 460, startPoint y: 661, endPoint x: 720, endPoint y: 597, distance: 267.7
click at [584, 599] on div "Declaration About an Individual Debtor's Schedules Voluntary Petition for Indiv…" at bounding box center [453, 620] width 262 height 608
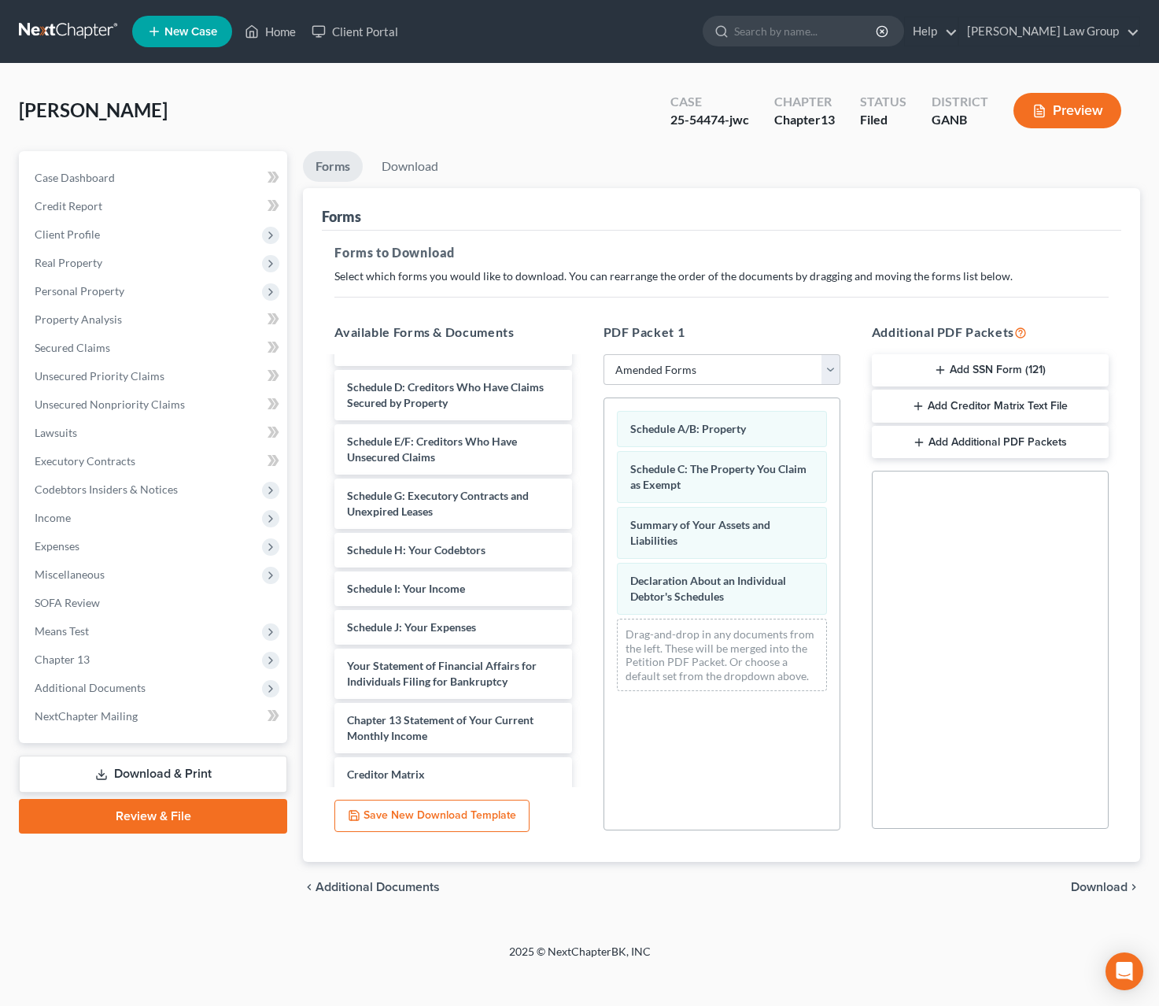
click at [1079, 889] on span "Download" at bounding box center [1099, 887] width 57 height 13
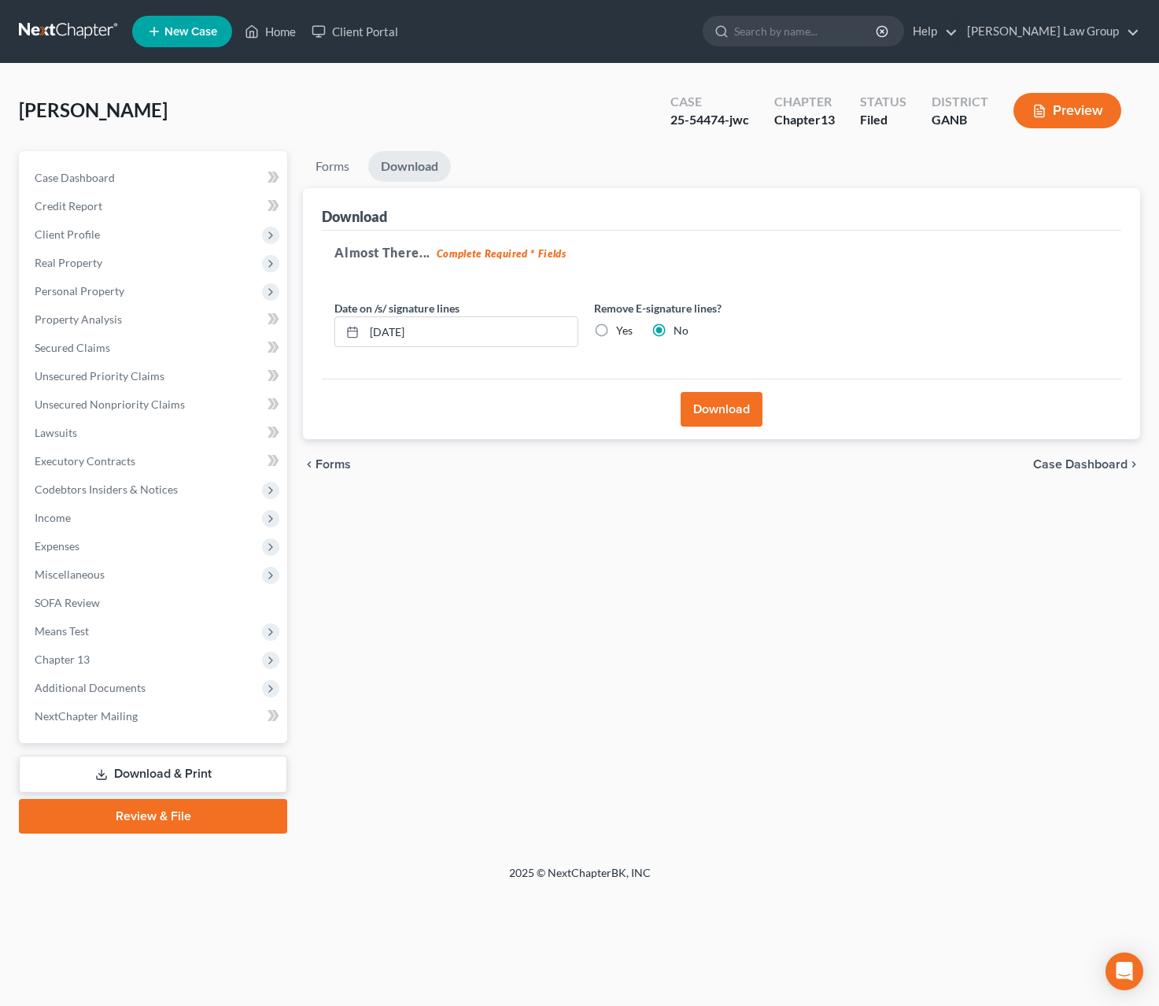
click at [705, 420] on button "Download" at bounding box center [722, 409] width 82 height 35
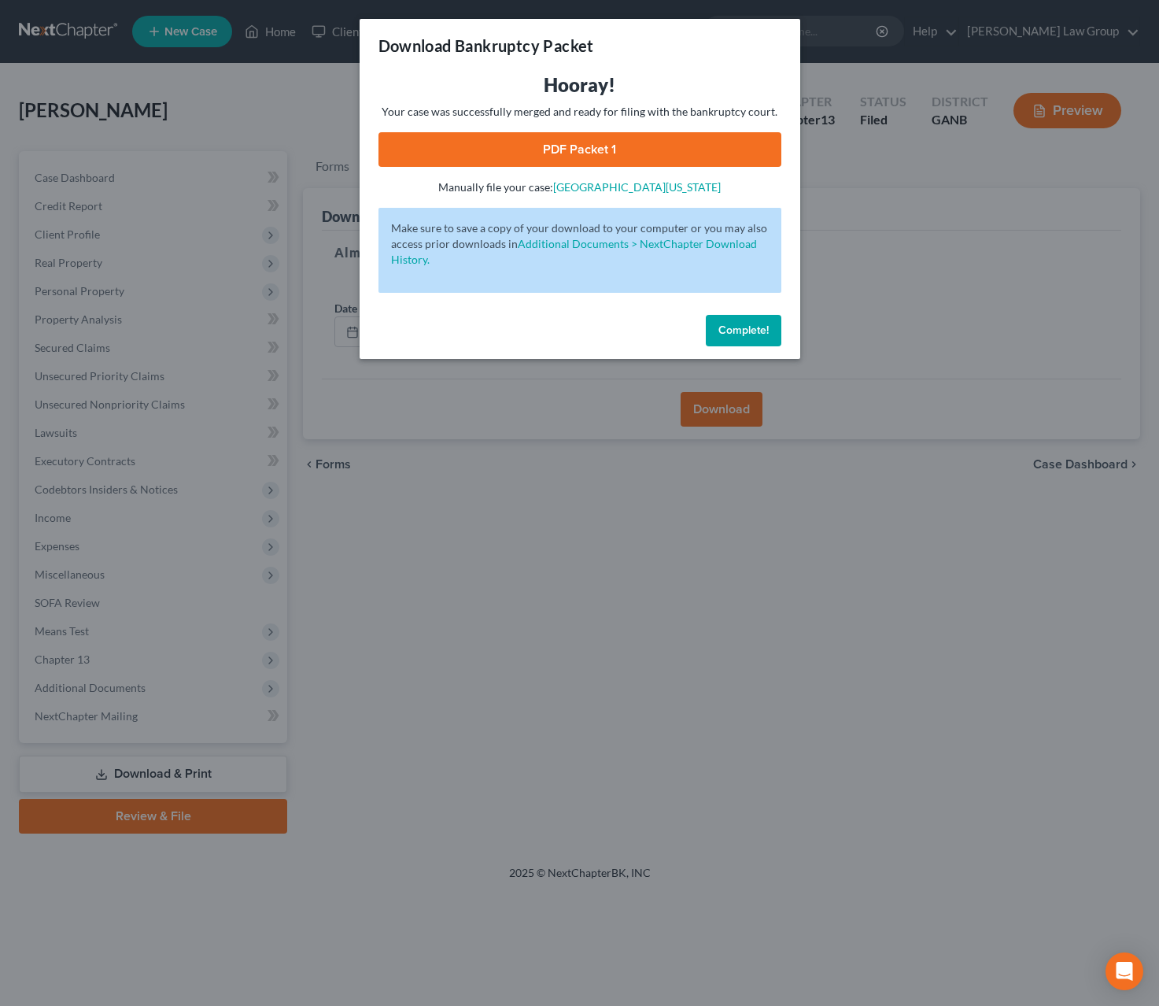
click at [605, 149] on link "PDF Packet 1" at bounding box center [580, 149] width 403 height 35
